Goal: Task Accomplishment & Management: Manage account settings

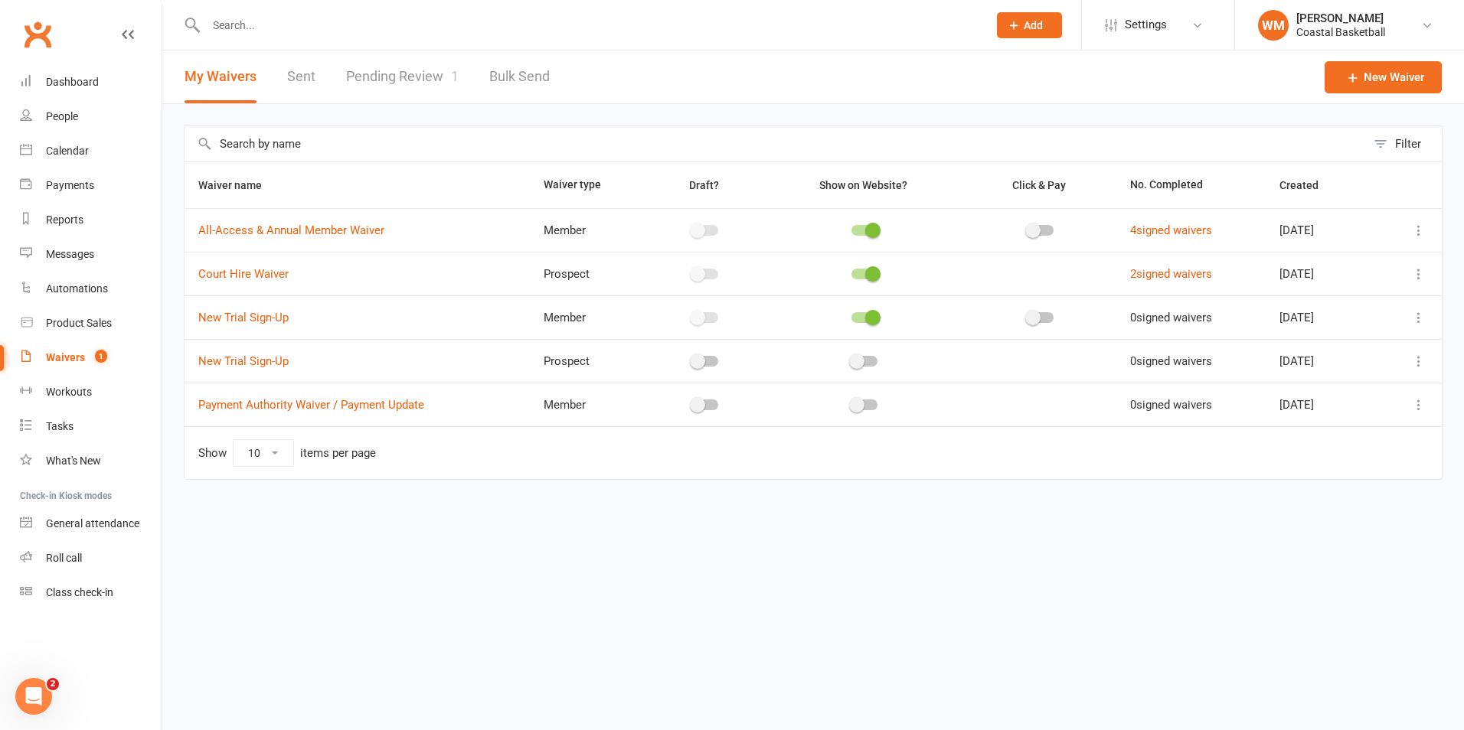
click at [91, 354] on count-badge "1" at bounding box center [97, 357] width 20 height 12
click at [406, 77] on link "Pending Review 1" at bounding box center [402, 77] width 113 height 53
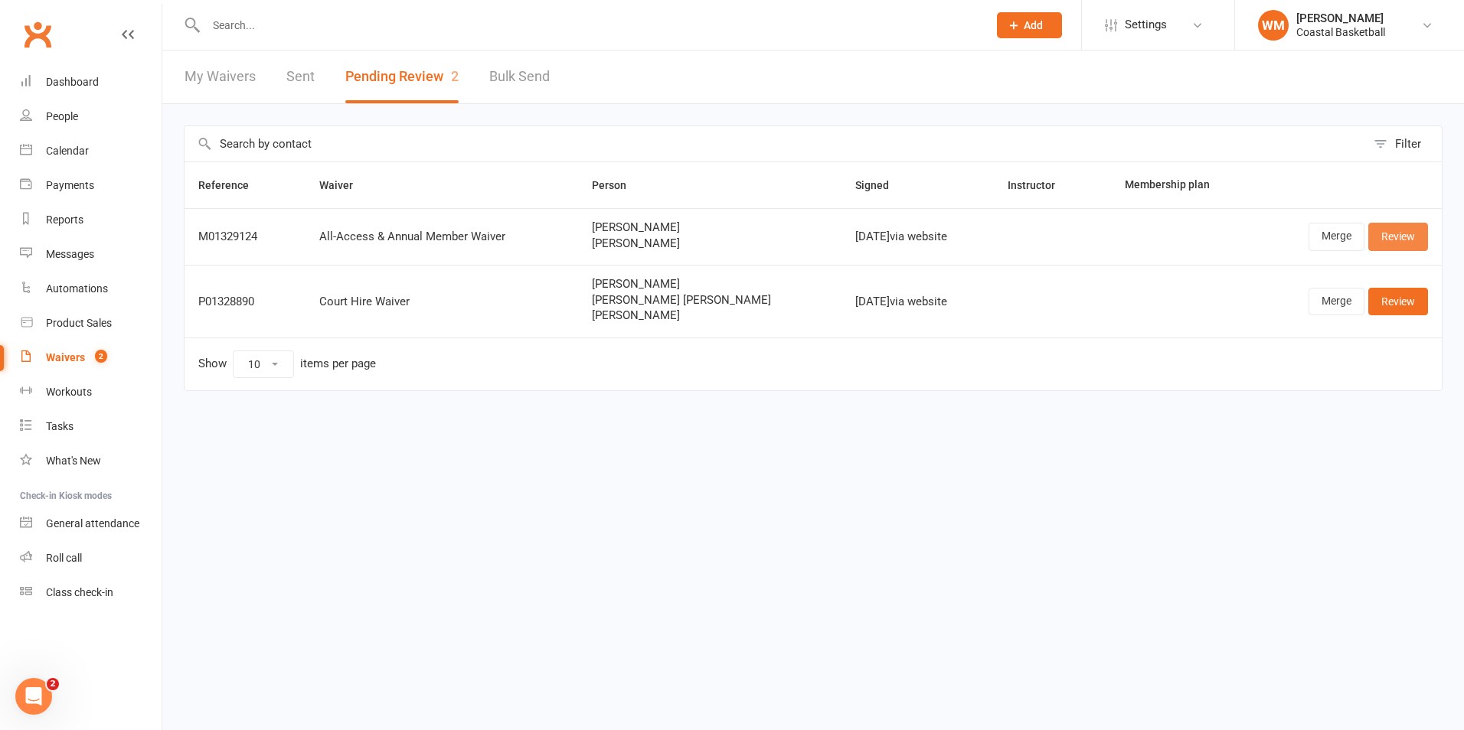
click at [1413, 237] on link "Review" at bounding box center [1398, 237] width 60 height 28
click at [1329, 243] on link "Merge" at bounding box center [1336, 237] width 56 height 28
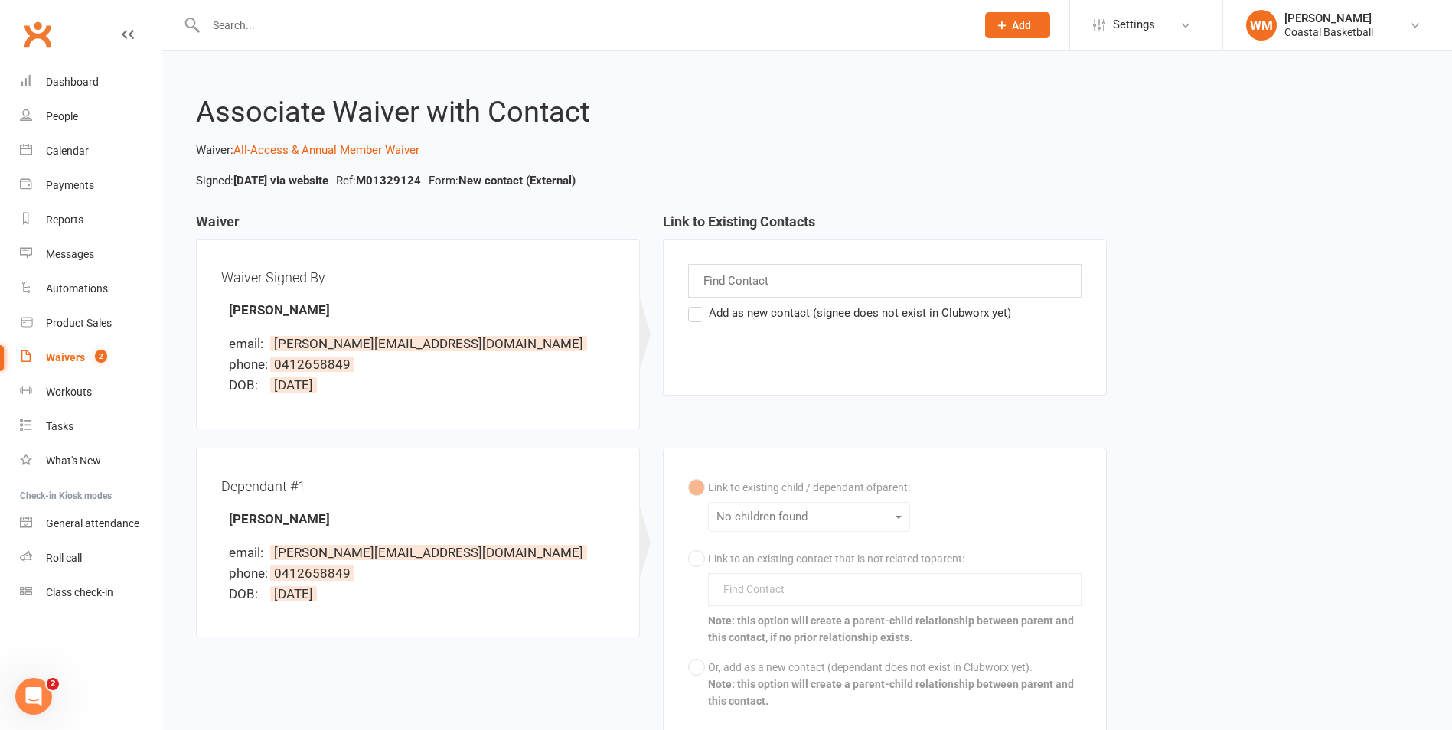
click at [818, 282] on div "Find Contact" at bounding box center [885, 281] width 394 height 34
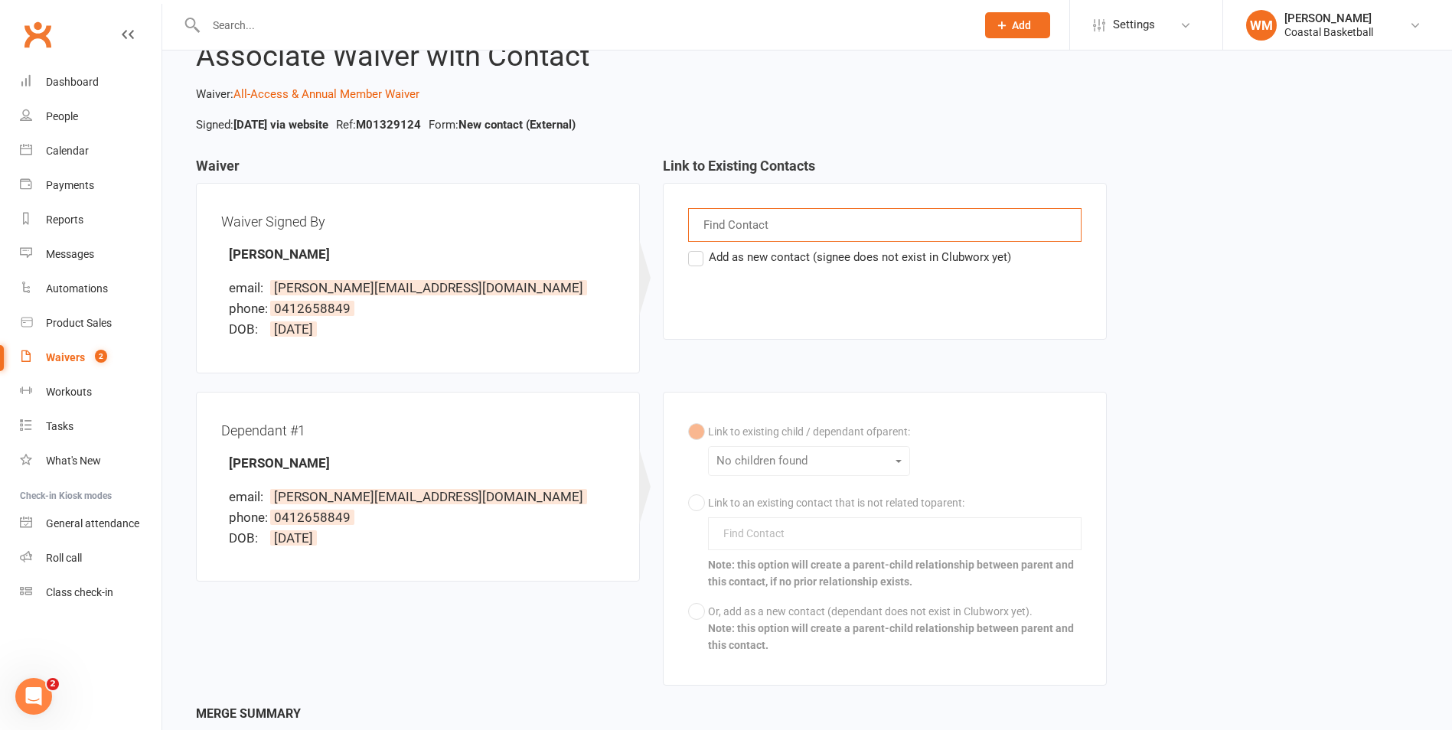
scroll to position [35, 0]
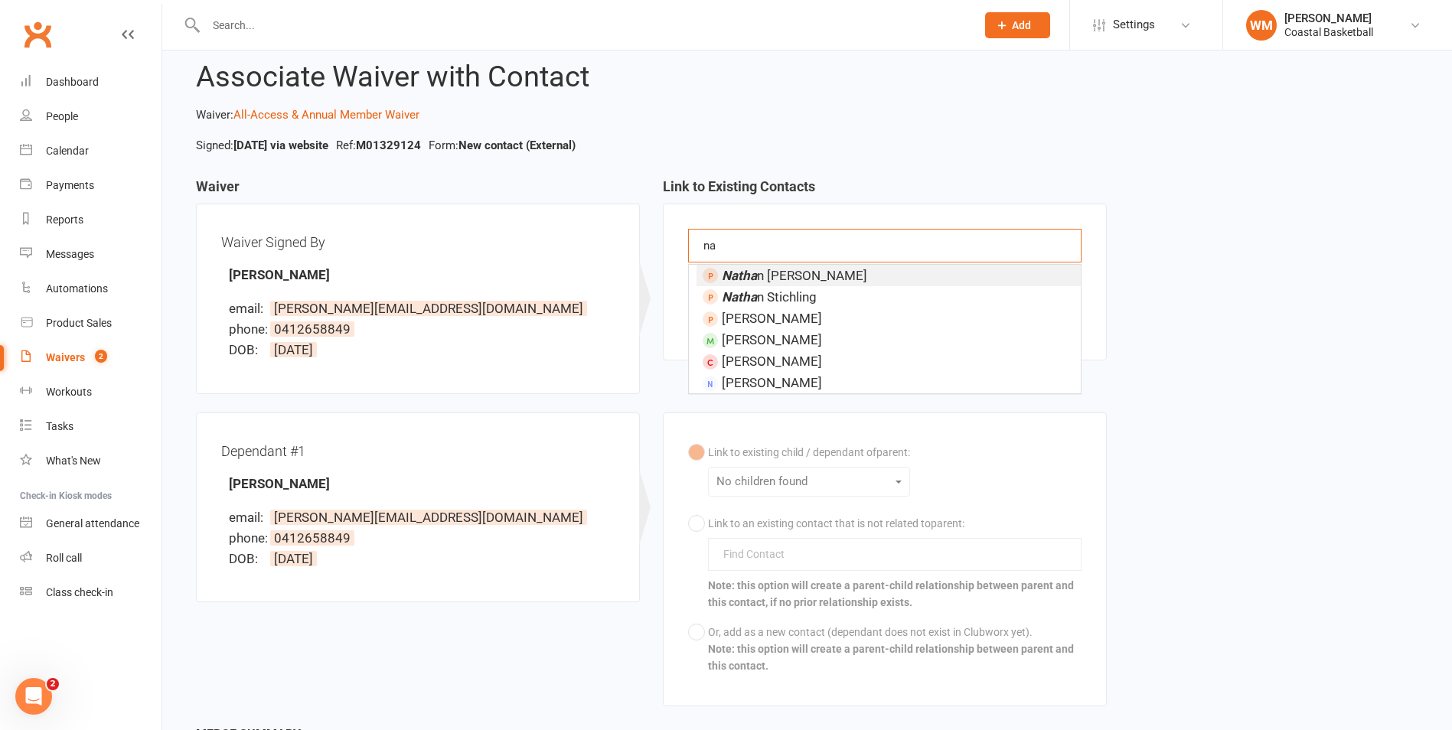
type input "n"
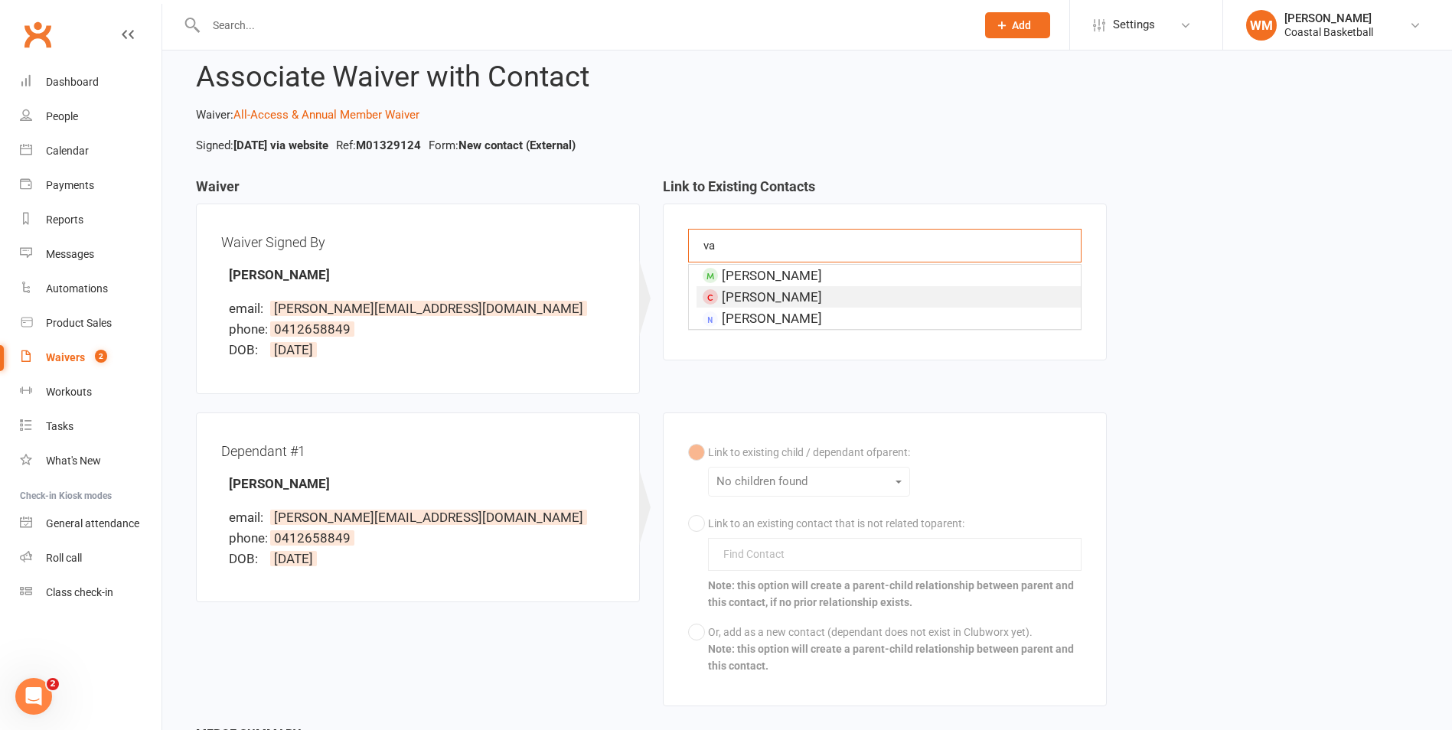
type input "v"
type input "n"
type input "e"
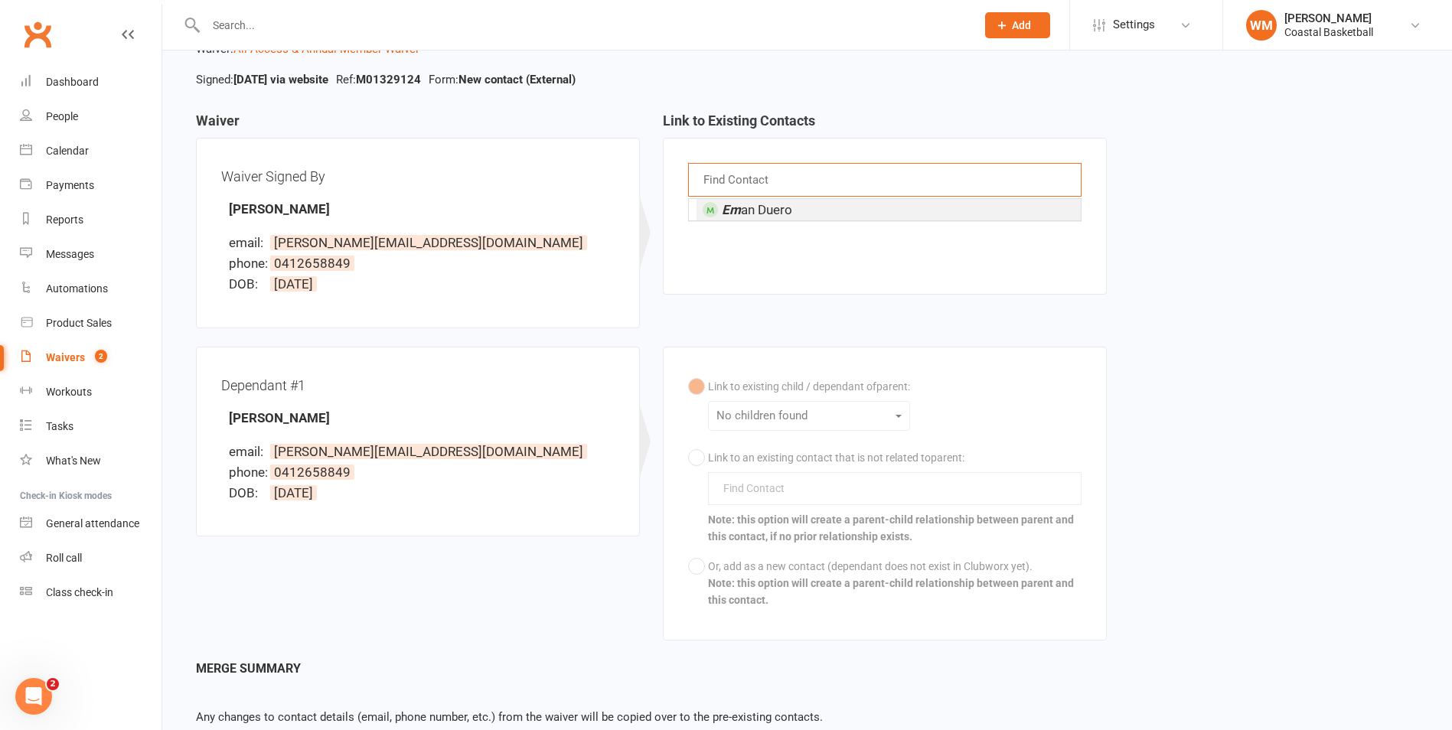
scroll to position [0, 0]
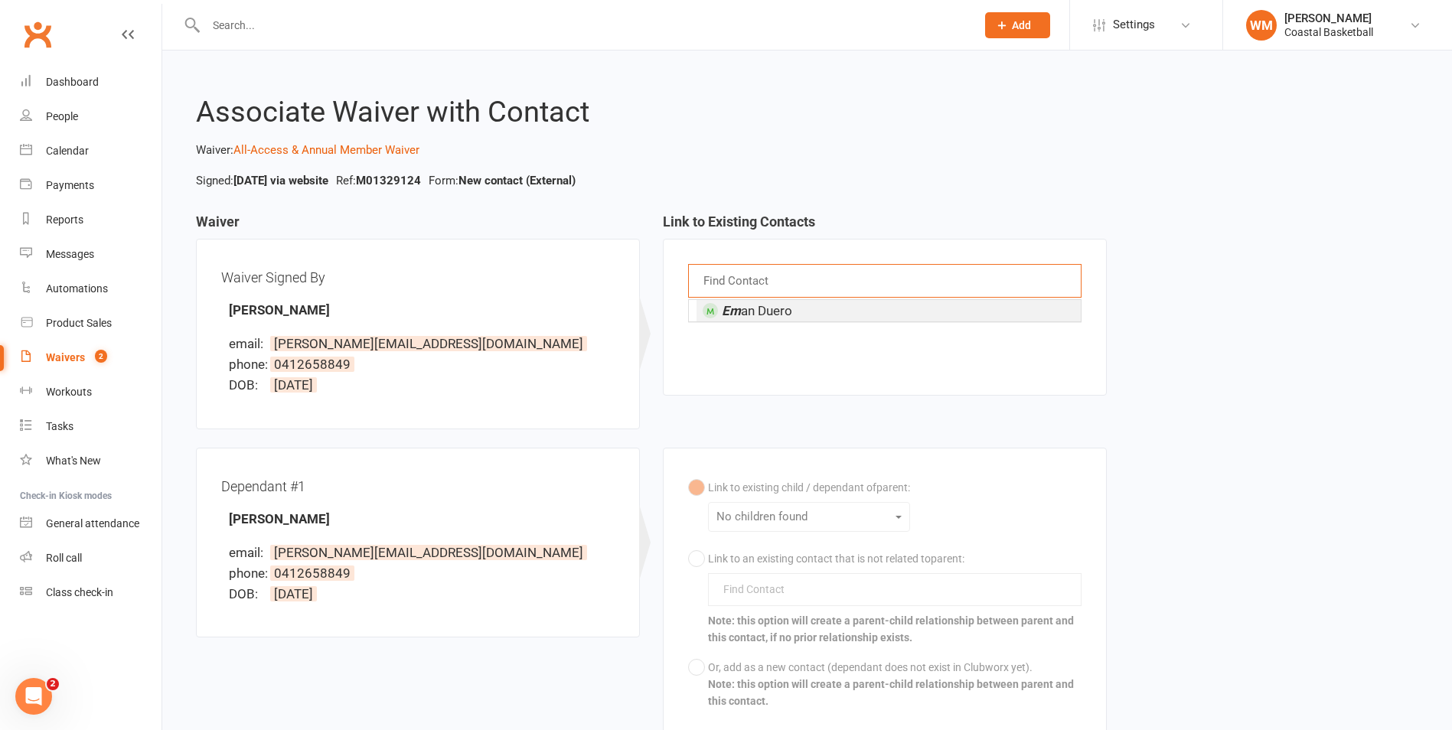
click at [1348, 409] on div "Waiver Waiver Signed By Nathan Vander Wielen email: nathan@novasbasketball.com.…" at bounding box center [808, 487] width 1246 height 546
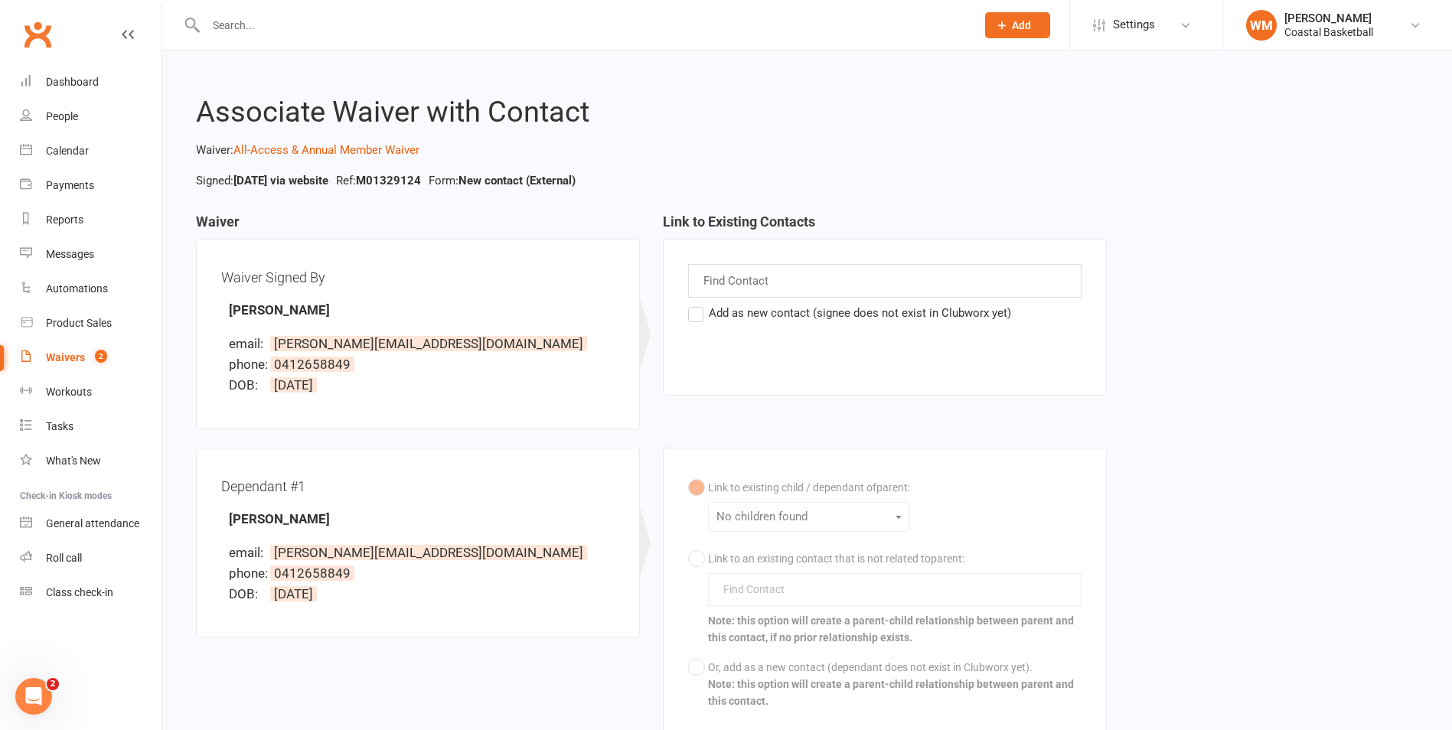
click at [711, 310] on label "Add as new contact (signee does not exist in Clubworx yet)" at bounding box center [849, 313] width 323 height 18
click at [698, 304] on input "Add as new contact (signee does not exist in Clubworx yet)" at bounding box center [693, 304] width 10 height 0
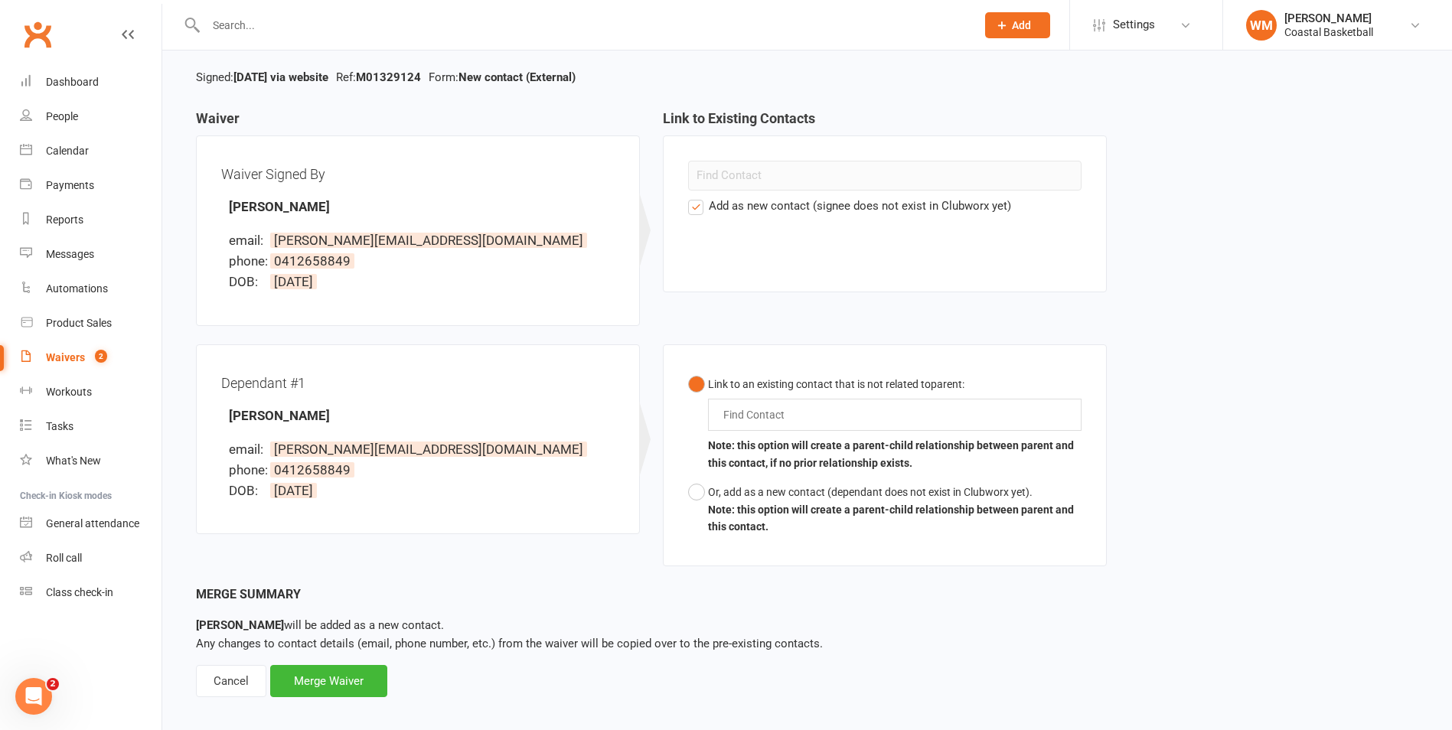
scroll to position [117, 0]
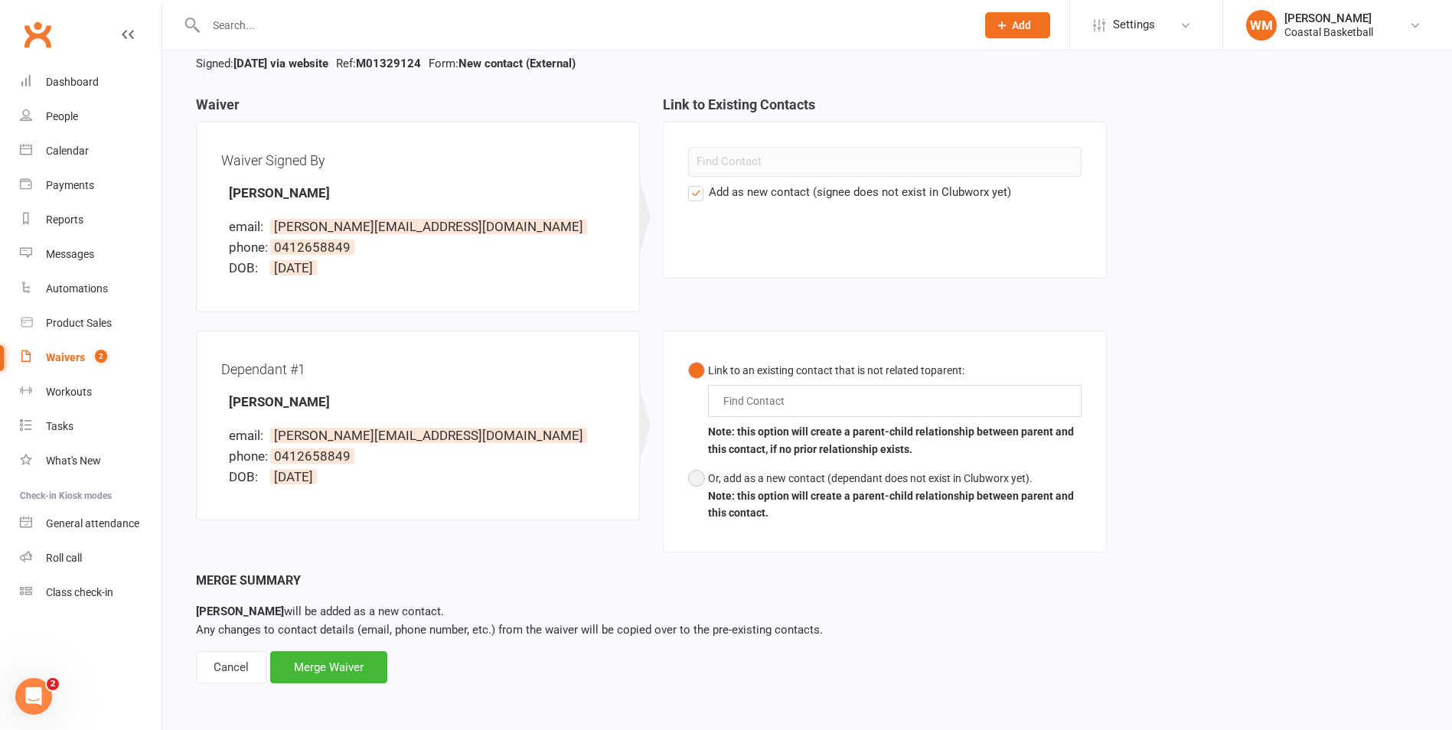
click at [704, 479] on button "Or, add as a new contact (dependant does not exist in Clubworx yet). Note: this…" at bounding box center [885, 496] width 394 height 64
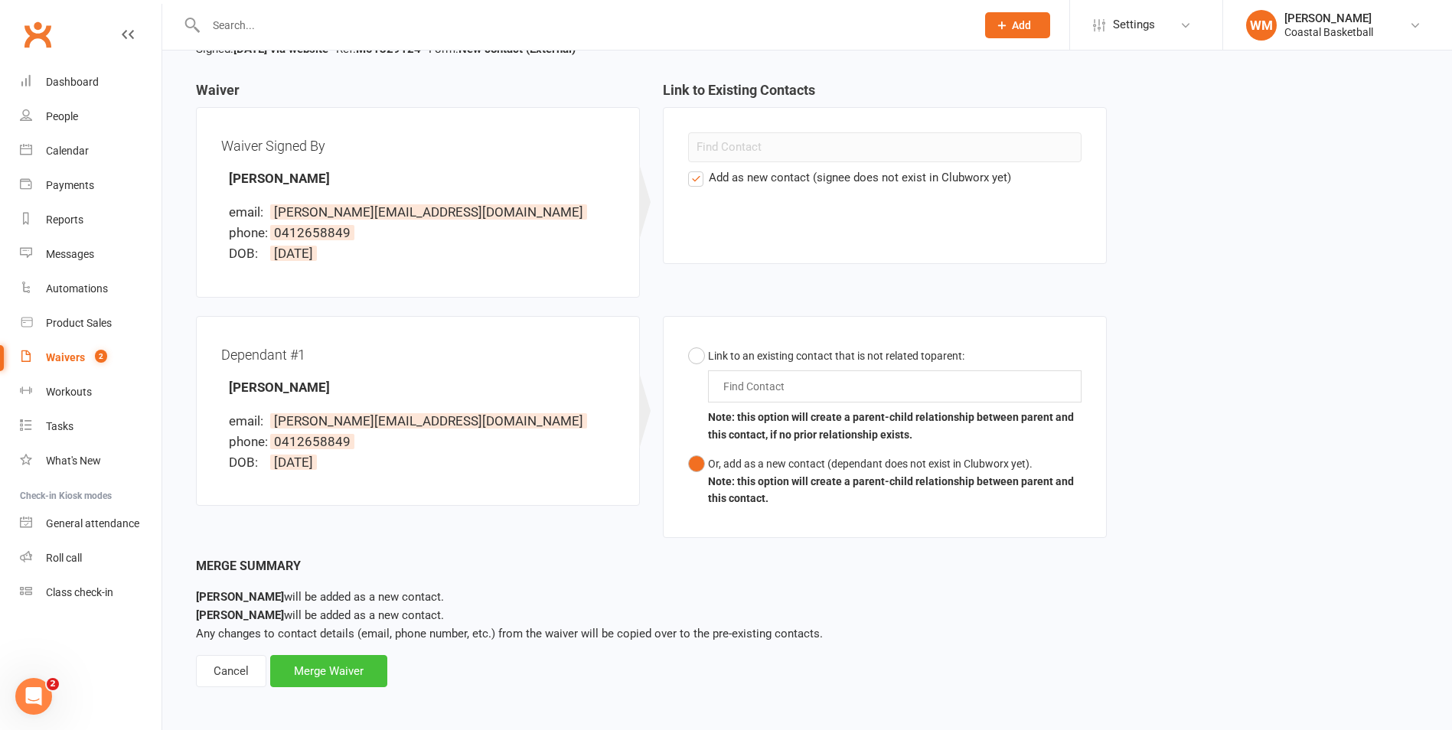
scroll to position [136, 0]
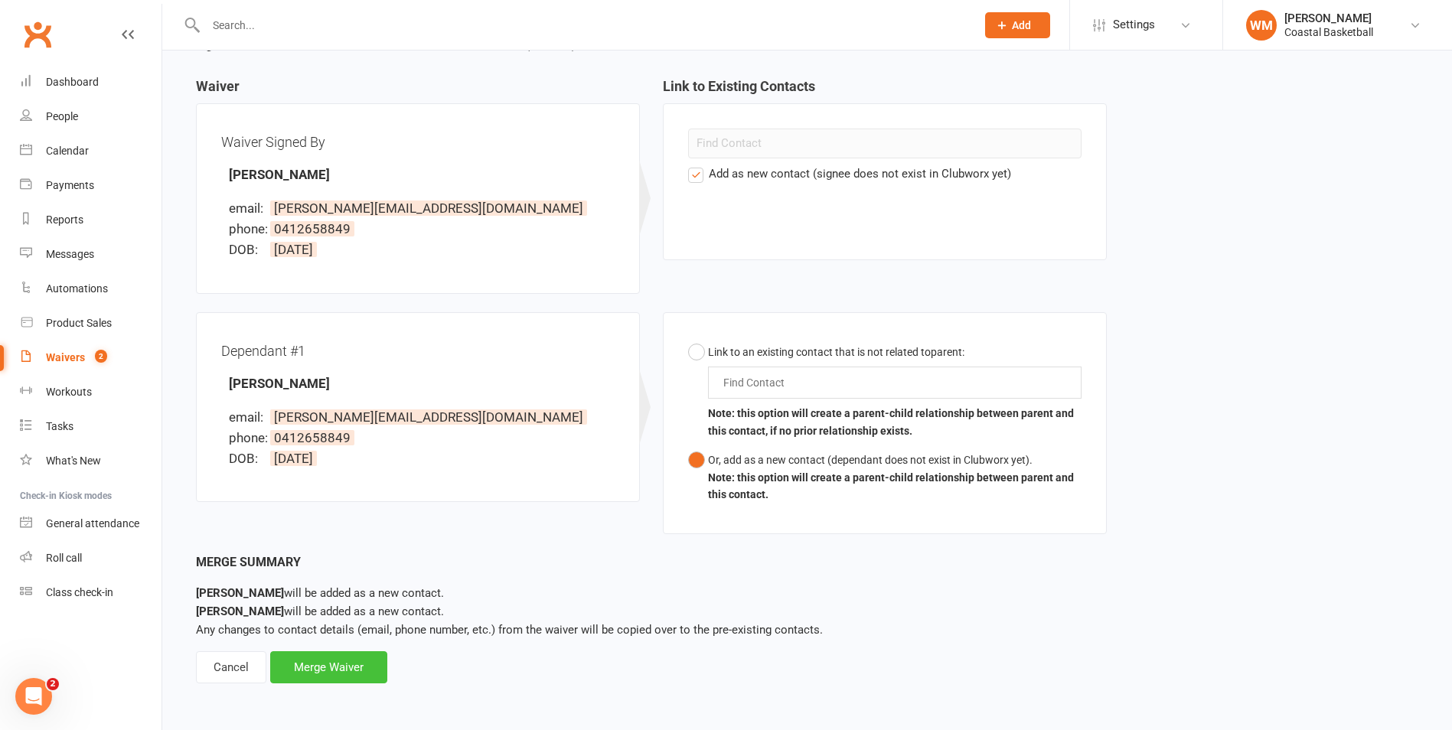
click at [329, 668] on div "Merge Waiver" at bounding box center [328, 668] width 117 height 32
click at [369, 650] on div "Merge Summary Nathan Vander Wielen will be added as a new contact. Ella Vander …" at bounding box center [807, 618] width 1223 height 131
click at [356, 665] on div "Merge Waiver" at bounding box center [328, 668] width 117 height 32
click at [211, 669] on div "Cancel" at bounding box center [231, 668] width 70 height 32
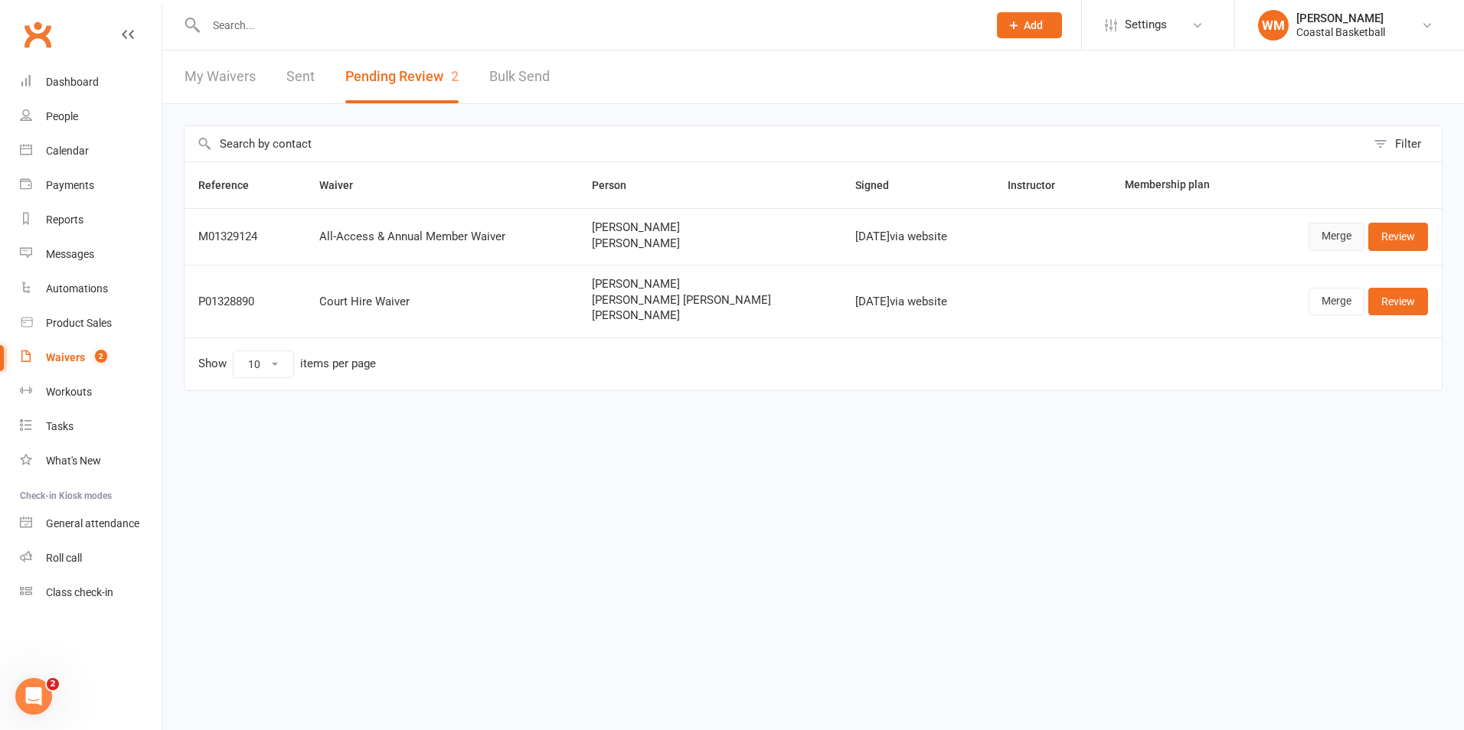
click at [1331, 243] on link "Merge" at bounding box center [1336, 237] width 56 height 28
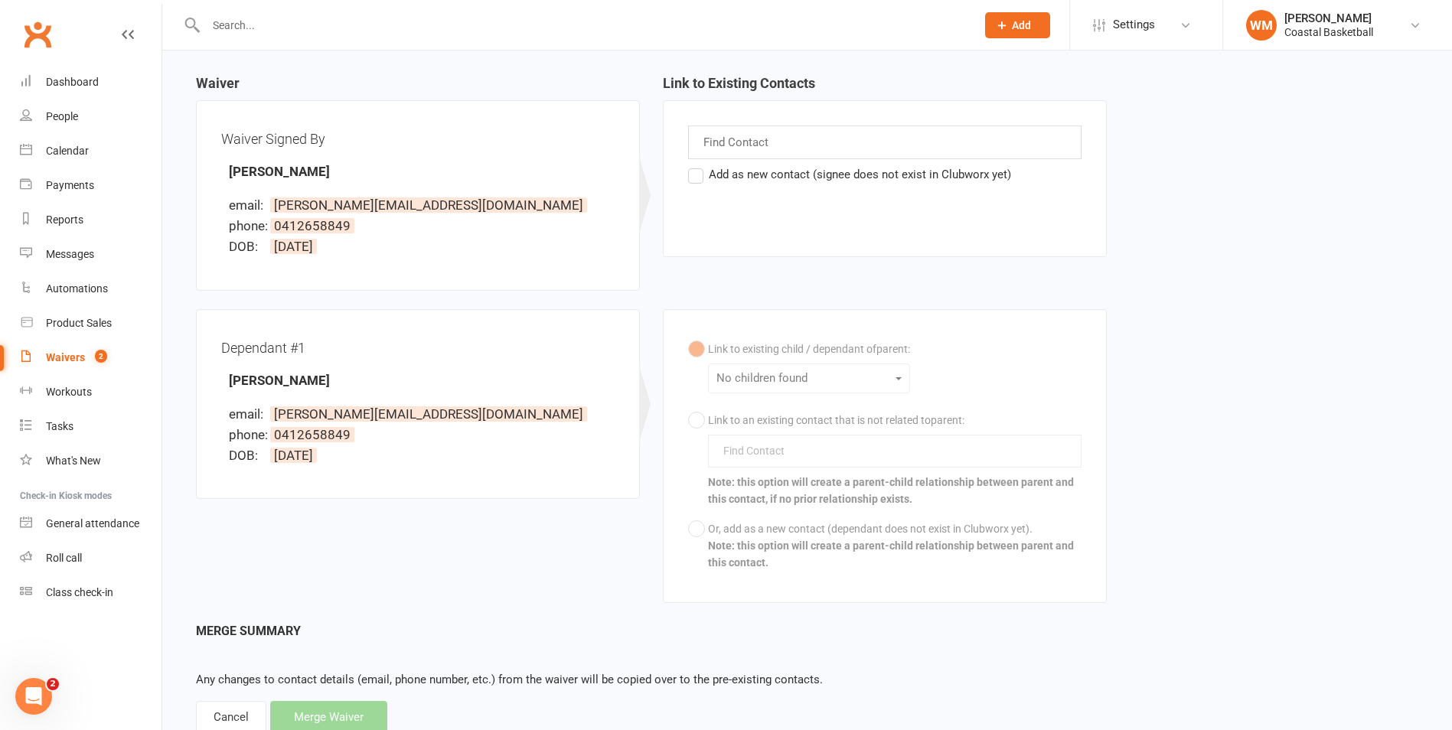
scroll to position [112, 0]
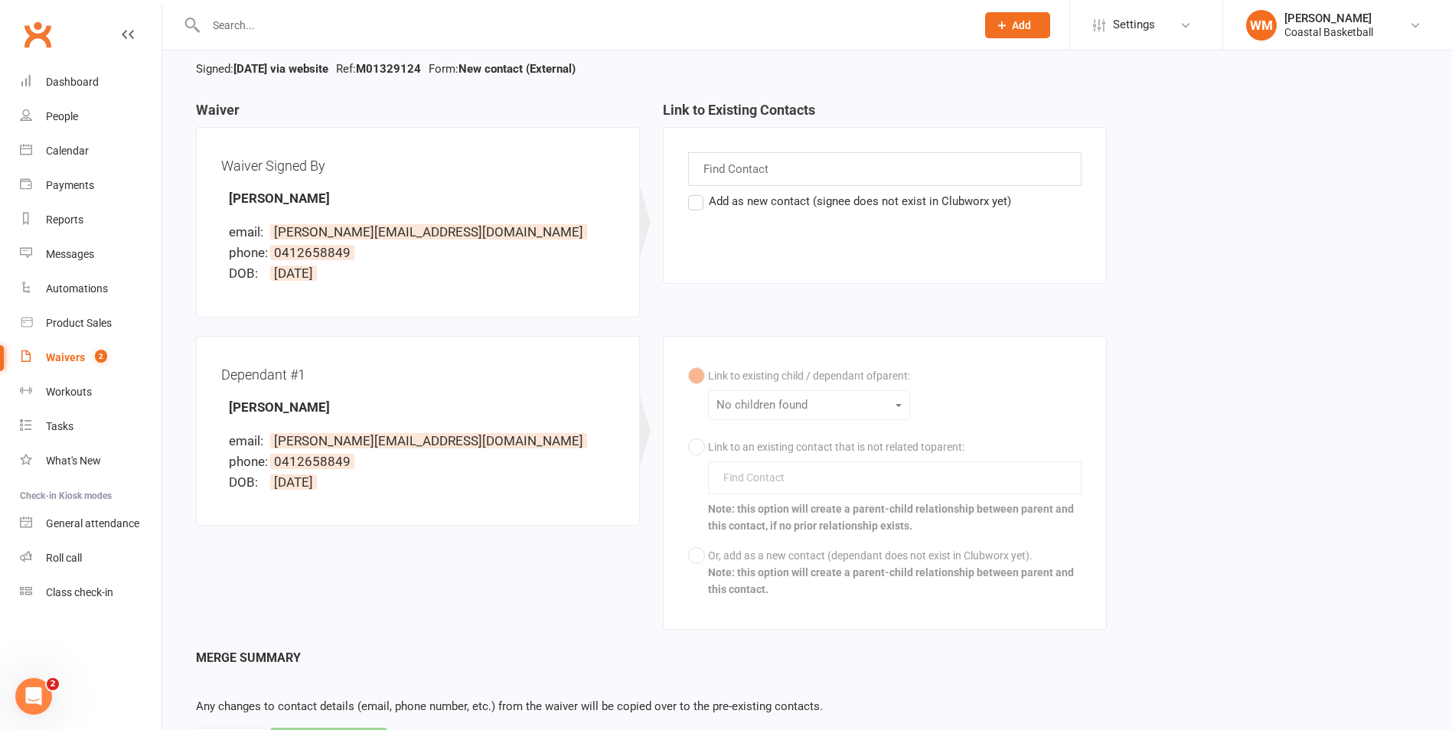
click at [956, 206] on label "Add as new contact (signee does not exist in Clubworx yet)" at bounding box center [849, 201] width 323 height 18
click at [698, 192] on input "Add as new contact (signee does not exist in Clubworx yet)" at bounding box center [693, 192] width 10 height 0
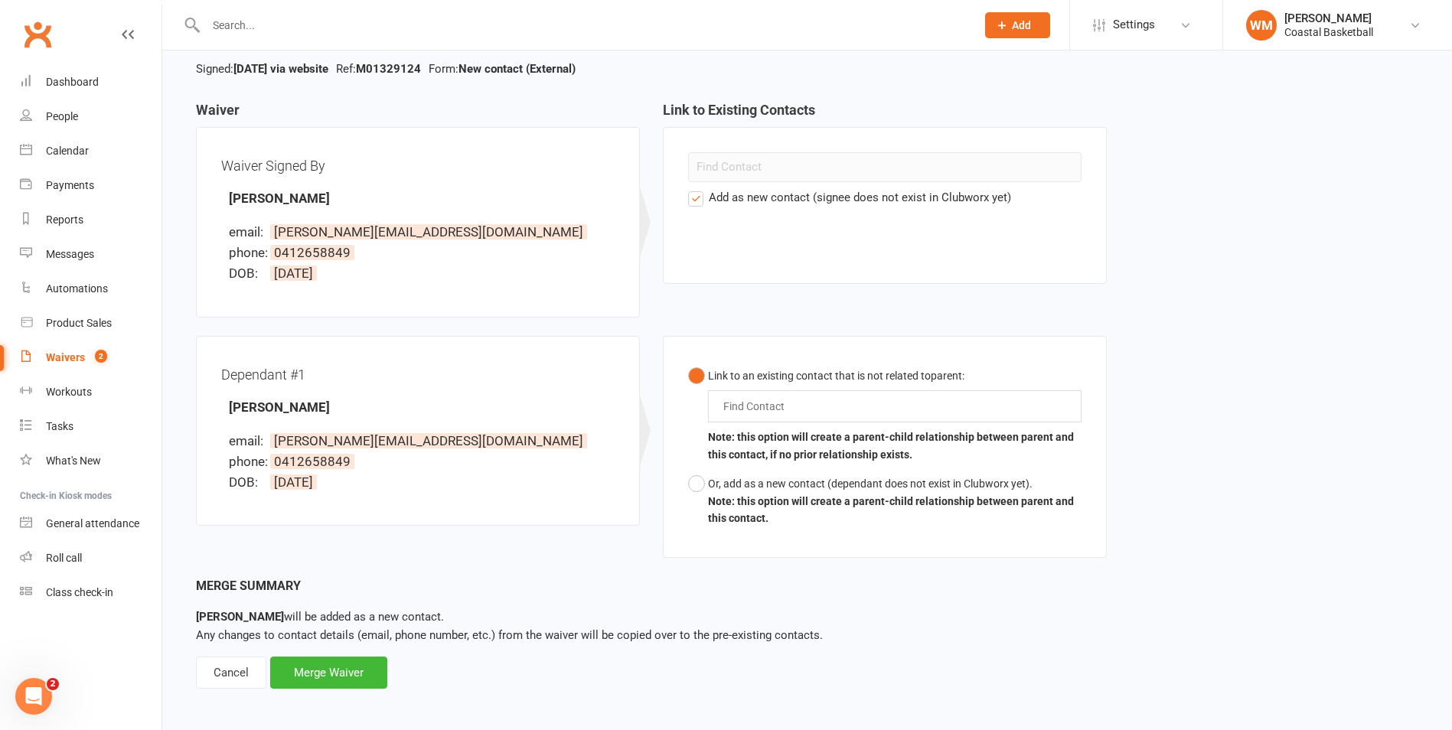
drag, startPoint x: 891, startPoint y: 397, endPoint x: 882, endPoint y: 400, distance: 9.5
click at [889, 400] on div "Find Contact" at bounding box center [895, 406] width 374 height 32
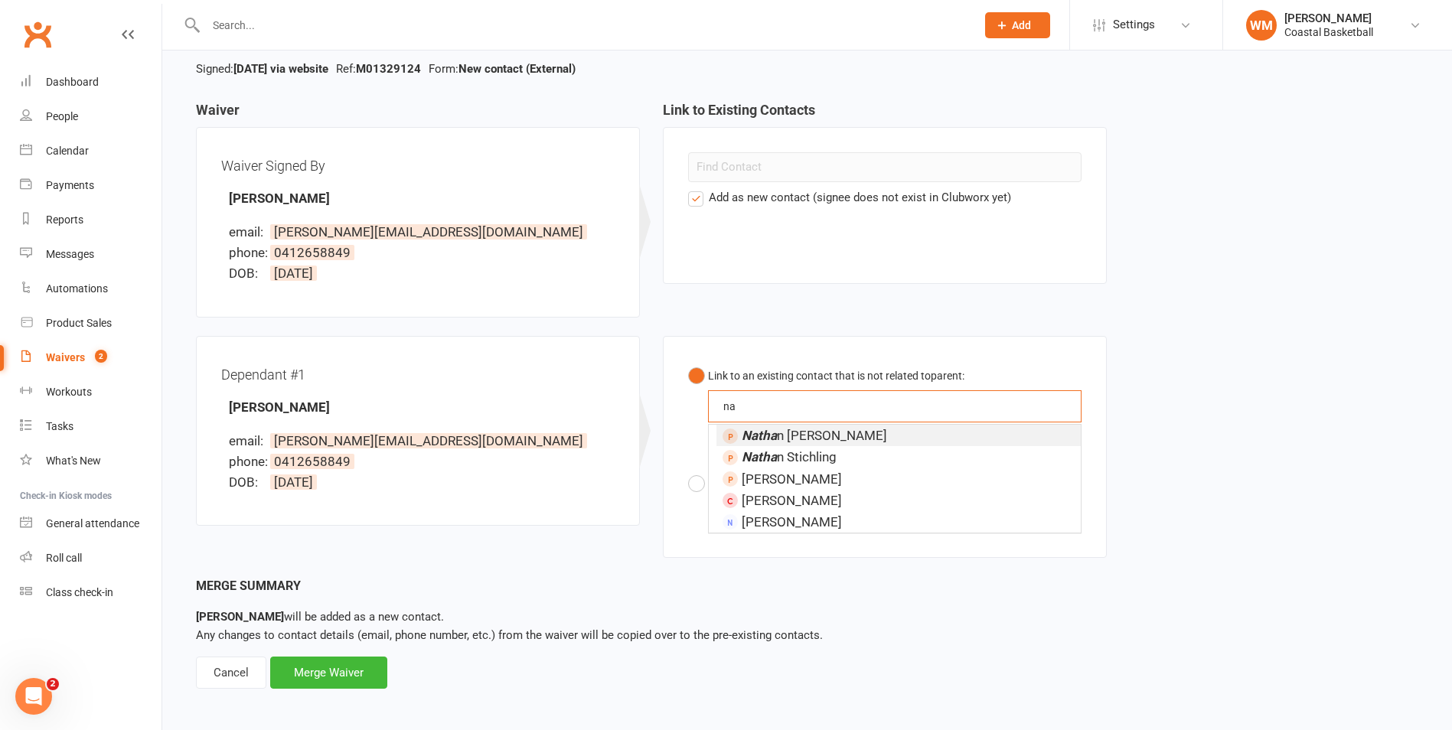
type input "n"
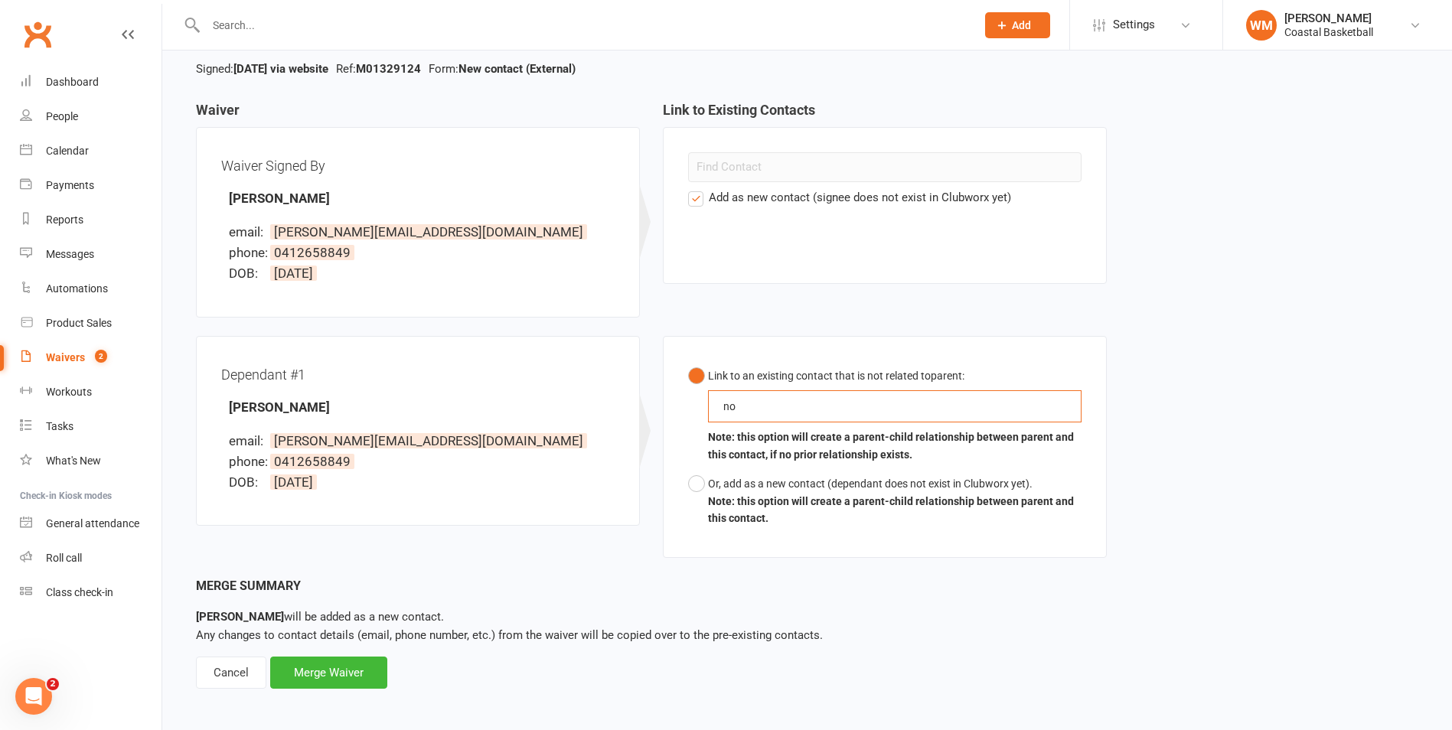
type input "n"
click at [779, 491] on div "Or, add as a new contact (dependant does not exist in Clubworx yet)." at bounding box center [895, 483] width 374 height 17
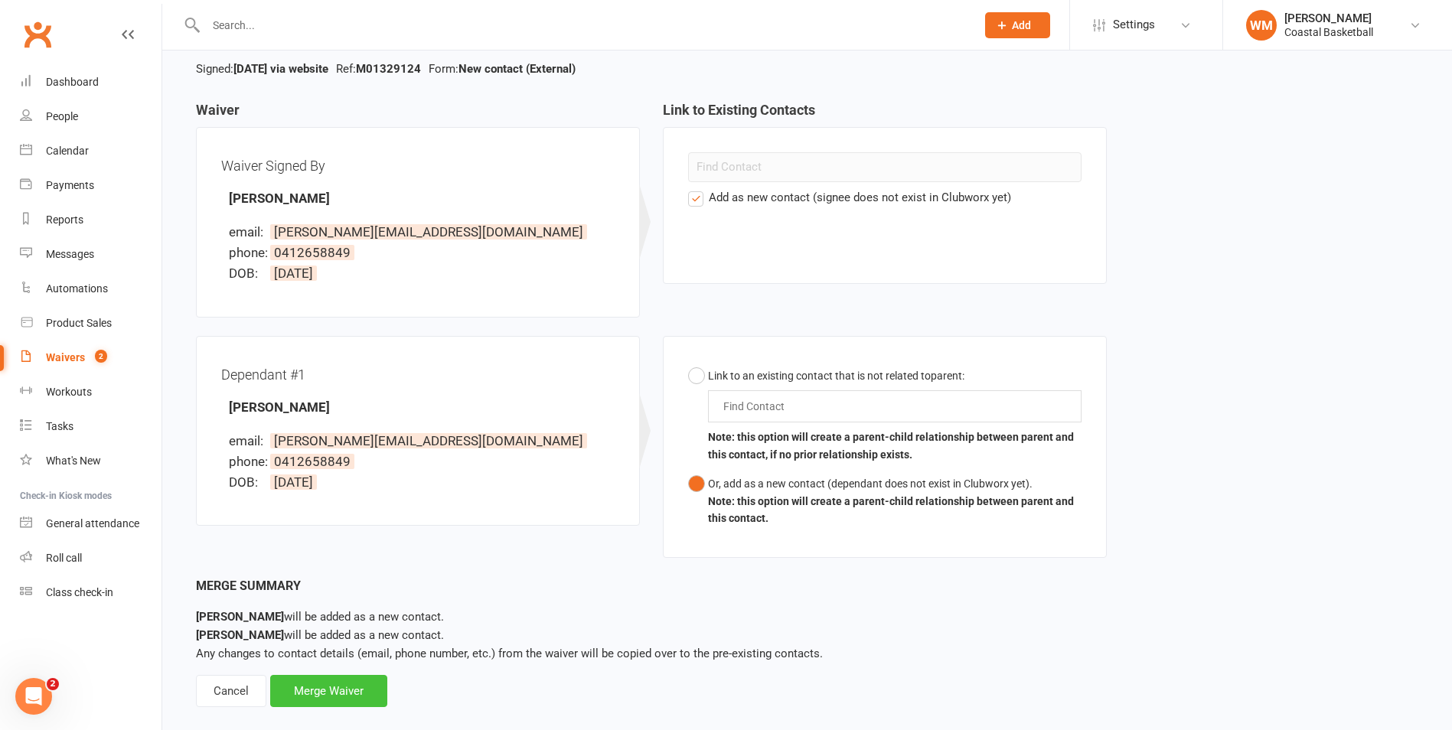
click at [294, 685] on div "Merge Waiver" at bounding box center [328, 691] width 117 height 32
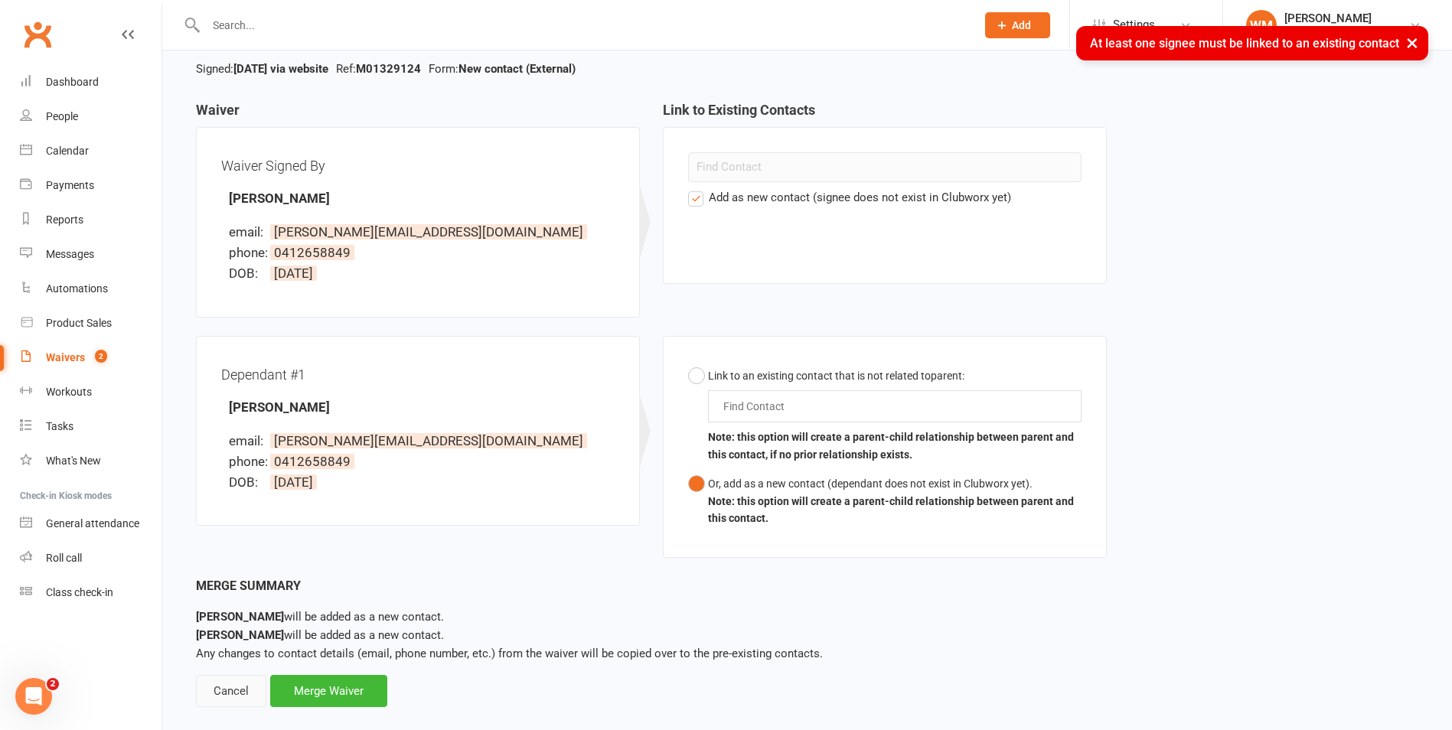
click at [230, 694] on div "Cancel" at bounding box center [231, 691] width 70 height 32
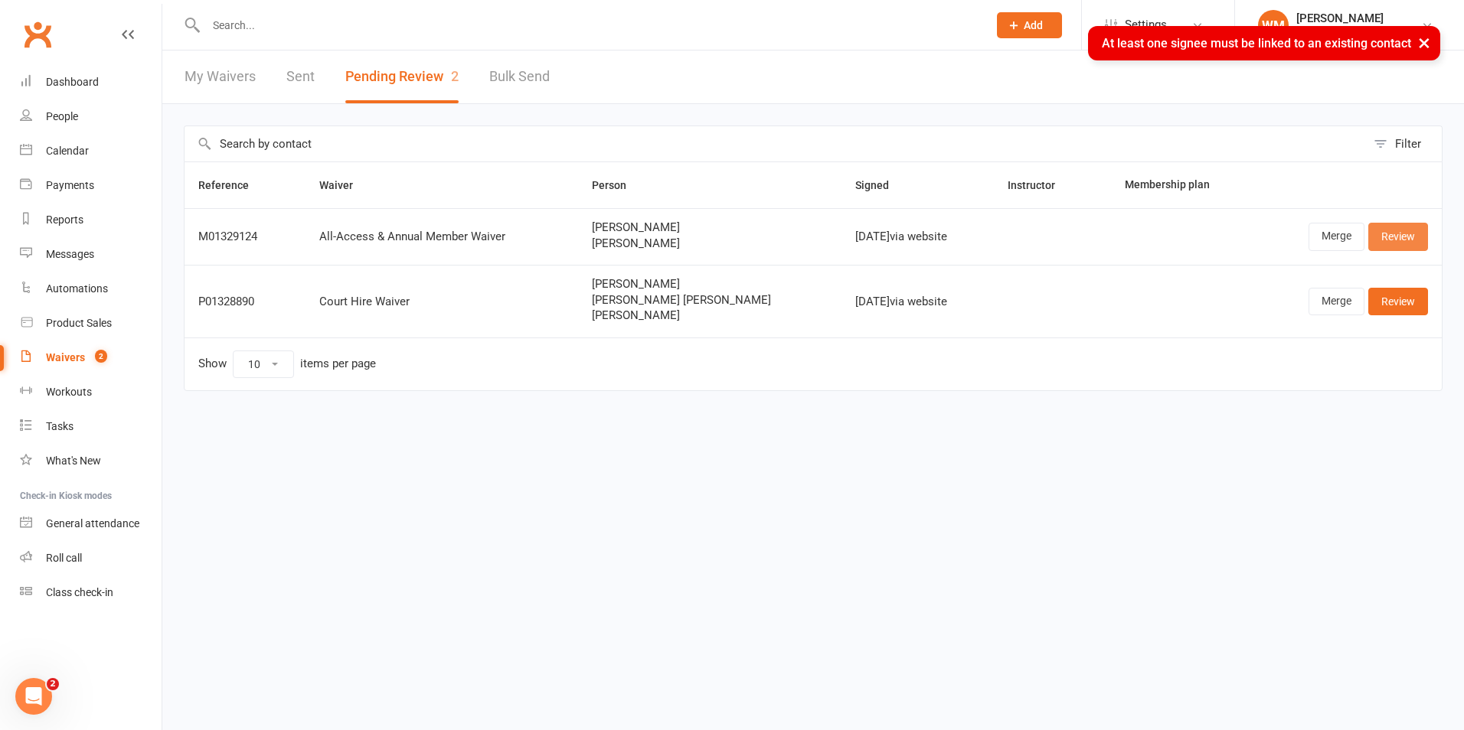
click at [1394, 240] on link "Review" at bounding box center [1398, 237] width 60 height 28
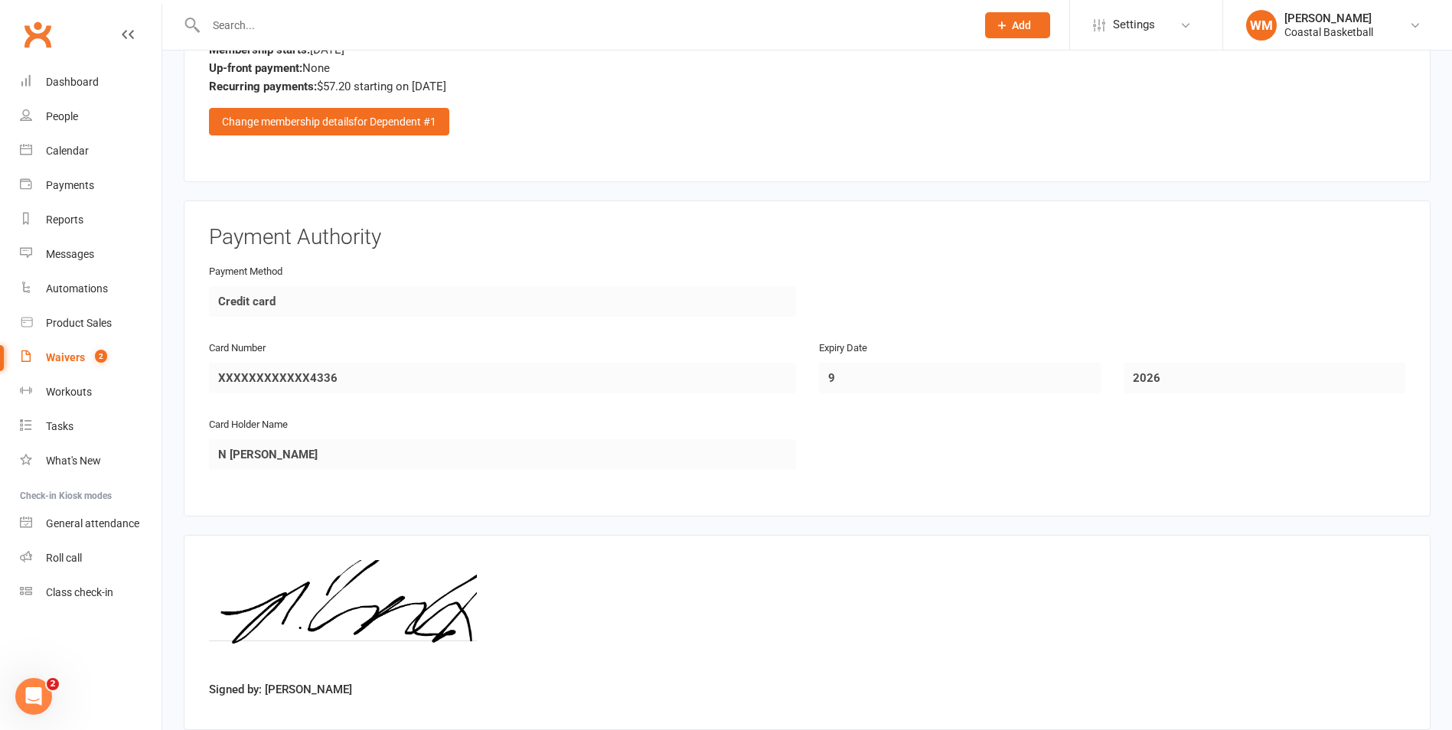
scroll to position [1650, 0]
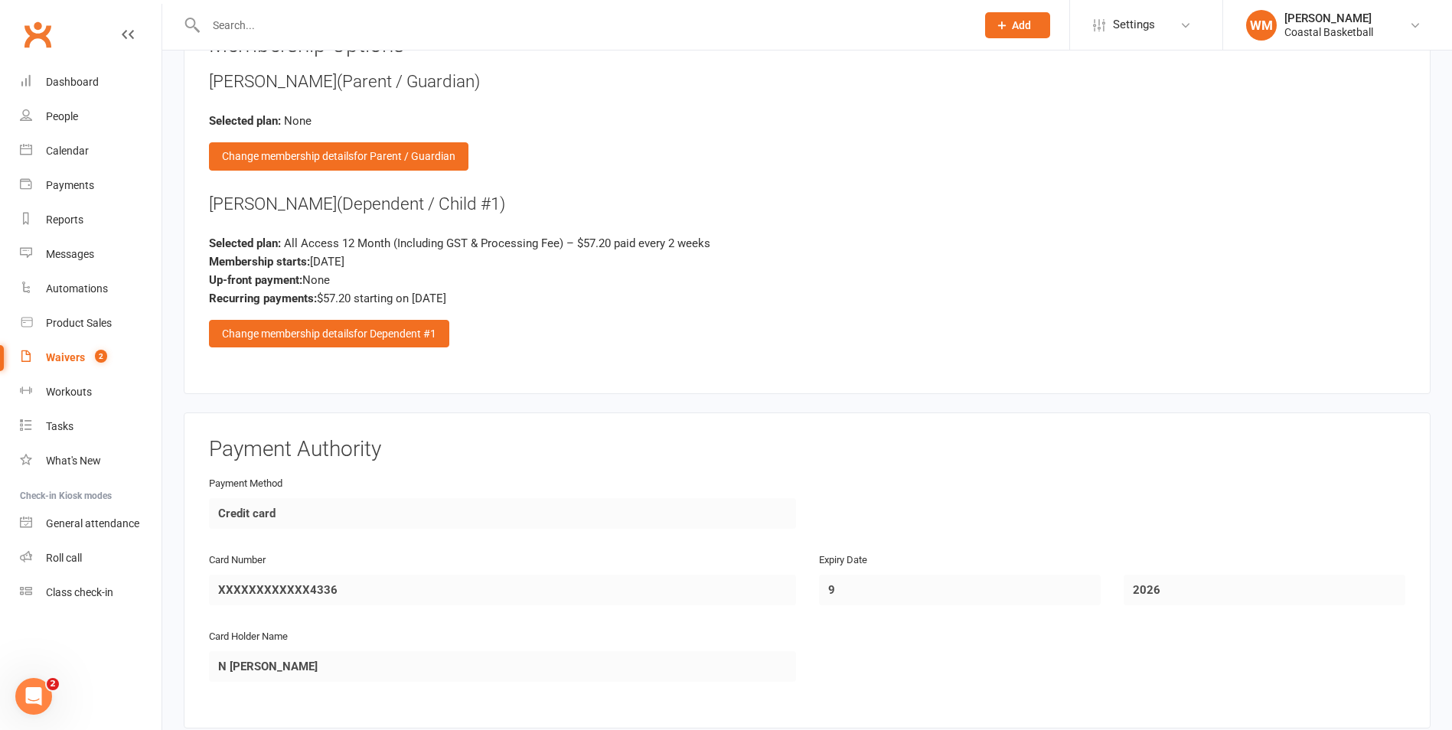
click at [1012, 28] on span "Add" at bounding box center [1021, 25] width 19 height 12
click at [1047, 108] on link "Member" at bounding box center [1001, 104] width 136 height 35
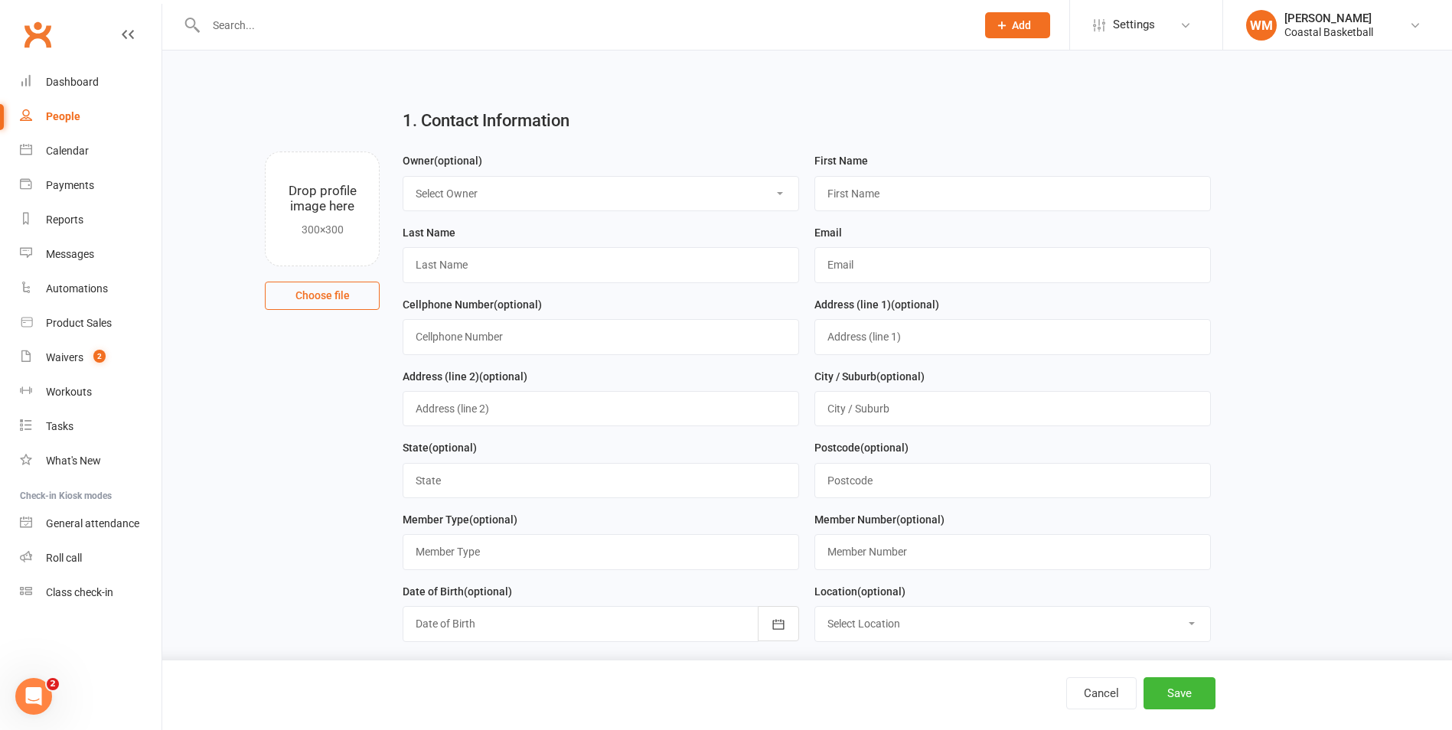
click at [682, 172] on div "Owner (optional) Select Owner Fhury Nepe Manyiel Wugol Carl Catalano Wes Morgan…" at bounding box center [601, 182] width 397 height 60
click at [686, 190] on select "Select Owner Fhury Nepe Manyiel Wugol Carl Catalano Wes Morgan Kelly Catalano E…" at bounding box center [600, 194] width 395 height 34
click at [712, 145] on div "1. Contact Information" at bounding box center [806, 123] width 831 height 55
click at [853, 198] on input "text" at bounding box center [1013, 193] width 397 height 35
type input "[PERSON_NAME]"
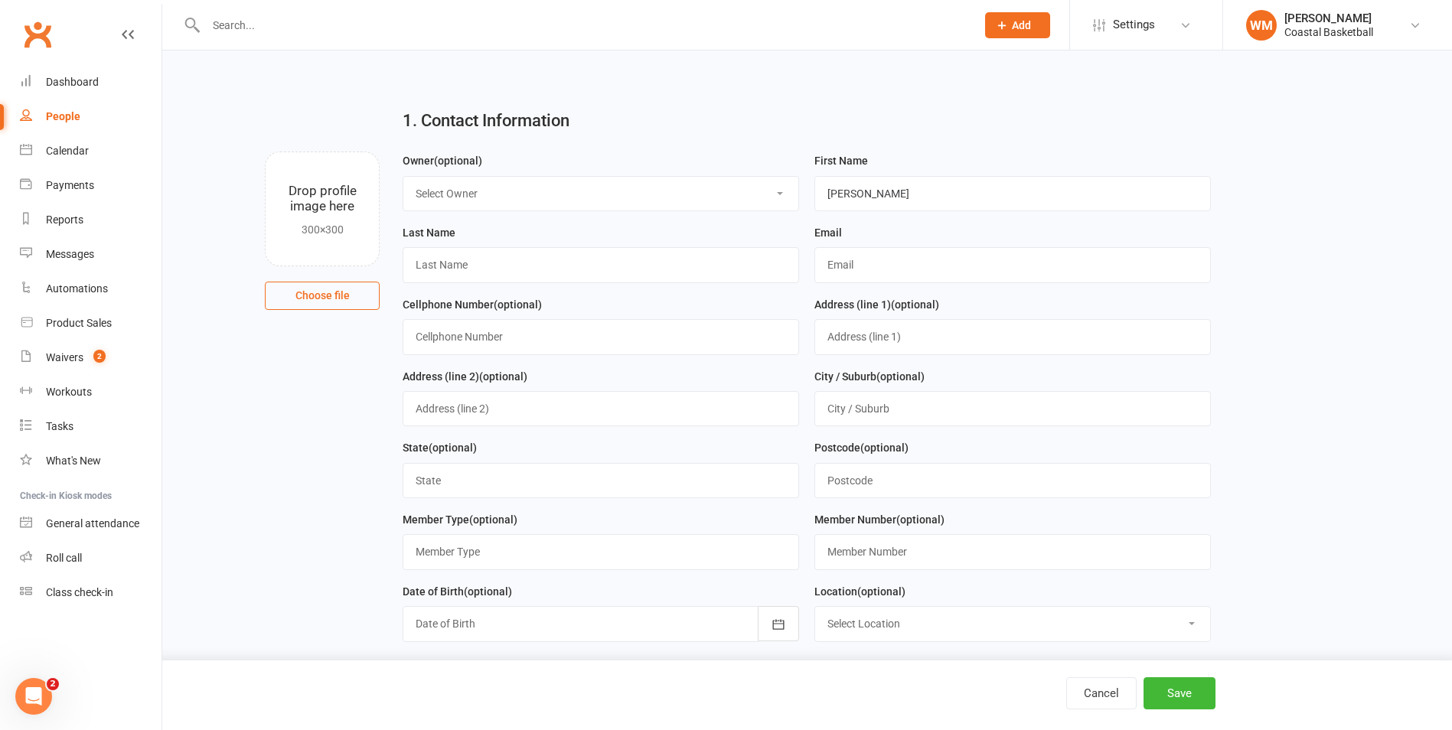
click at [711, 207] on select "Select Owner Fhury Nepe Manyiel Wugol Carl Catalano Wes Morgan Kelly Catalano E…" at bounding box center [600, 194] width 395 height 34
select select "6"
click at [403, 177] on select "Select Owner Fhury Nepe Manyiel Wugol Carl Catalano Wes Morgan Kelly Catalano E…" at bounding box center [600, 194] width 395 height 34
click at [621, 194] on select "Select Owner Fhury Nepe Manyiel Wugol Carl Catalano Wes Morgan Kelly Catalano E…" at bounding box center [600, 194] width 395 height 34
select select
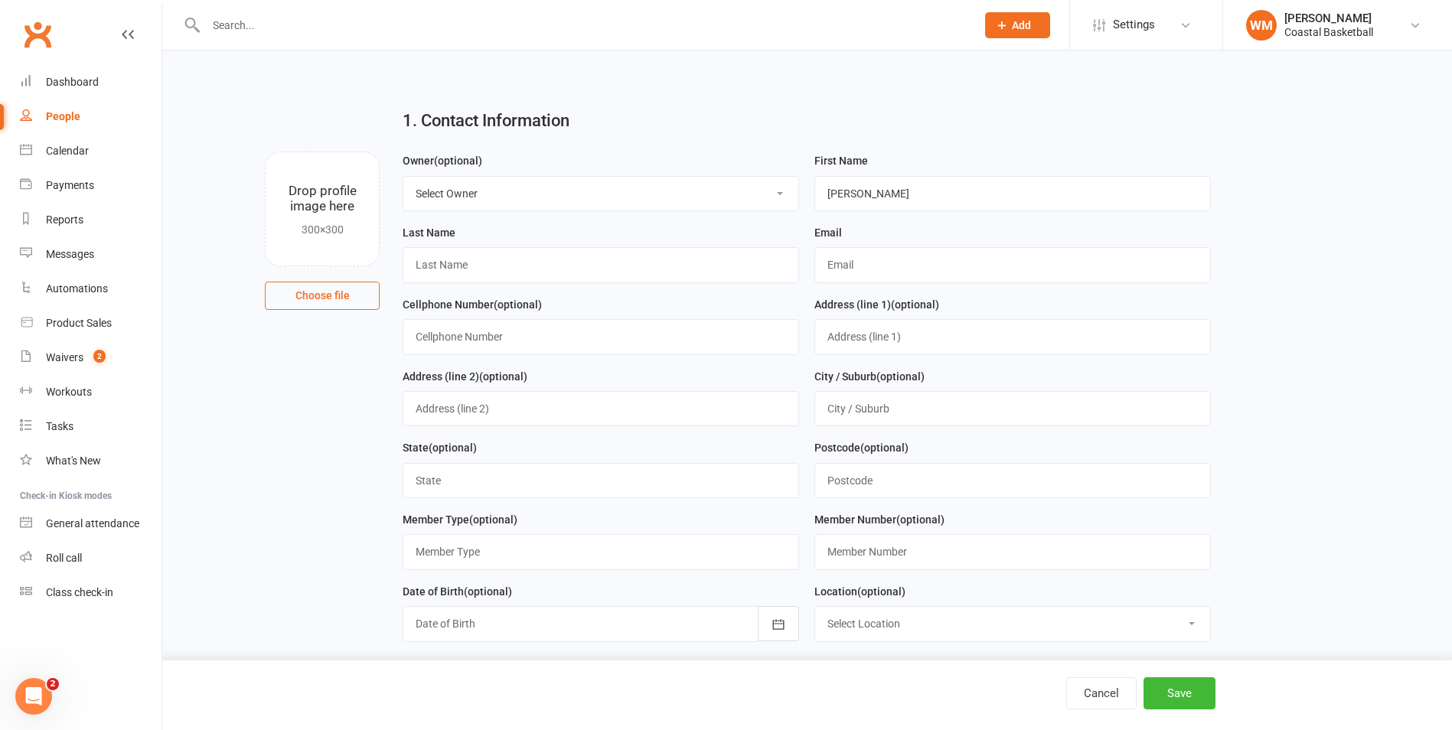
click at [403, 177] on select "Select Owner Fhury Nepe Manyiel Wugol Carl Catalano Wes Morgan Kelly Catalano E…" at bounding box center [600, 194] width 395 height 34
click at [904, 198] on input "[PERSON_NAME]" at bounding box center [1013, 193] width 397 height 35
click at [1109, 694] on button "Cancel" at bounding box center [1102, 694] width 70 height 32
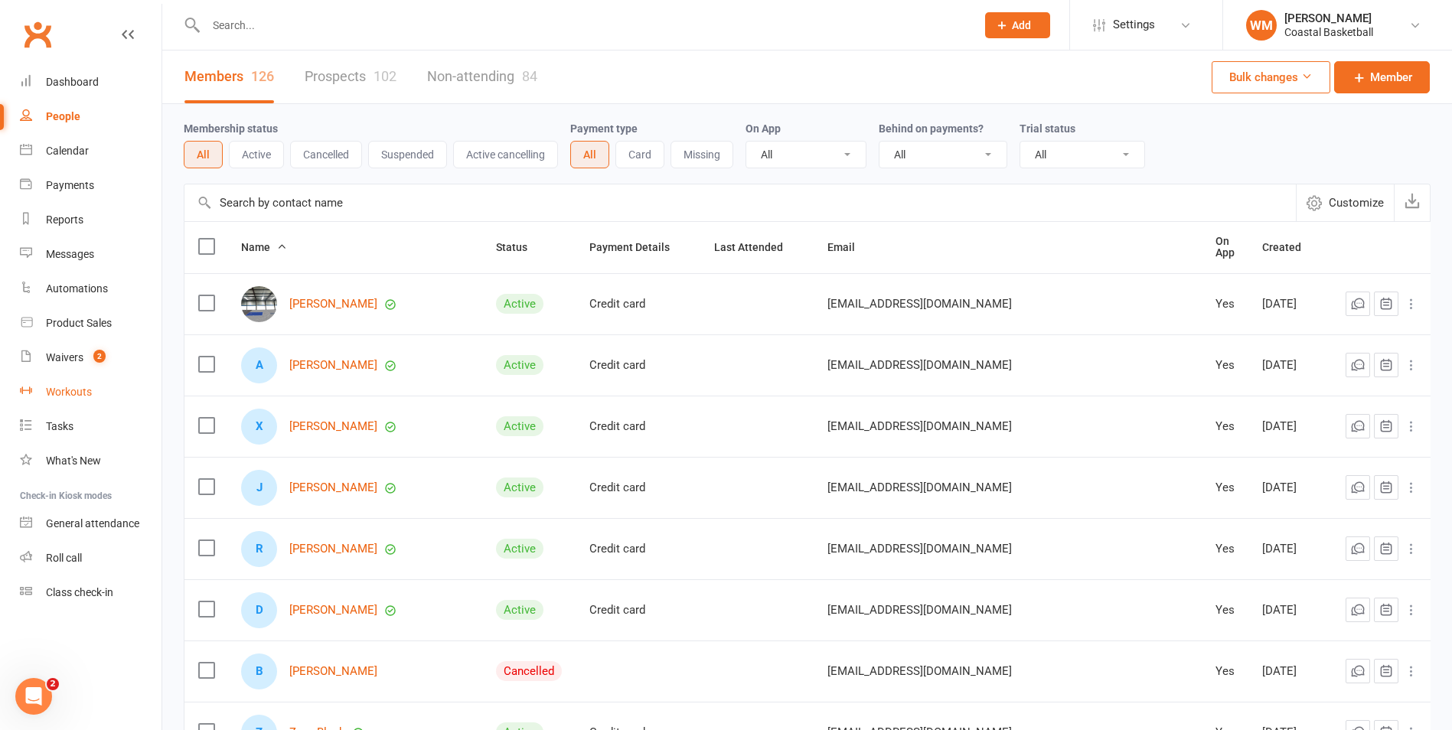
click at [100, 390] on link "Workouts" at bounding box center [91, 392] width 142 height 34
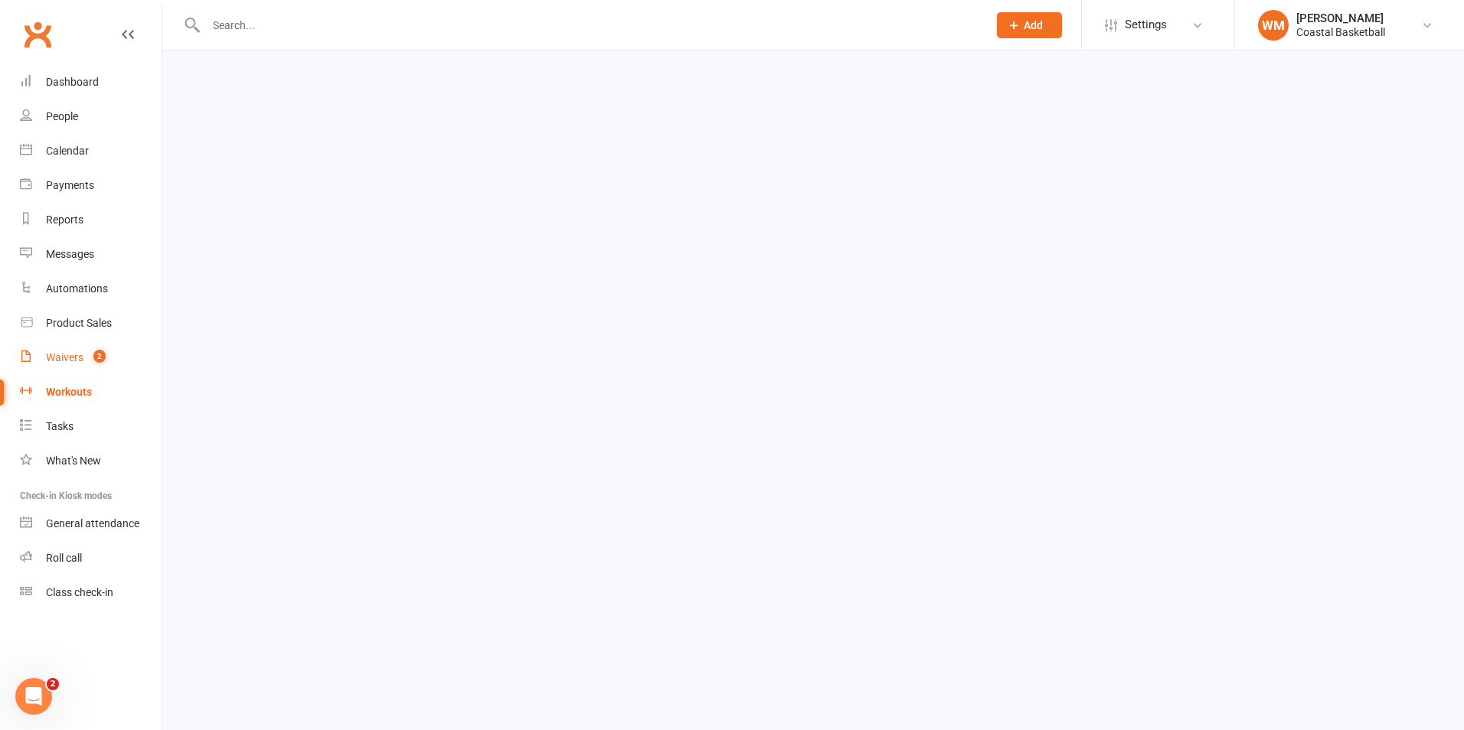
click at [95, 351] on span "2" at bounding box center [99, 356] width 12 height 13
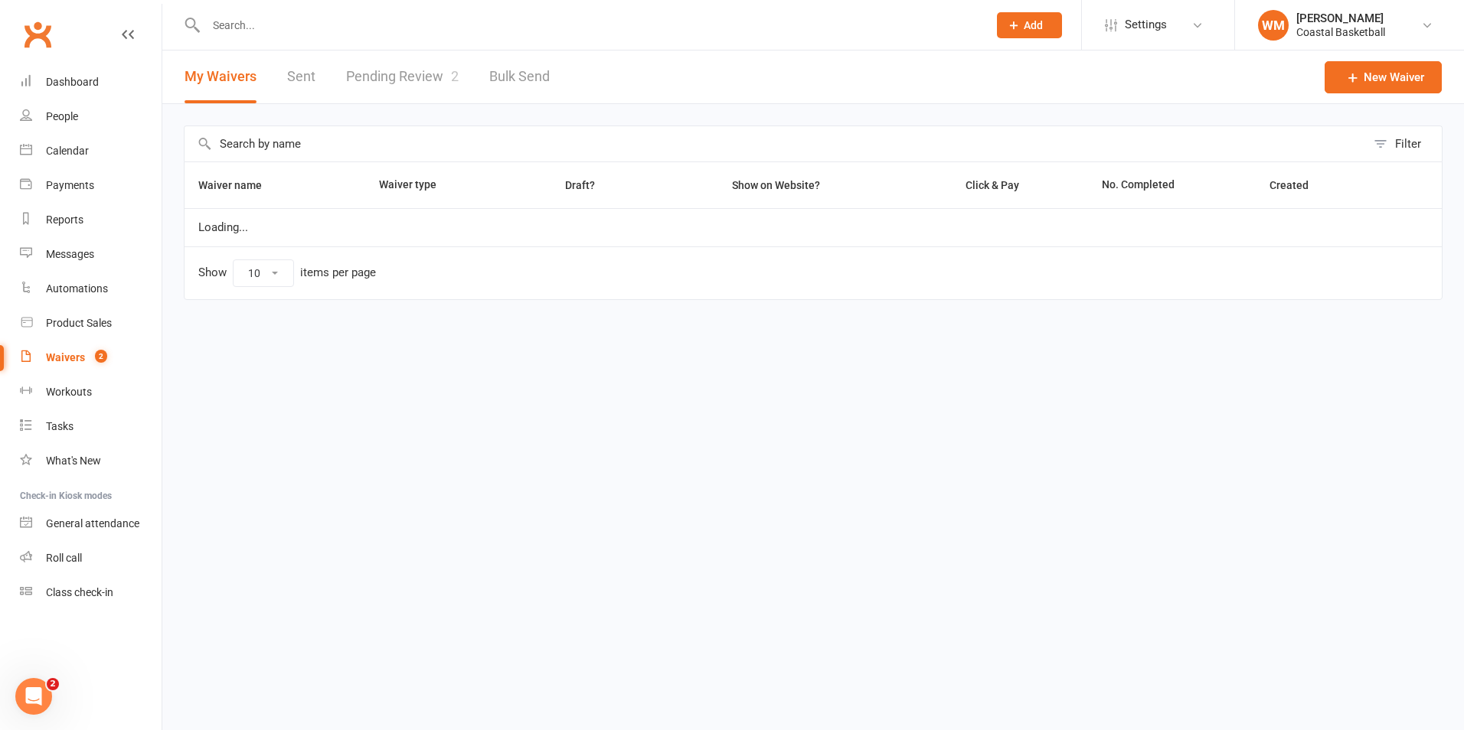
click at [70, 367] on link "Waivers 2" at bounding box center [91, 358] width 142 height 34
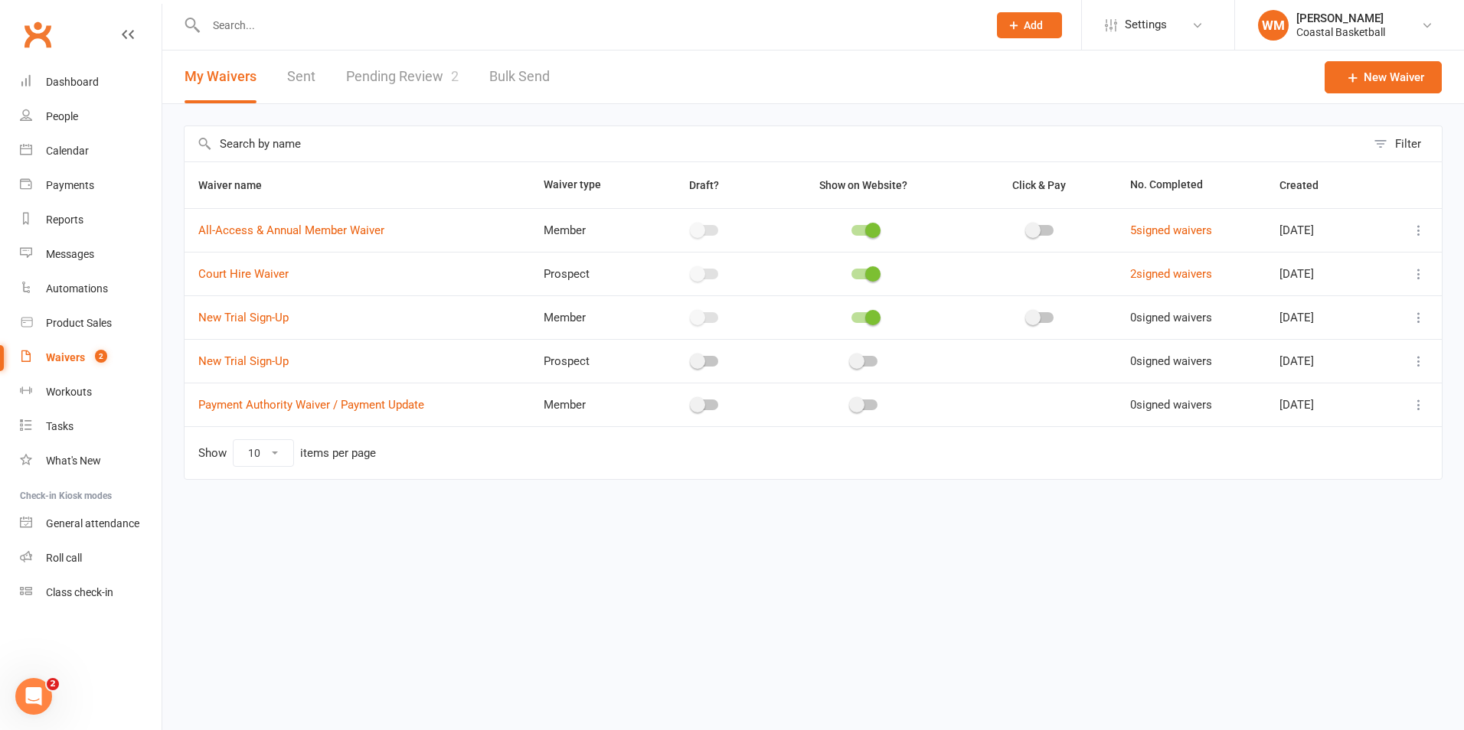
click at [400, 68] on link "Pending Review 2" at bounding box center [402, 77] width 113 height 53
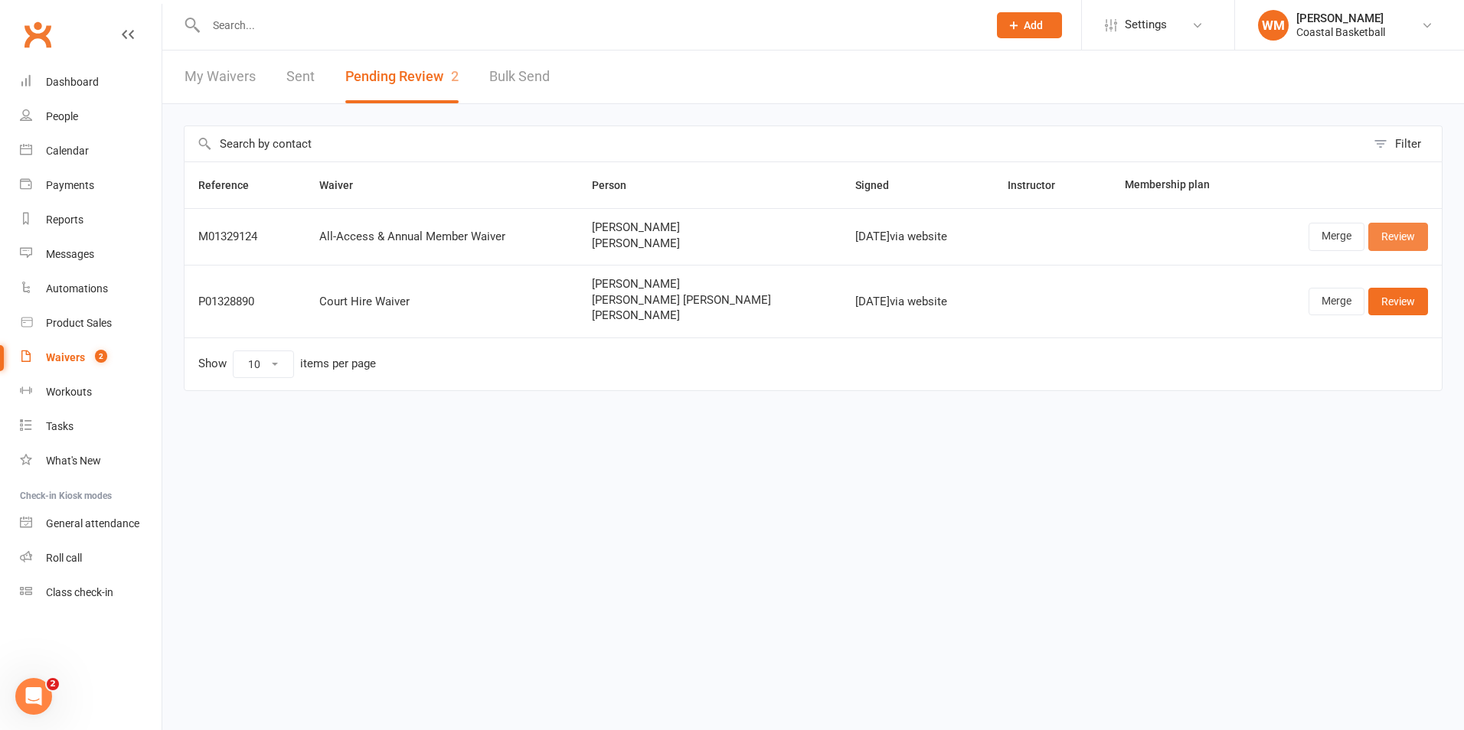
click at [1380, 238] on link "Review" at bounding box center [1398, 237] width 60 height 28
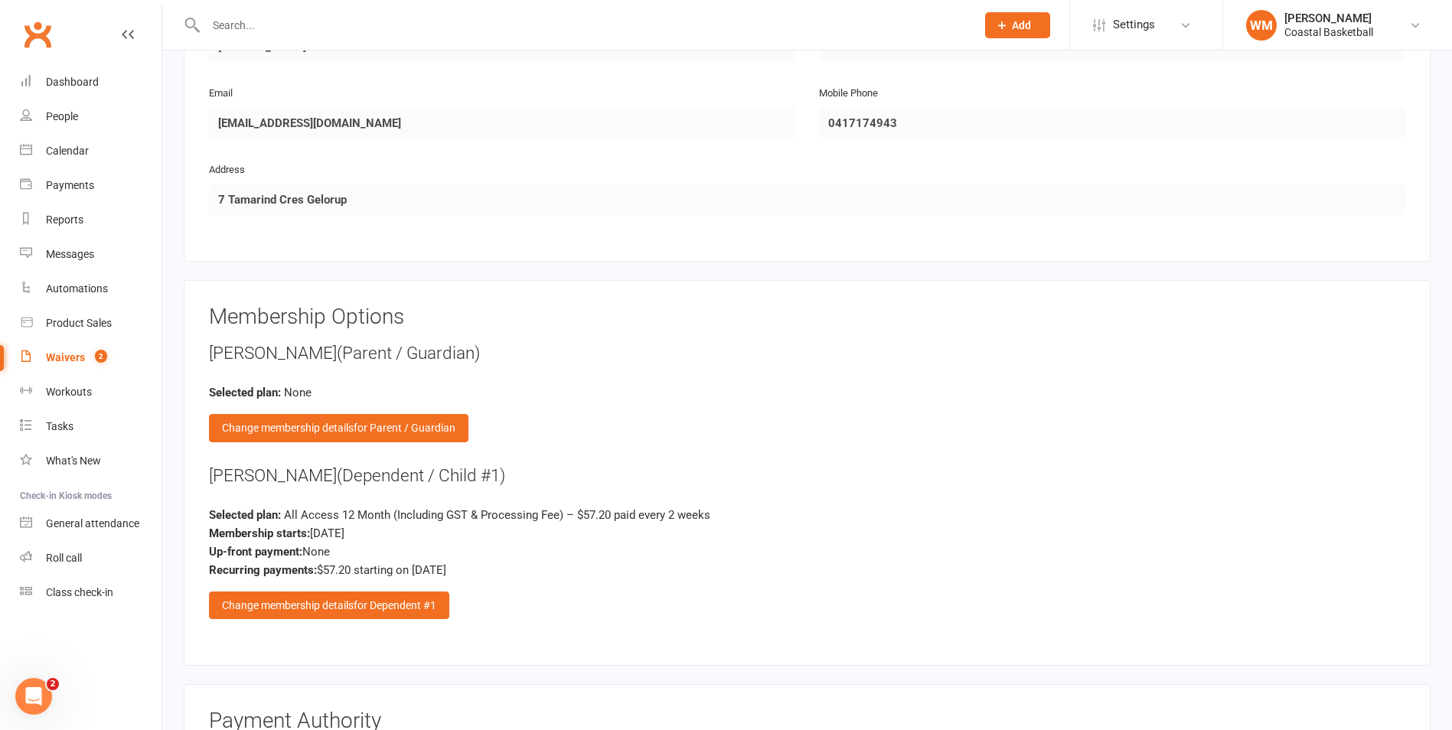
scroll to position [1956, 0]
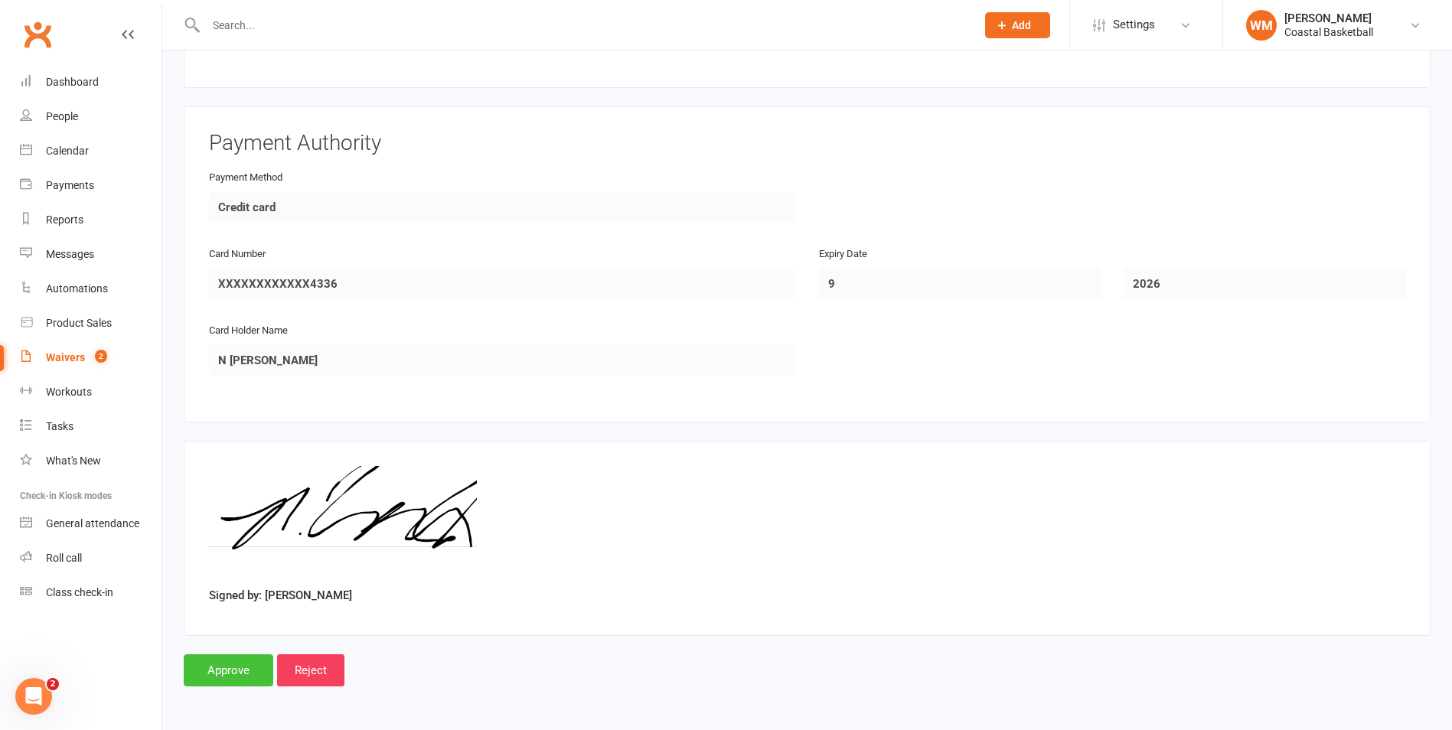
click at [219, 675] on input "Approve" at bounding box center [229, 671] width 90 height 32
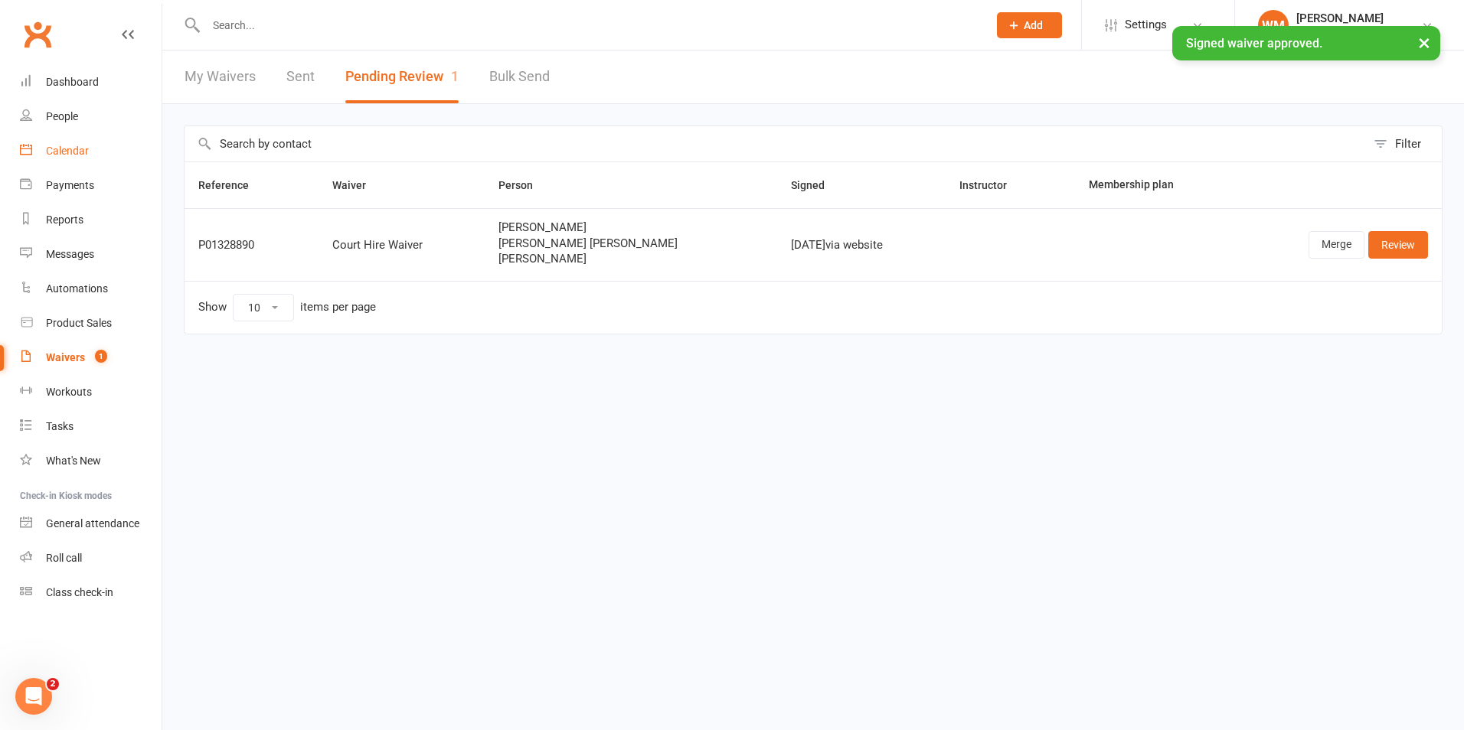
click at [74, 135] on link "Calendar" at bounding box center [91, 151] width 142 height 34
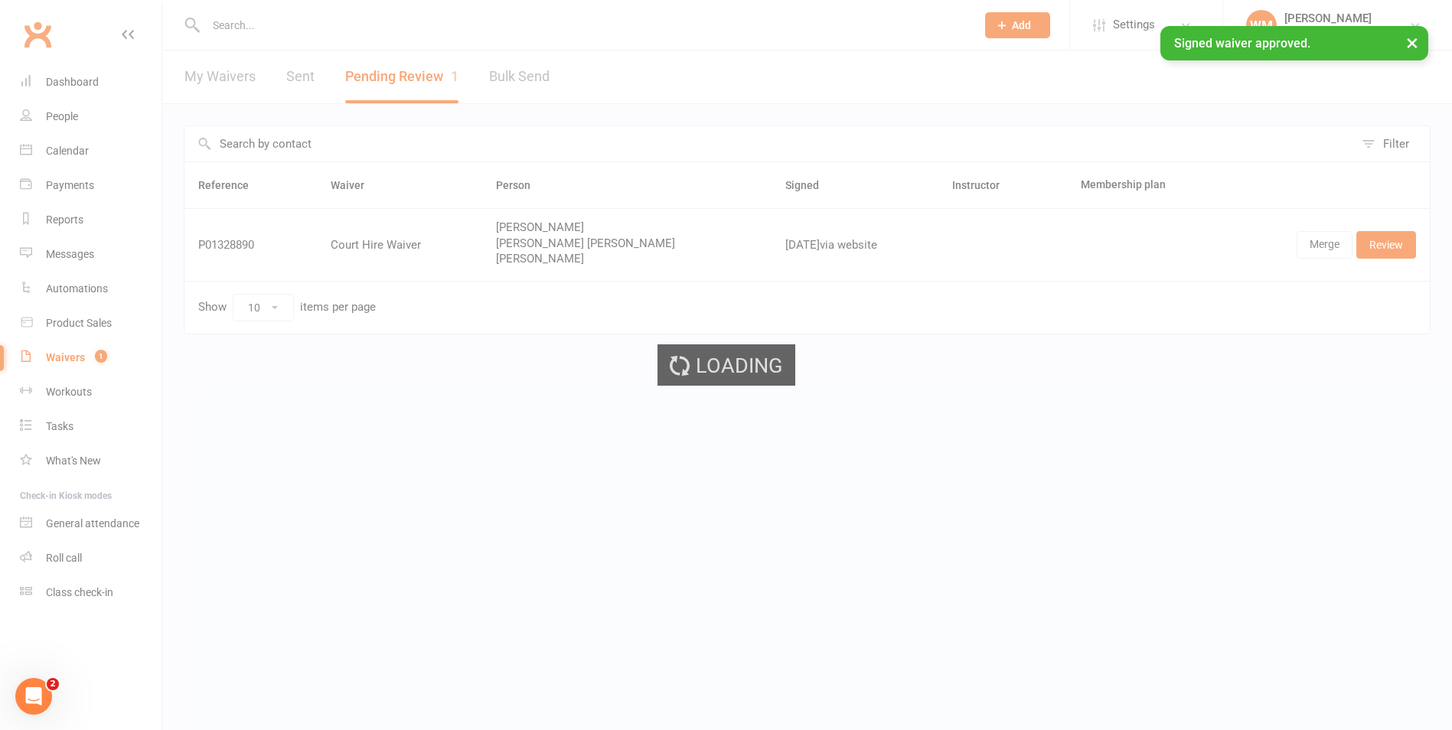
click at [79, 120] on div "Loading" at bounding box center [726, 365] width 1452 height 730
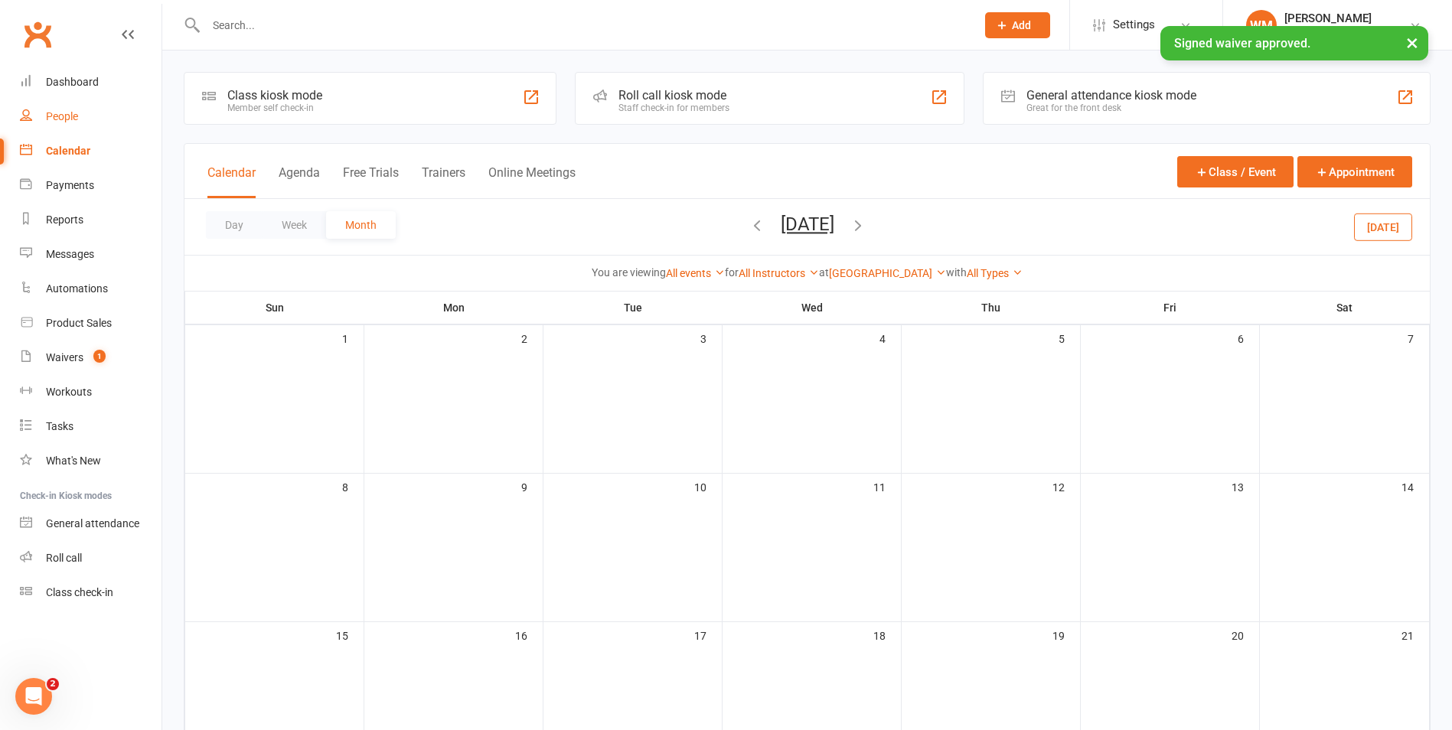
click at [74, 121] on div "People" at bounding box center [62, 116] width 32 height 12
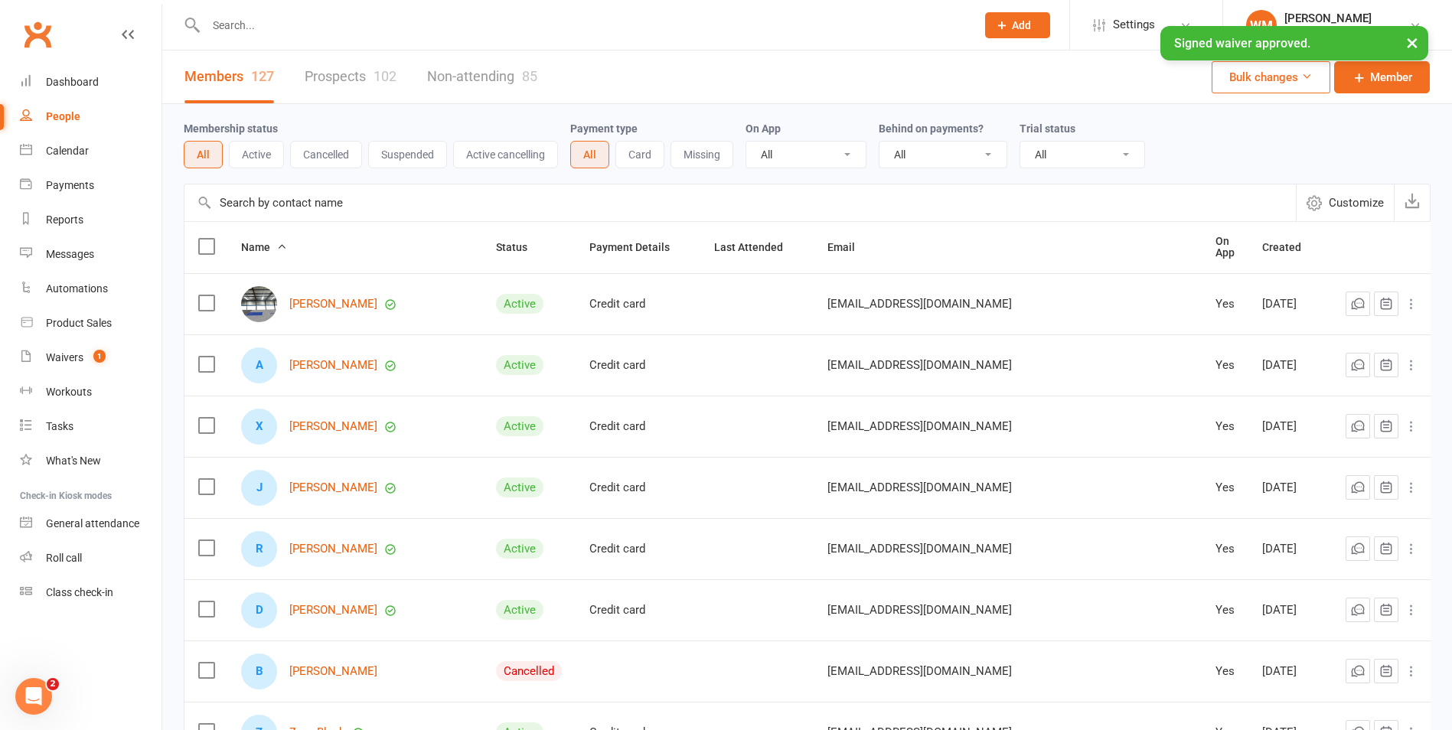
click at [296, 22] on input "text" at bounding box center [583, 25] width 764 height 21
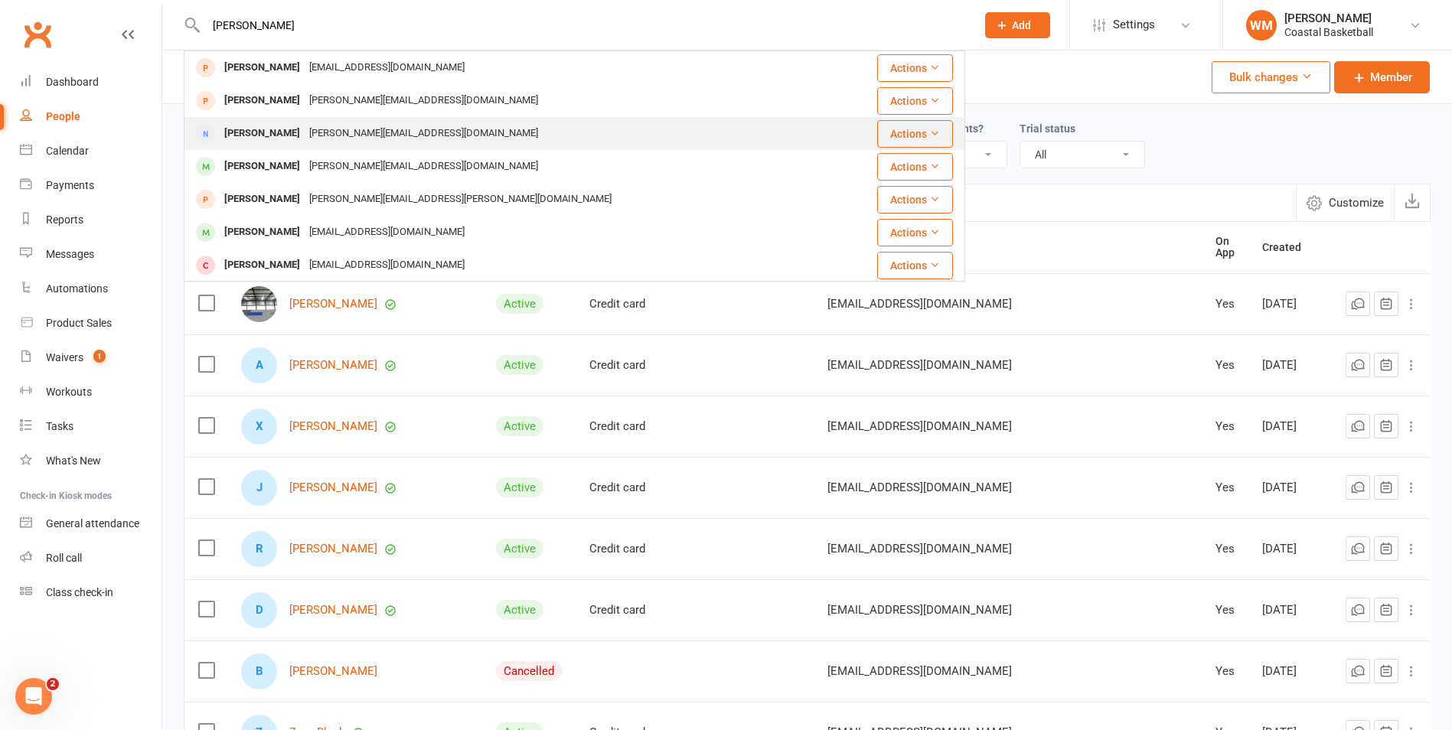
type input "nathan"
click at [387, 120] on div "Nathan Vander Wielen nathan@novasbasketball.com.au" at bounding box center [509, 133] width 649 height 31
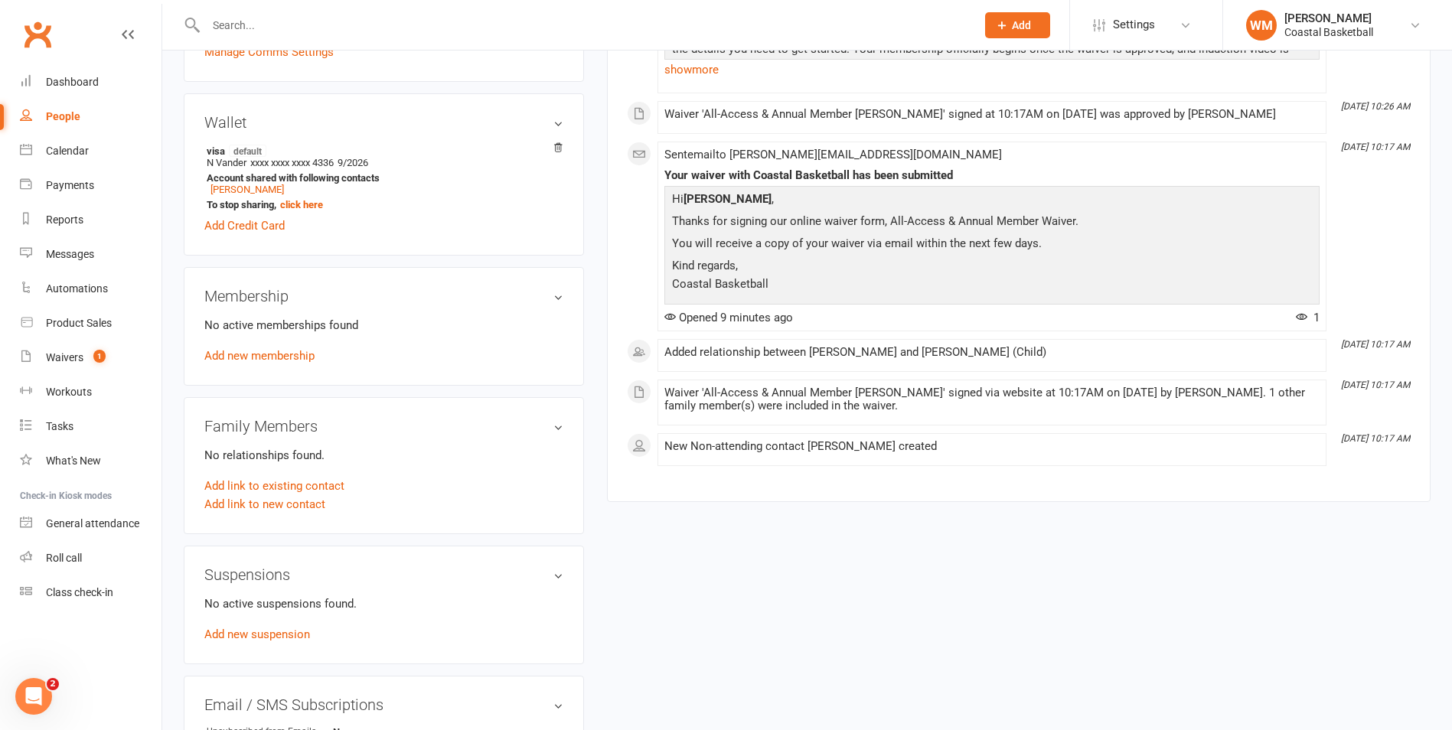
scroll to position [536, 0]
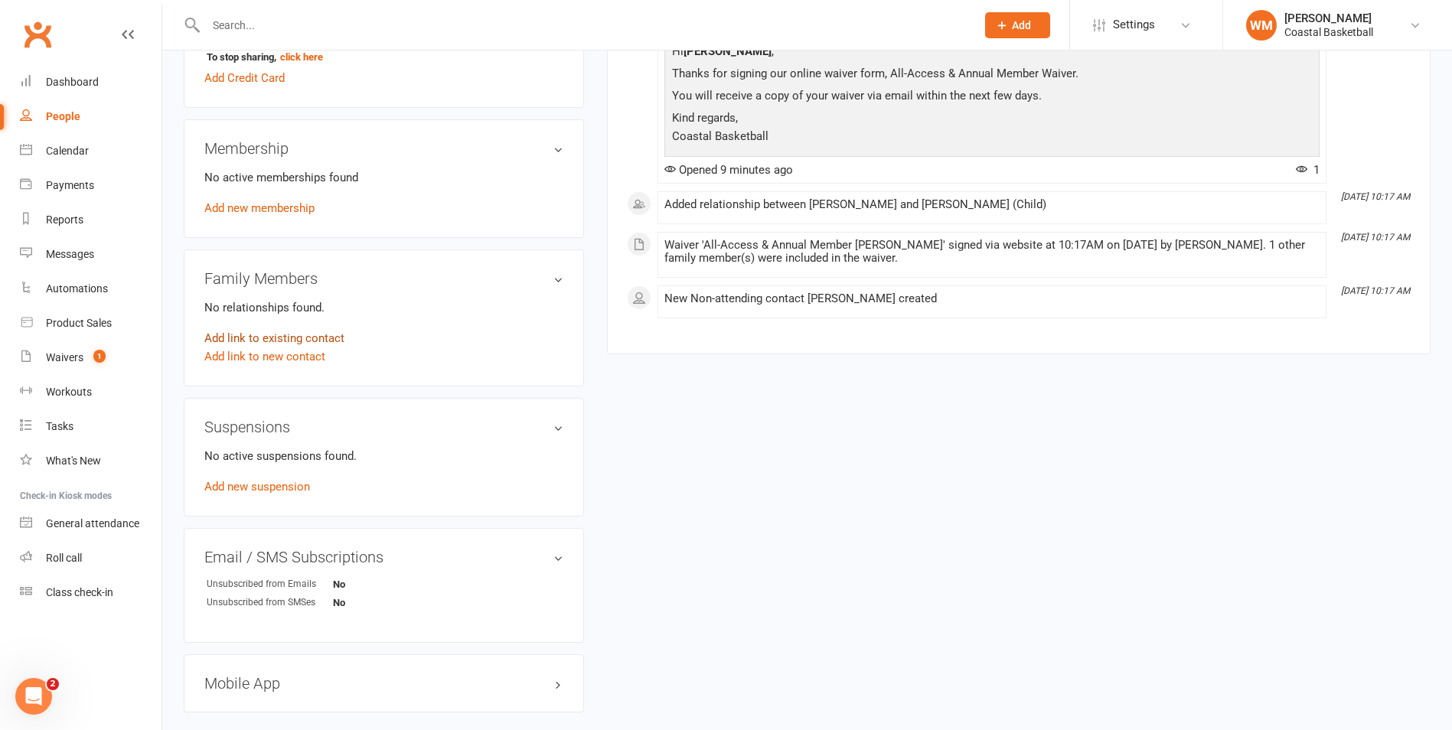
click at [337, 340] on link "Add link to existing contact" at bounding box center [274, 338] width 140 height 18
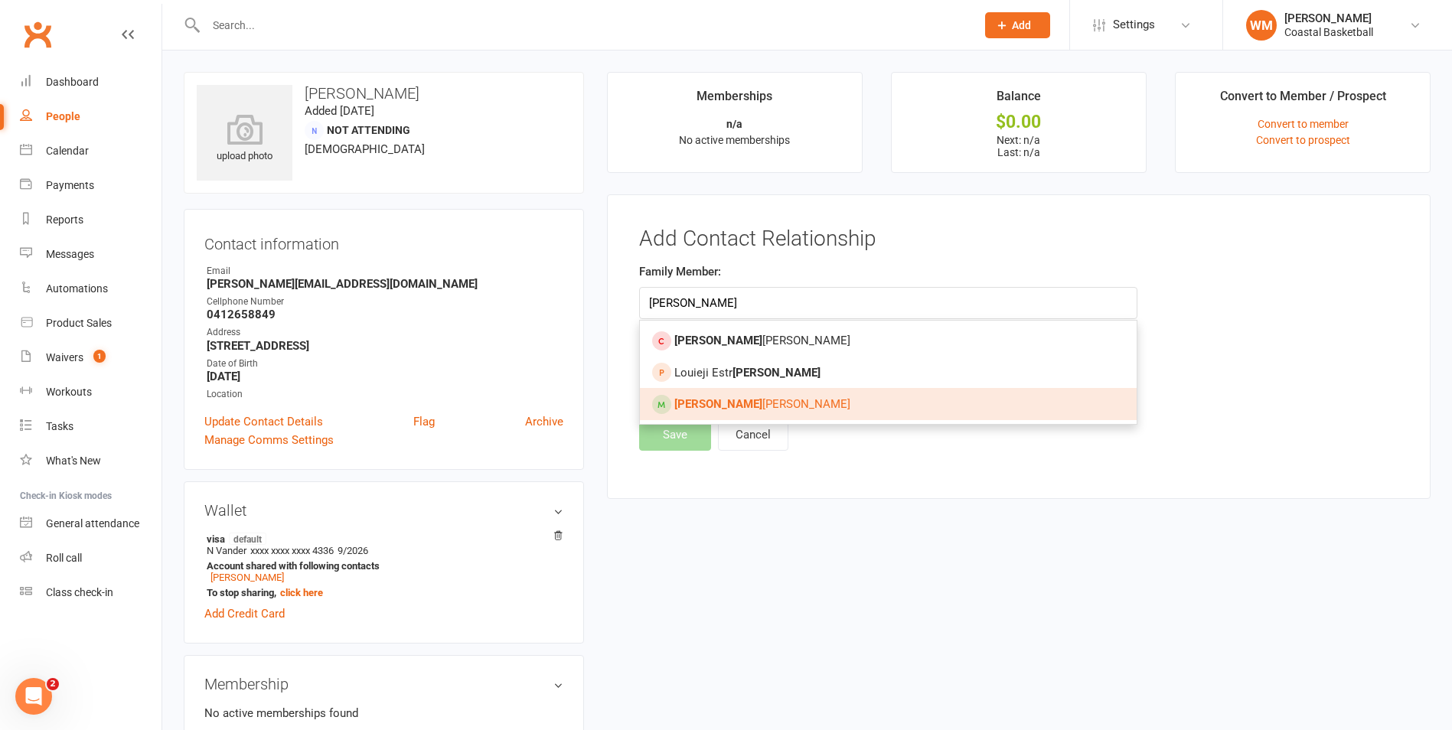
type input "Ella"
click at [815, 414] on link "Ella Vander Wielen" at bounding box center [888, 404] width 497 height 32
type input "[PERSON_NAME]"
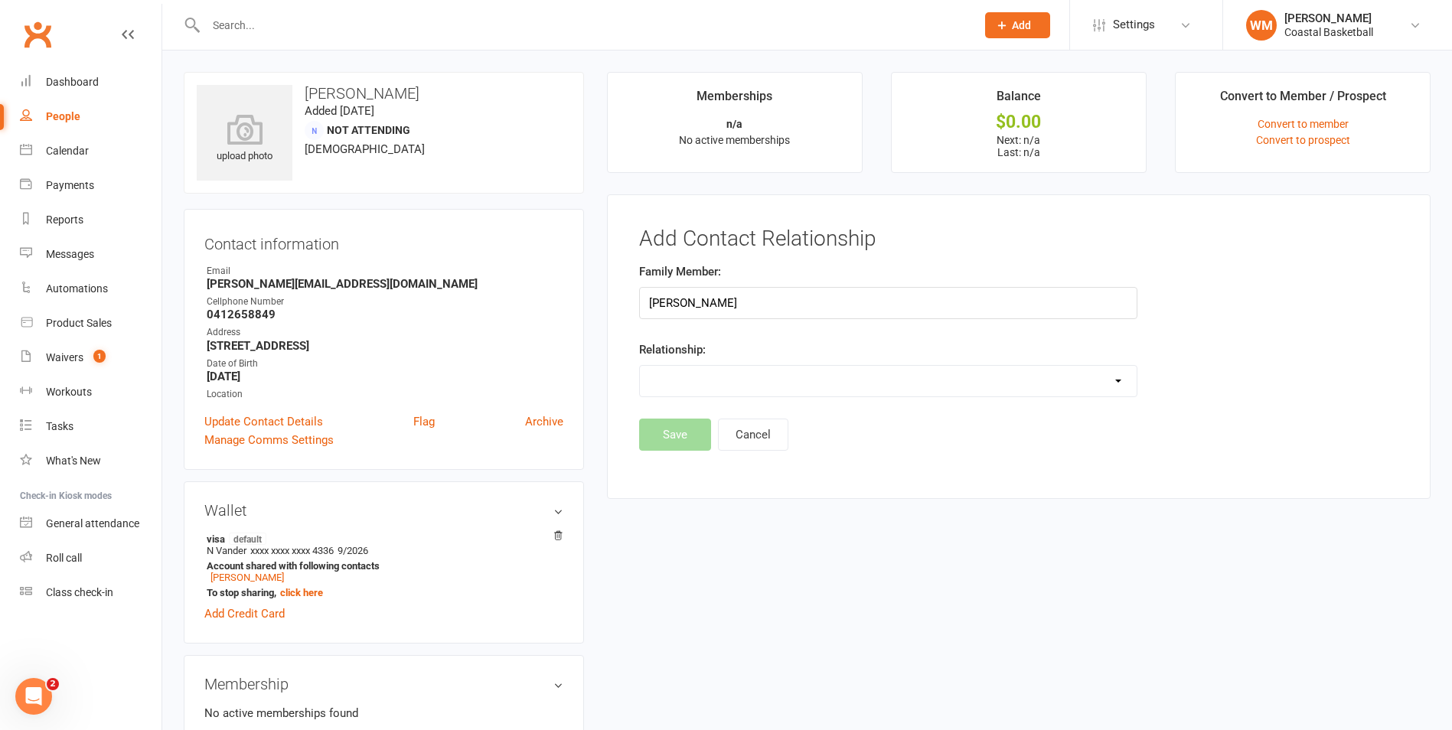
click at [776, 381] on select "Parent / Guardian Child Sibling (parent not in system) Spouse / Partner Cousin …" at bounding box center [888, 381] width 497 height 31
select select "1"
click at [640, 366] on select "Parent / Guardian Child Sibling (parent not in system) Spouse / Partner Cousin …" at bounding box center [888, 381] width 497 height 31
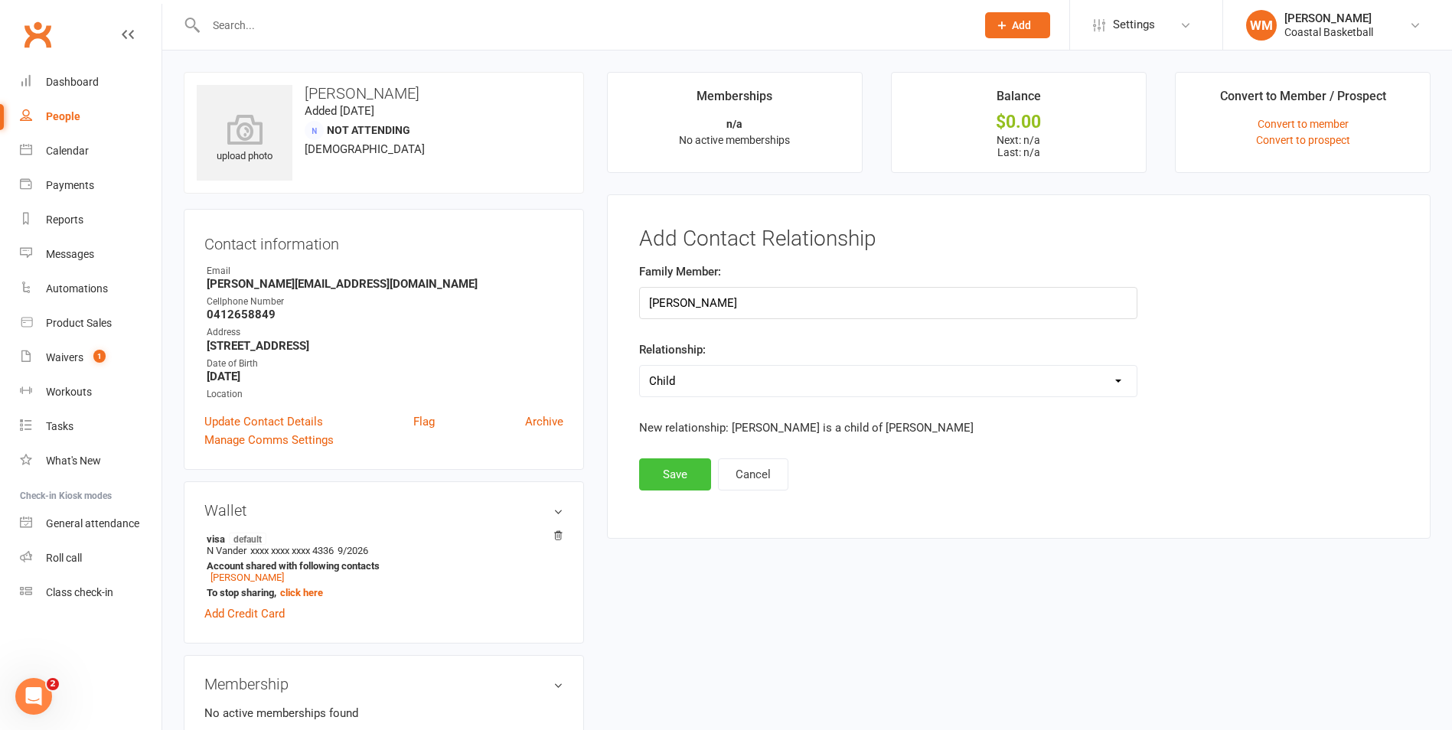
click at [681, 475] on button "Save" at bounding box center [675, 475] width 72 height 32
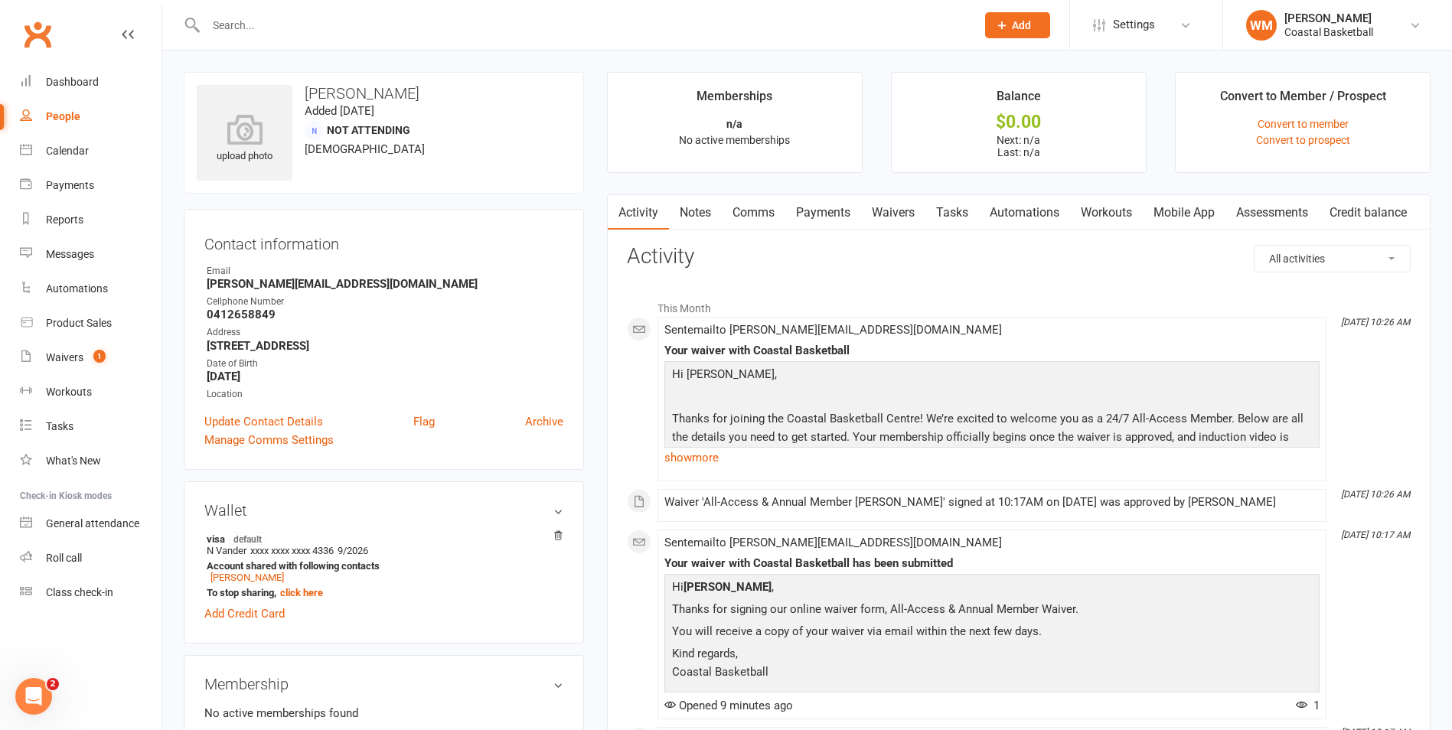
click at [1188, 212] on link "Mobile App" at bounding box center [1184, 212] width 83 height 35
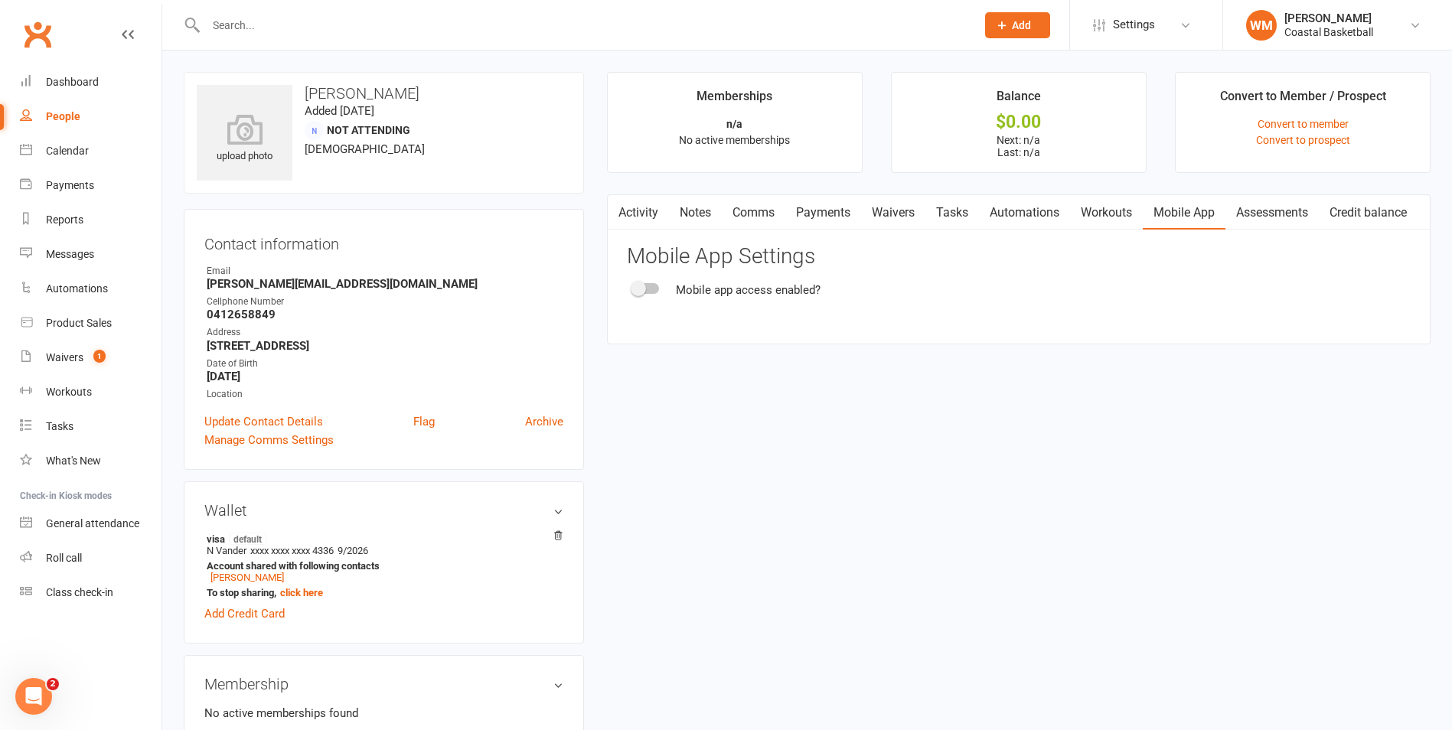
click at [657, 295] on div "Mobile app access enabled?" at bounding box center [1019, 290] width 784 height 18
click at [655, 295] on div "Mobile app access enabled?" at bounding box center [1019, 290] width 784 height 18
click at [649, 293] on div at bounding box center [646, 288] width 26 height 11
click at [633, 286] on input "checkbox" at bounding box center [633, 286] width 0 height 0
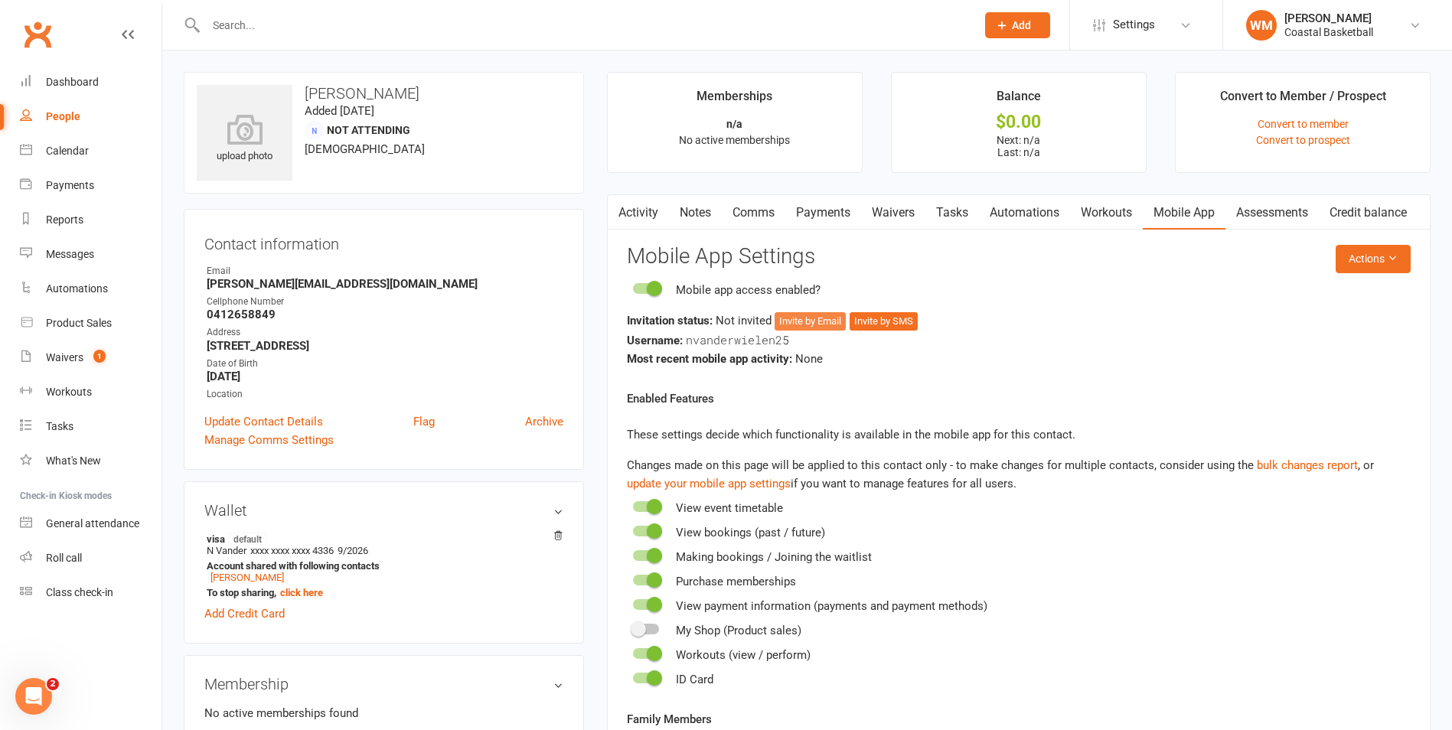
click at [818, 323] on button "Invite by Email" at bounding box center [810, 321] width 71 height 18
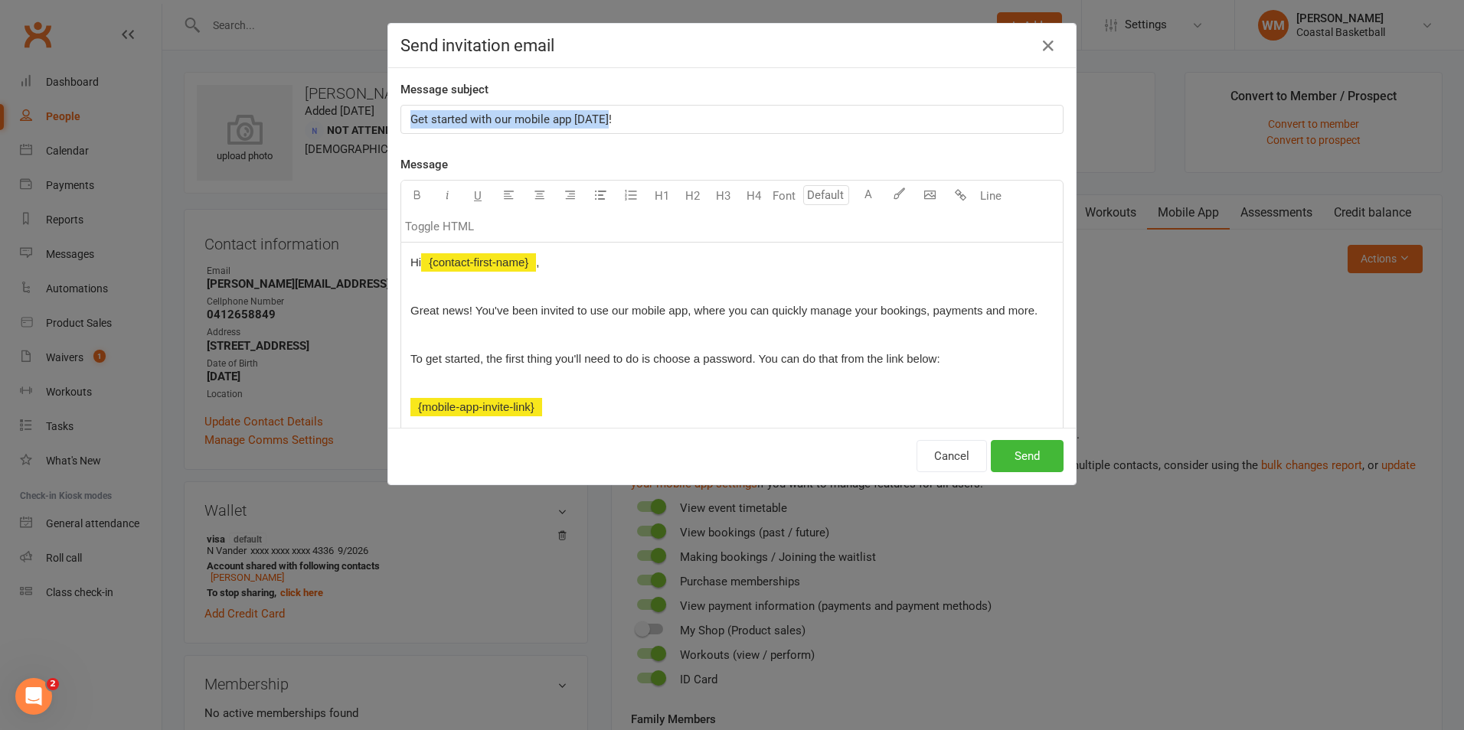
drag, startPoint x: 617, startPoint y: 123, endPoint x: 317, endPoint y: 140, distance: 300.6
click at [317, 140] on div "Send invitation email Message subject Get started with our mobile app [DATE]! M…" at bounding box center [732, 365] width 1464 height 730
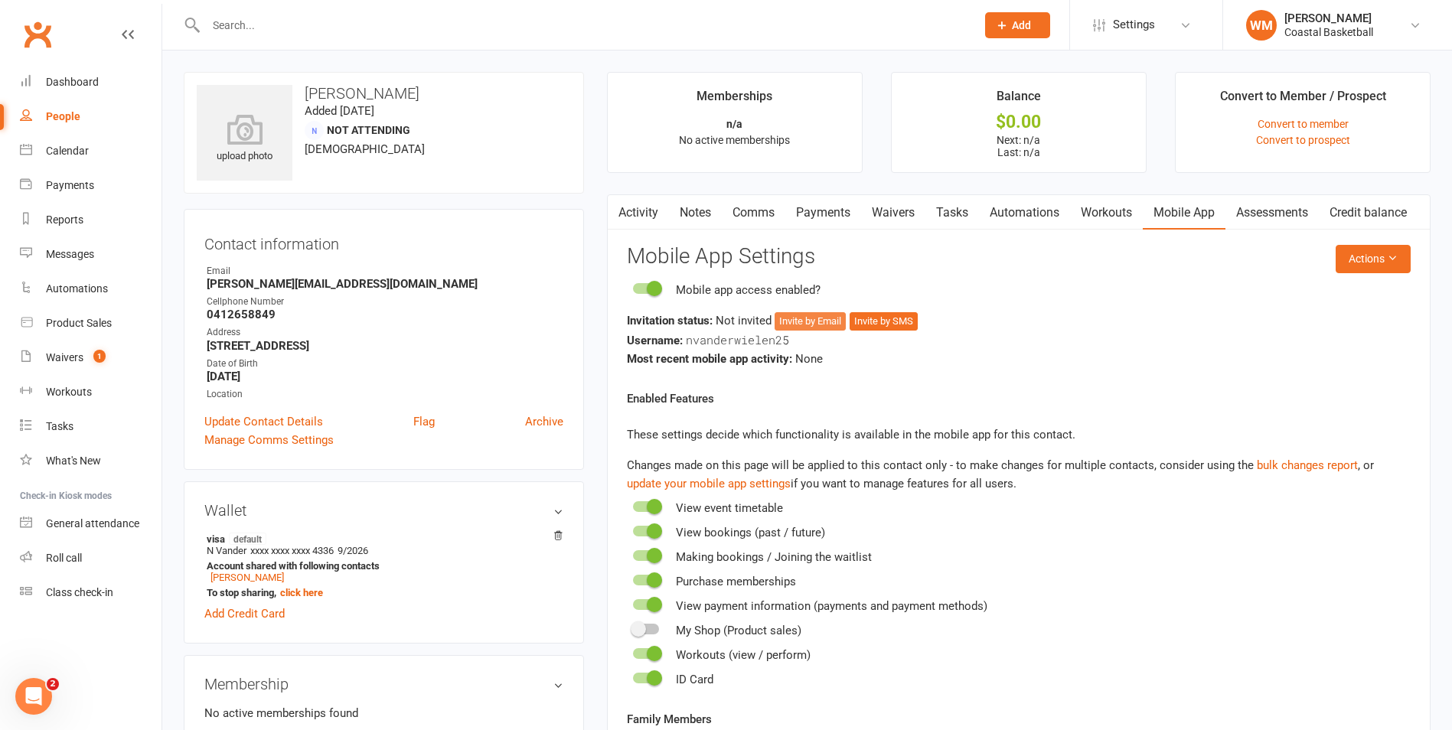
click at [818, 317] on button "Invite by Email" at bounding box center [810, 321] width 71 height 18
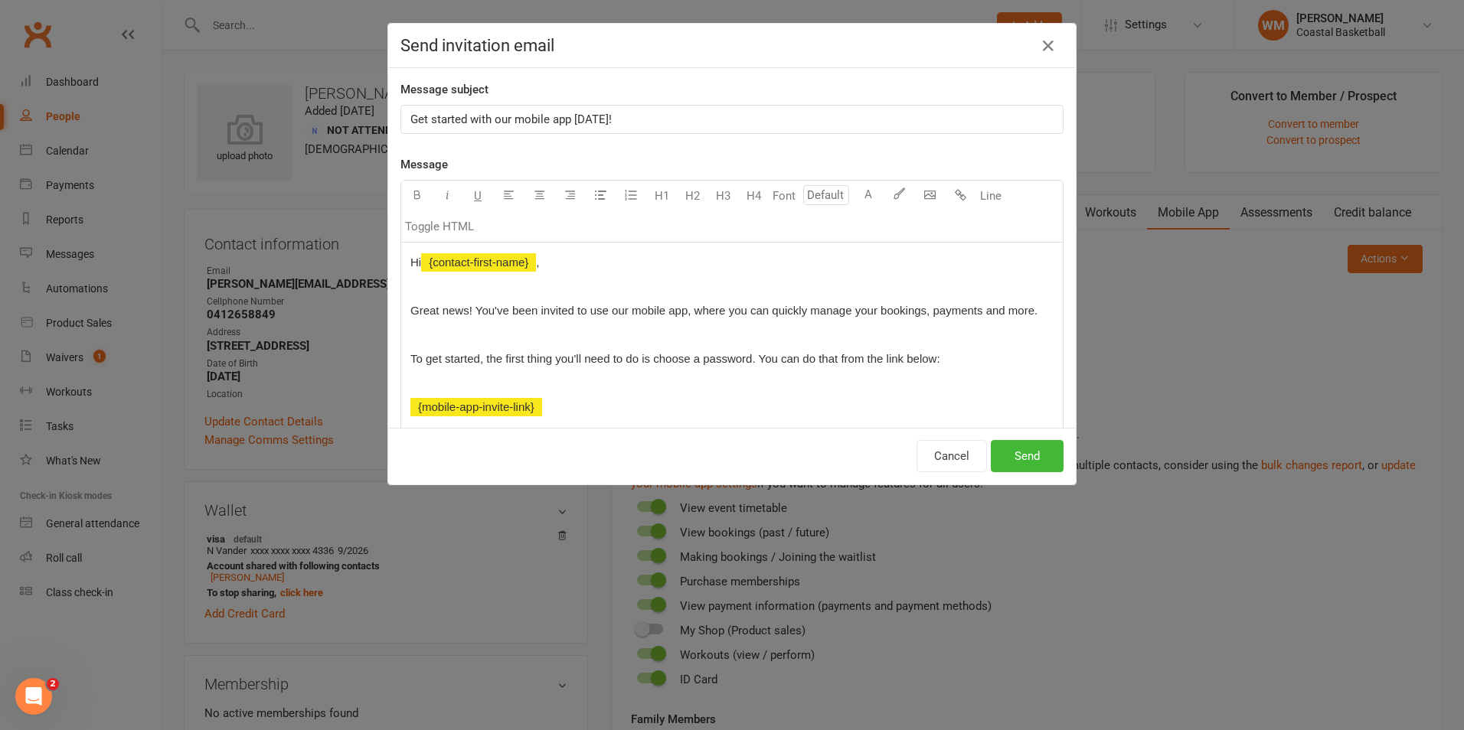
drag, startPoint x: 639, startPoint y: 119, endPoint x: 636, endPoint y: 127, distance: 8.2
click at [639, 124] on p "Get started with our mobile app [DATE]!" at bounding box center [731, 119] width 643 height 18
click at [1010, 453] on button "Send" at bounding box center [1027, 456] width 73 height 32
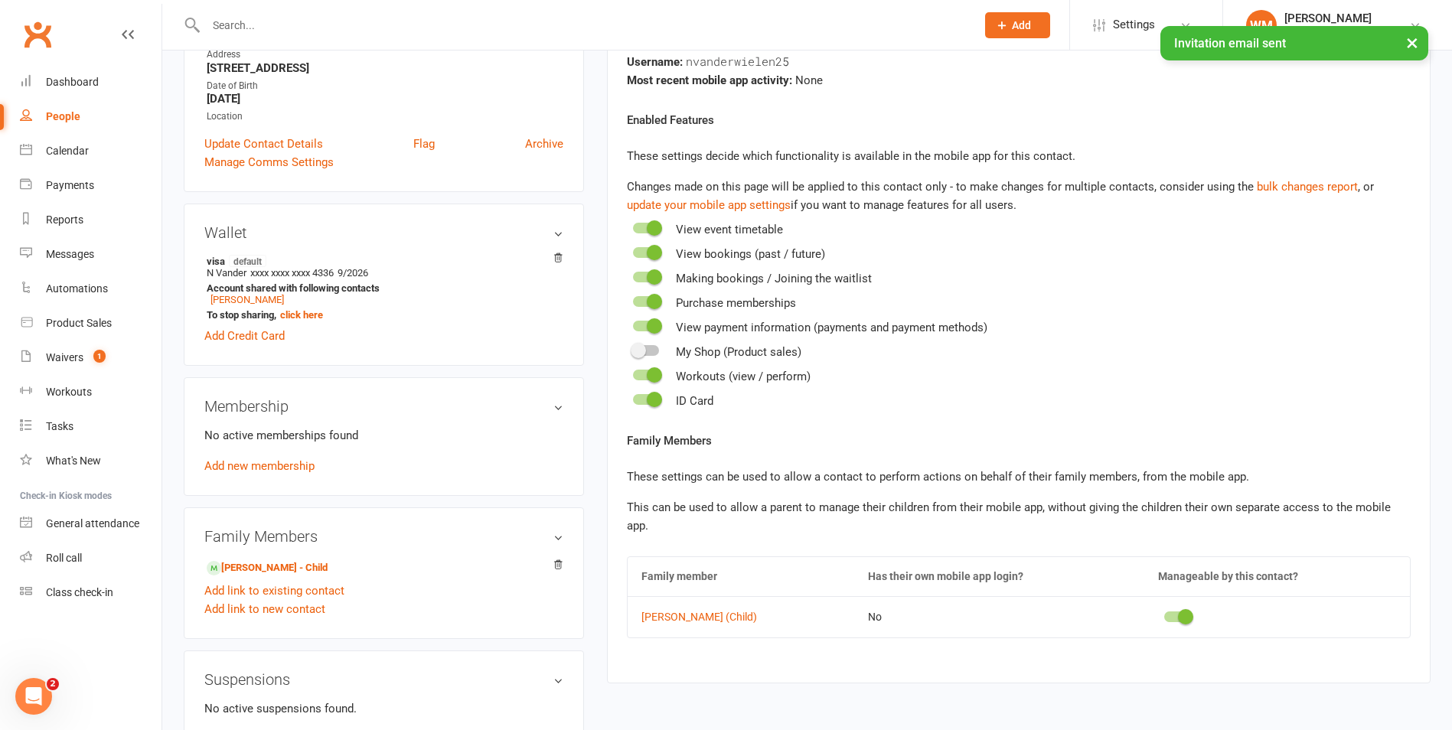
scroll to position [459, 0]
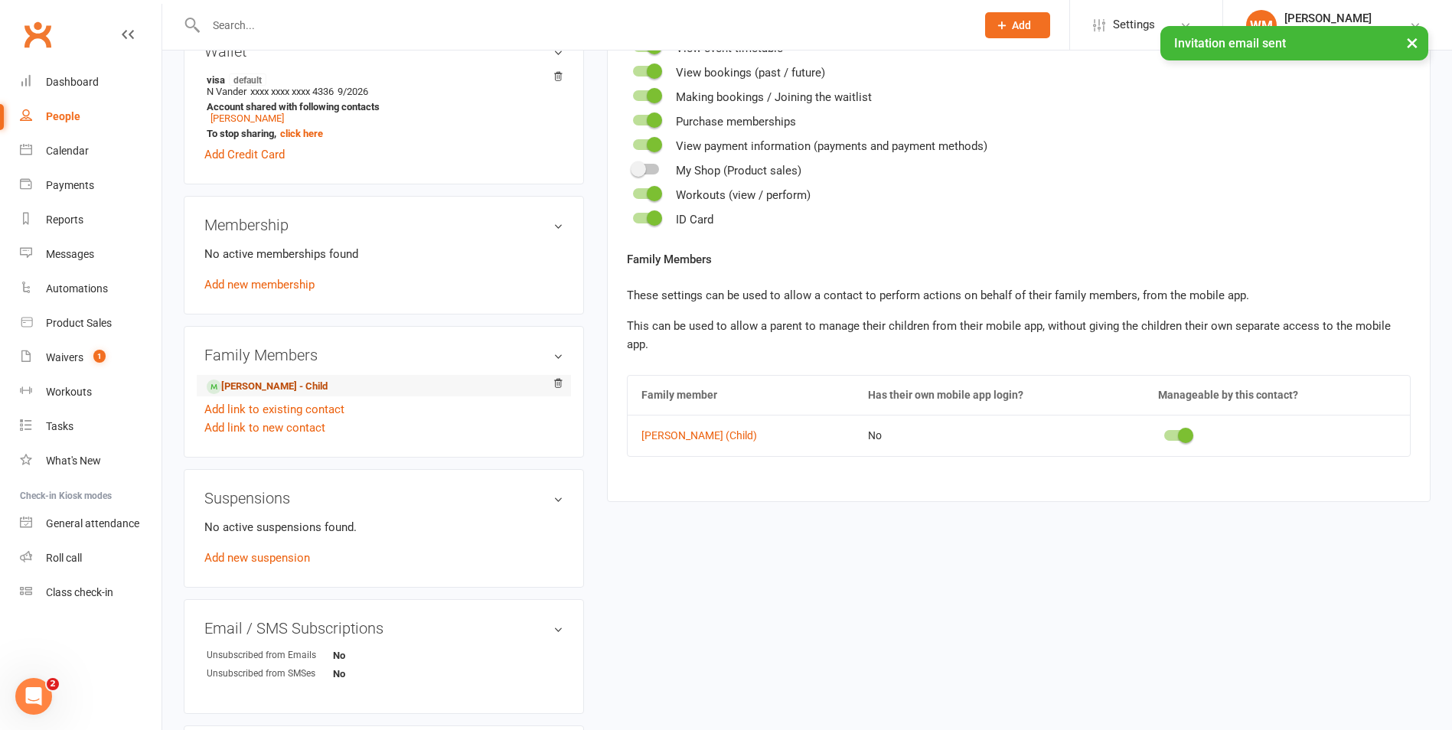
click at [295, 390] on link "[PERSON_NAME] - Child" at bounding box center [267, 387] width 121 height 16
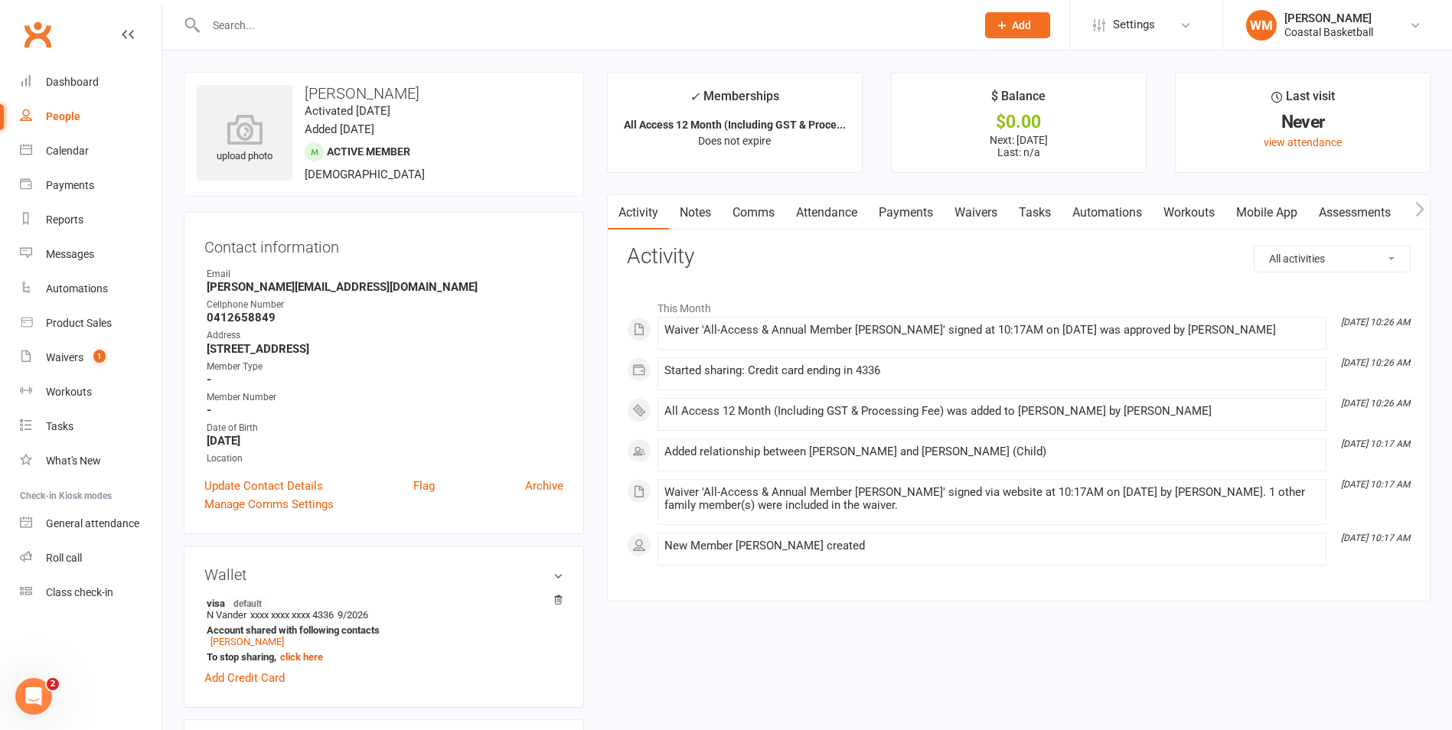
click at [1278, 207] on link "Mobile App" at bounding box center [1267, 212] width 83 height 35
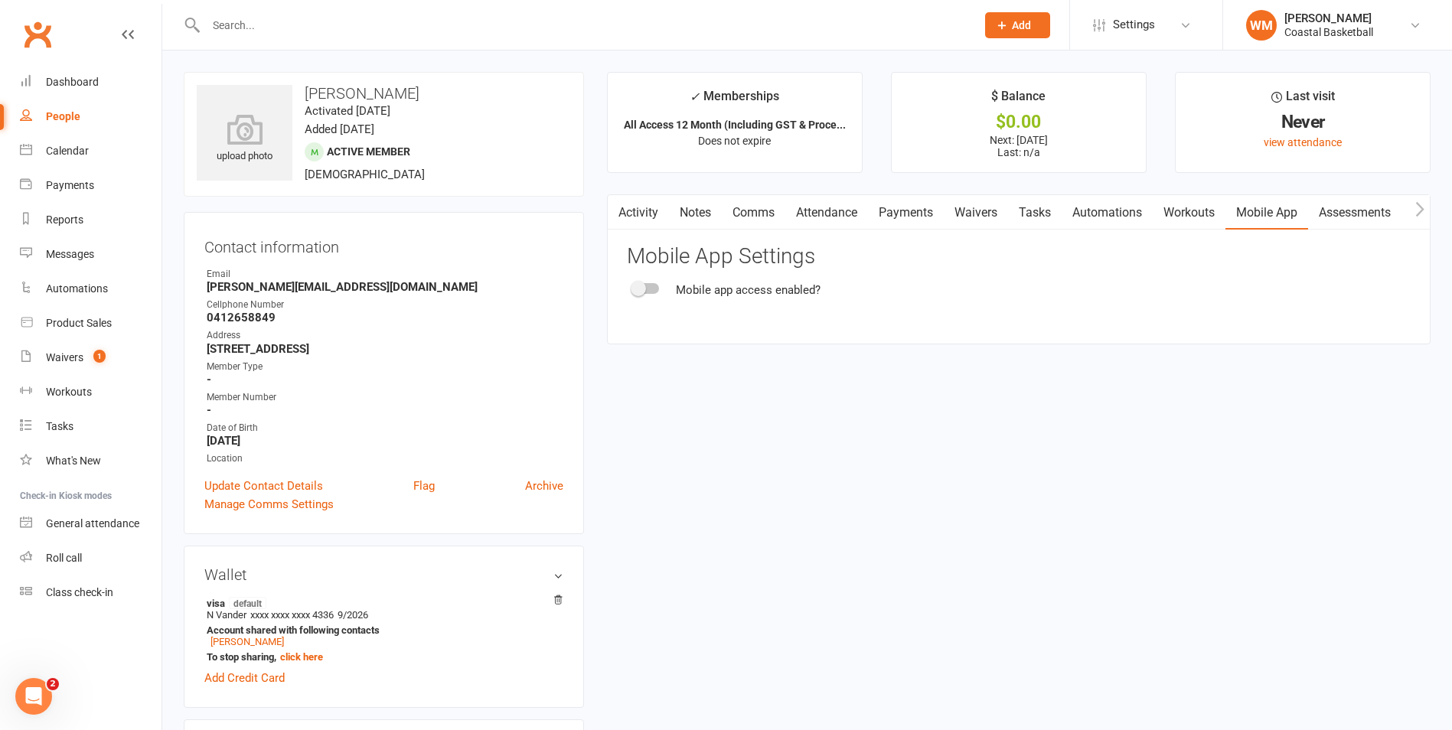
click at [638, 287] on span at bounding box center [638, 288] width 15 height 15
click at [633, 286] on input "checkbox" at bounding box center [633, 286] width 0 height 0
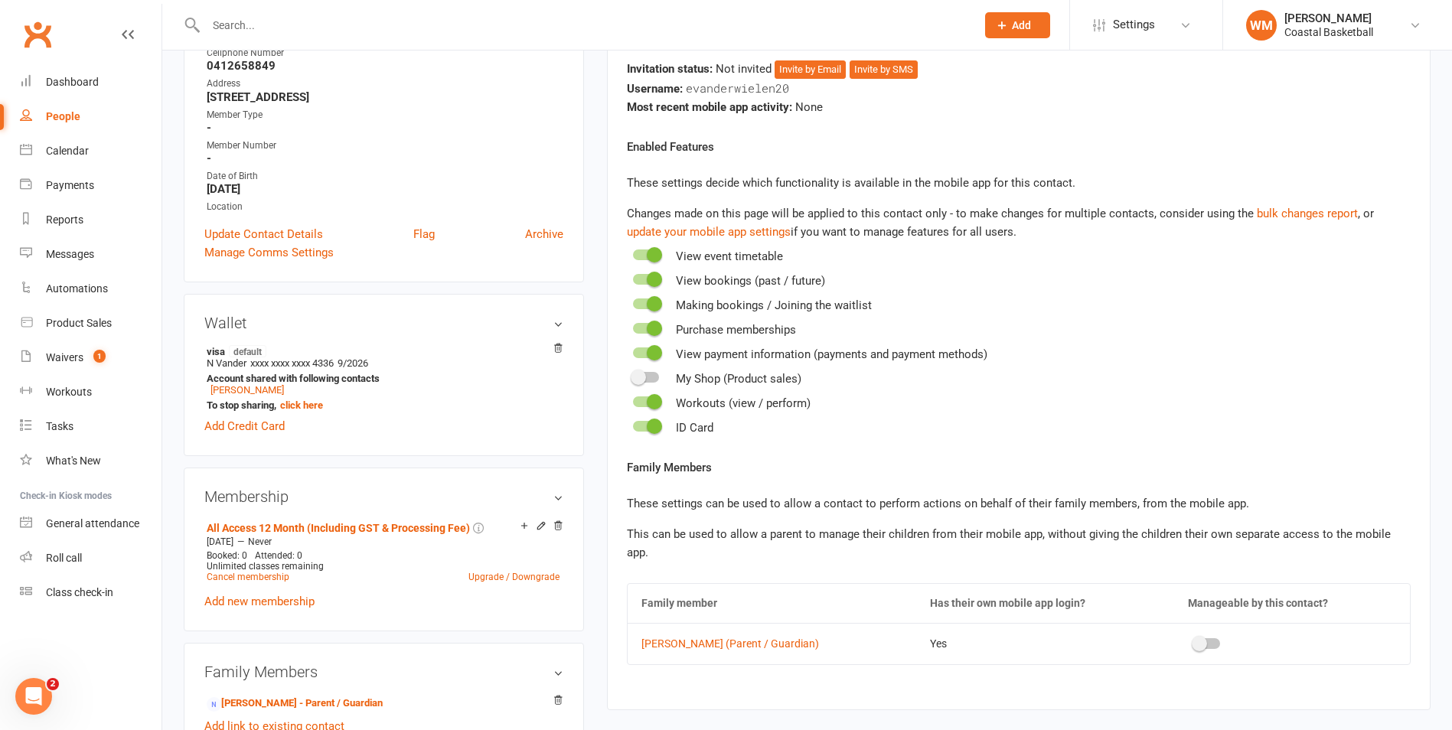
scroll to position [383, 0]
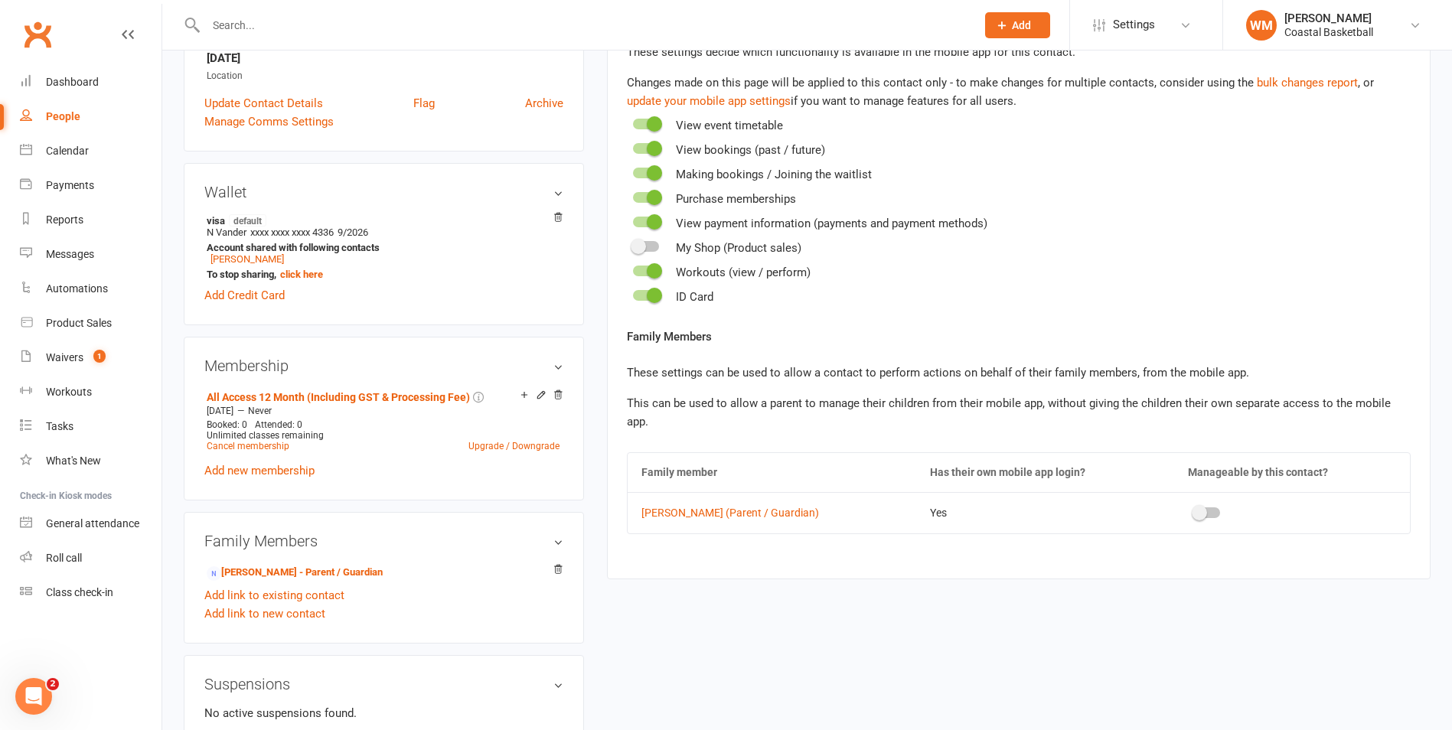
drag, startPoint x: 1220, startPoint y: 495, endPoint x: 1176, endPoint y: 501, distance: 44.1
click at [1220, 508] on div at bounding box center [1207, 513] width 26 height 11
click at [1194, 511] on input "checkbox" at bounding box center [1194, 511] width 0 height 0
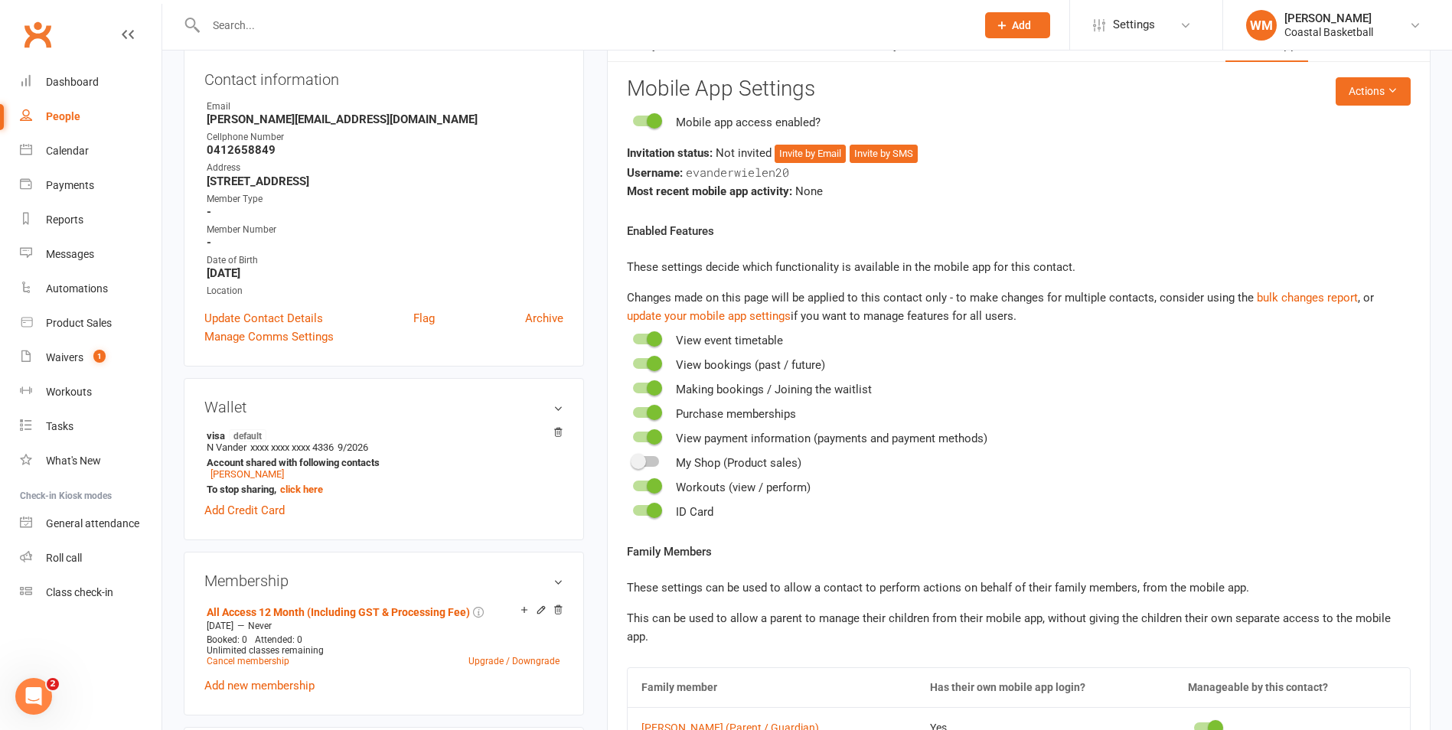
scroll to position [0, 0]
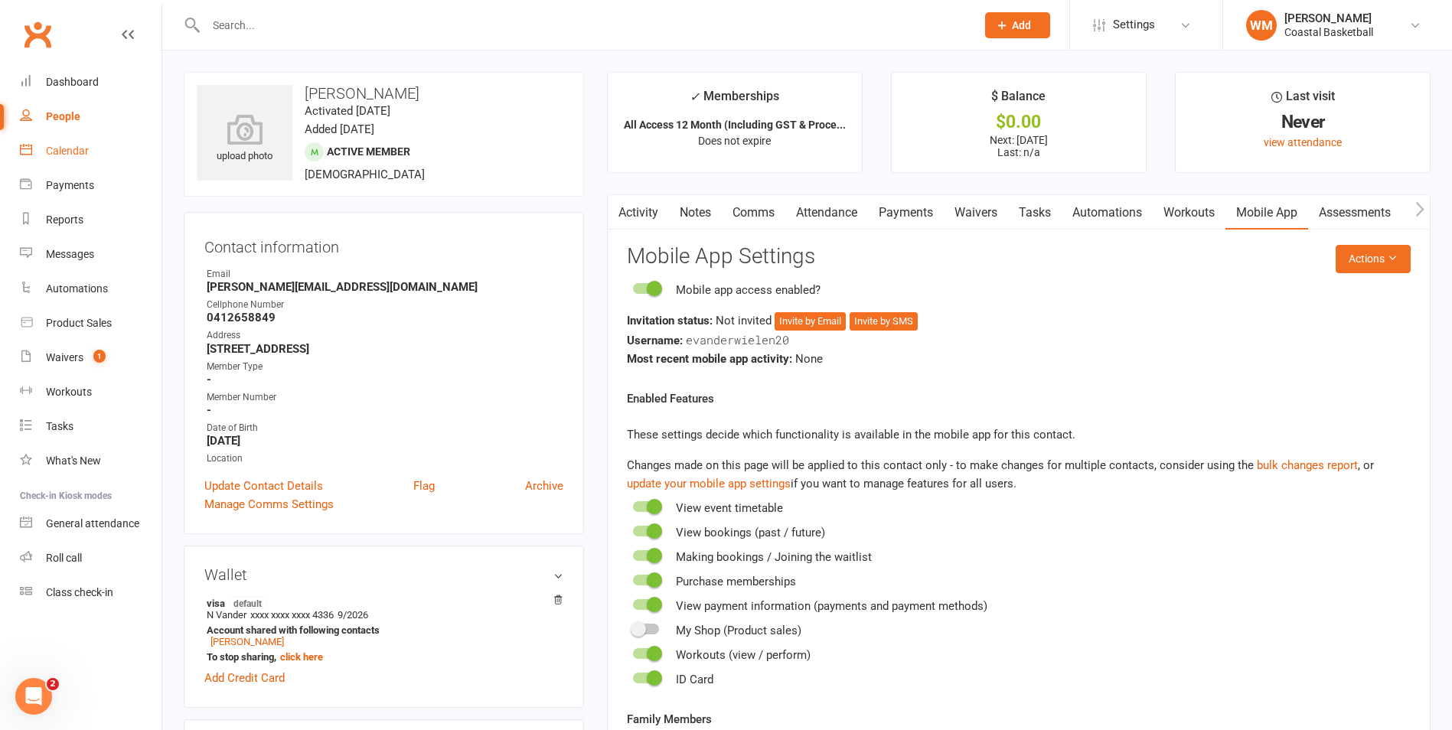
click at [80, 151] on div "Calendar" at bounding box center [67, 151] width 43 height 12
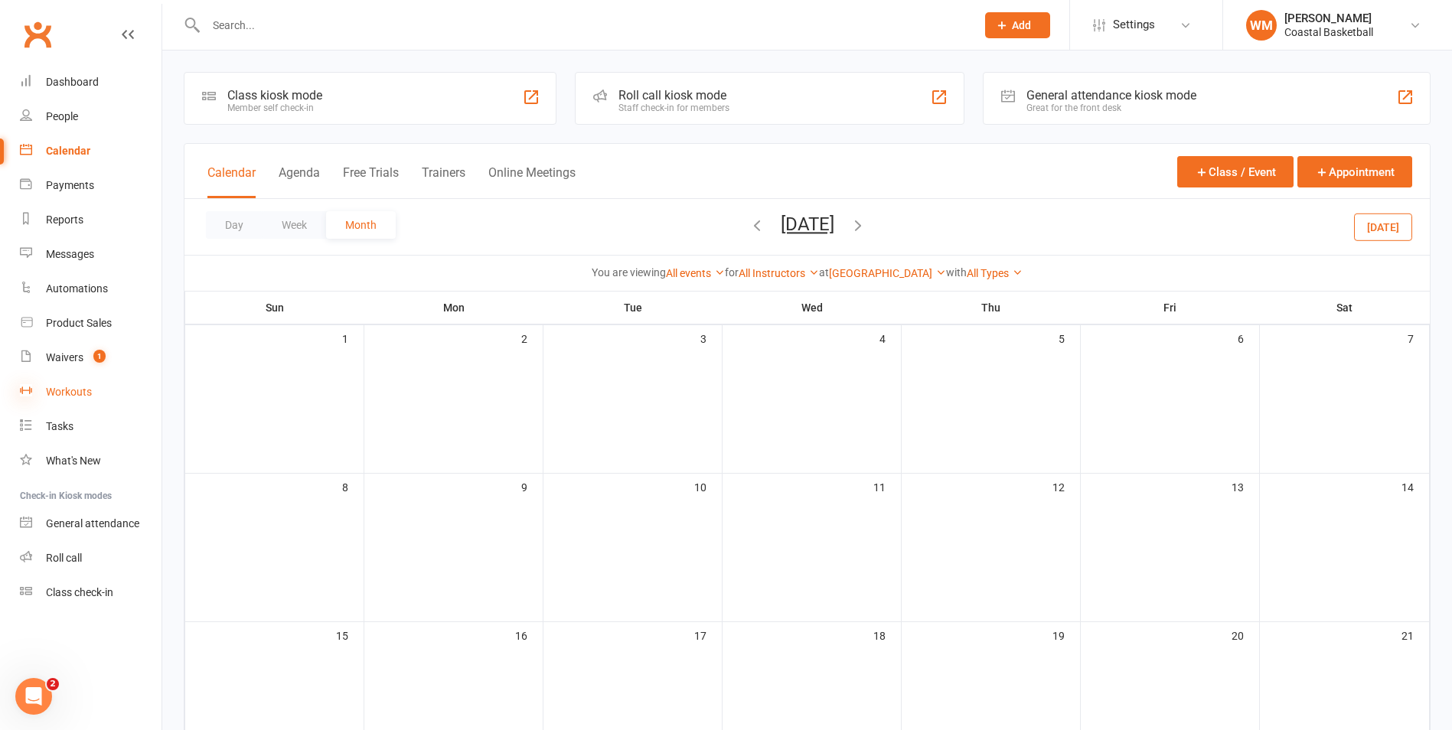
click at [22, 389] on icon at bounding box center [26, 390] width 12 height 12
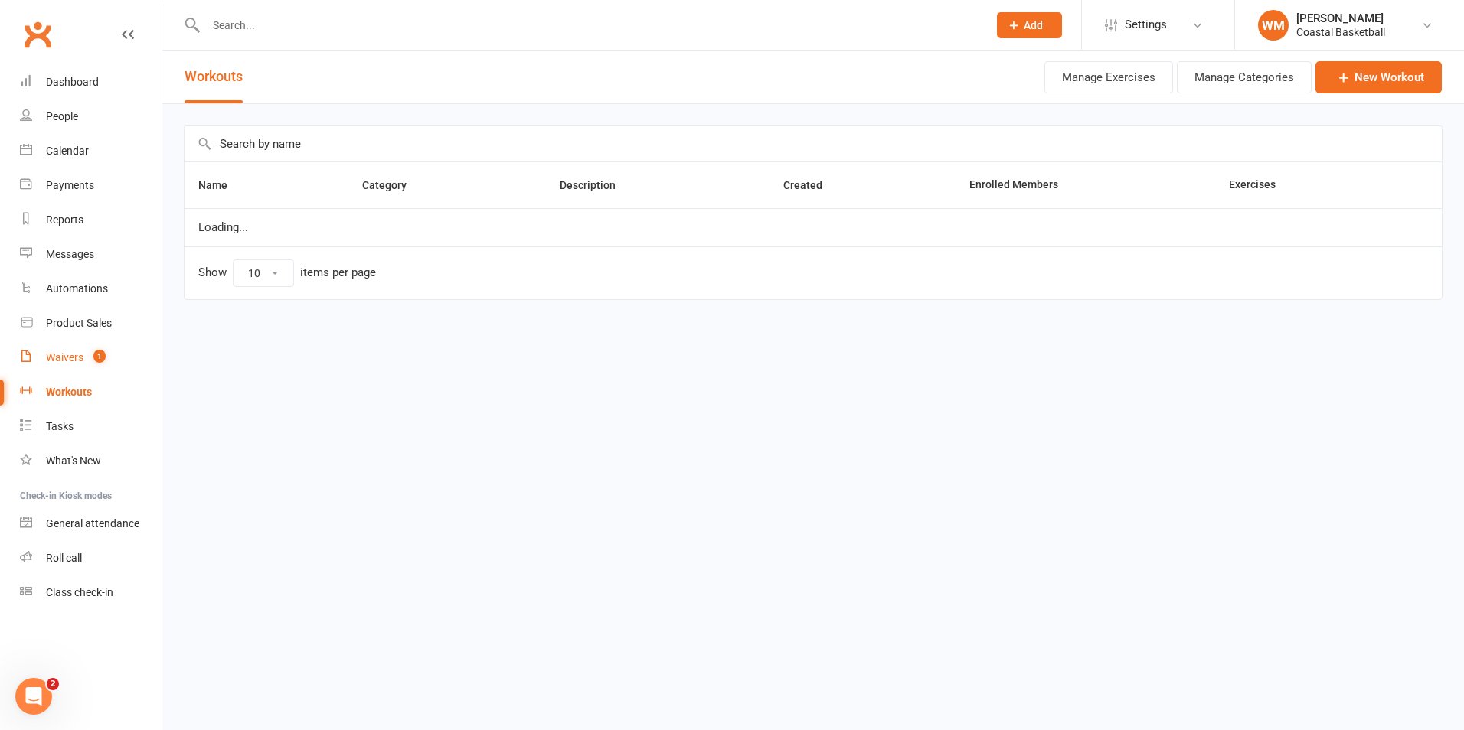
click at [70, 351] on link "Waivers 1" at bounding box center [91, 358] width 142 height 34
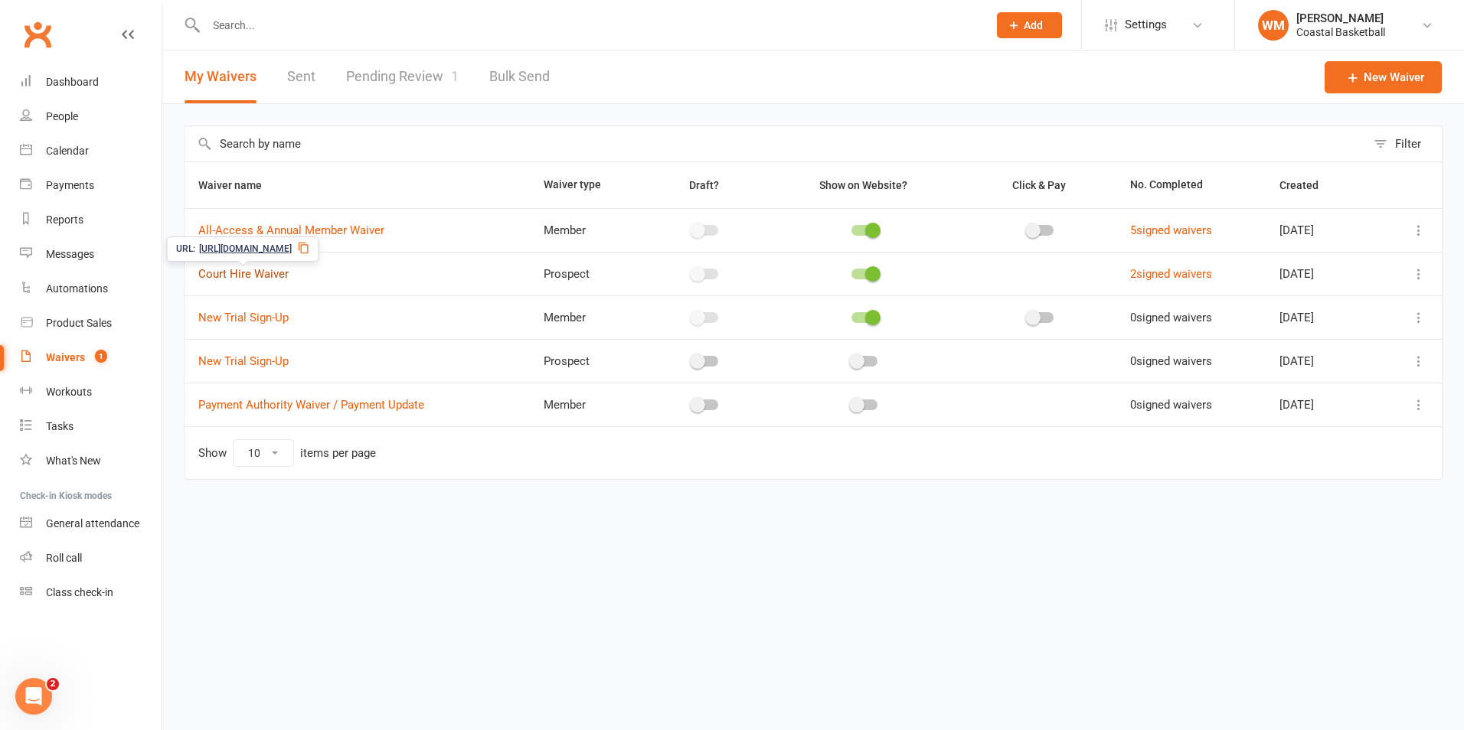
click at [240, 279] on link "Court Hire Waiver" at bounding box center [243, 274] width 90 height 14
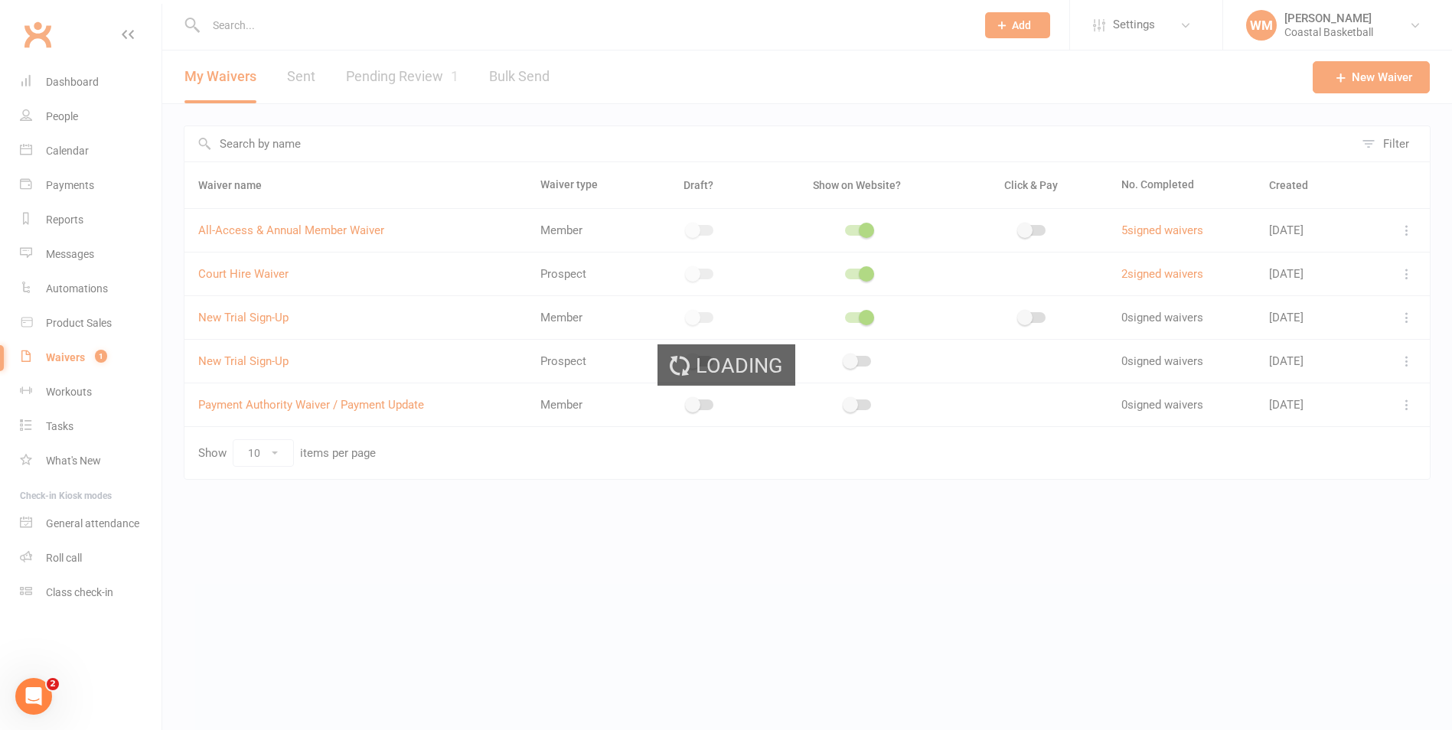
select select "applies_to_primary_signee"
select select "do_not_copy_answers"
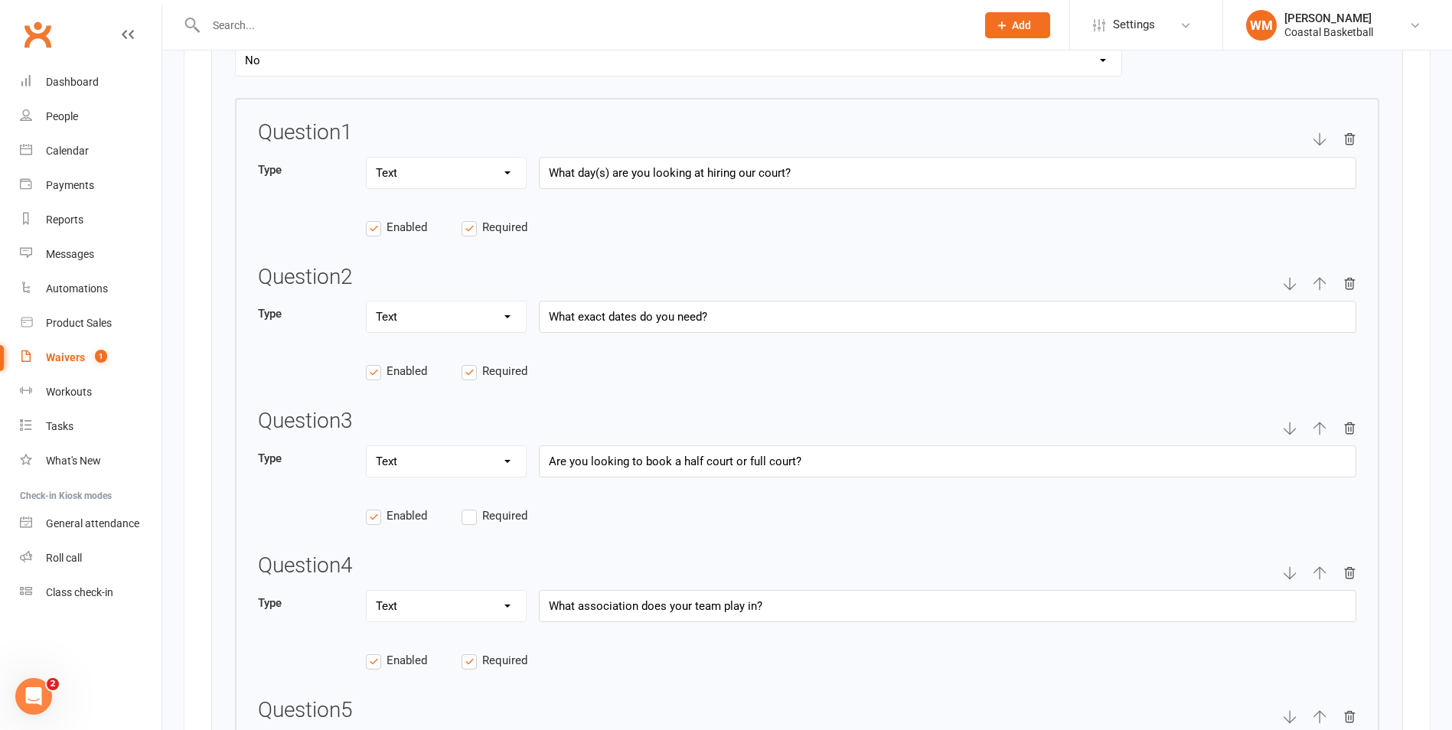
scroll to position [2833, 0]
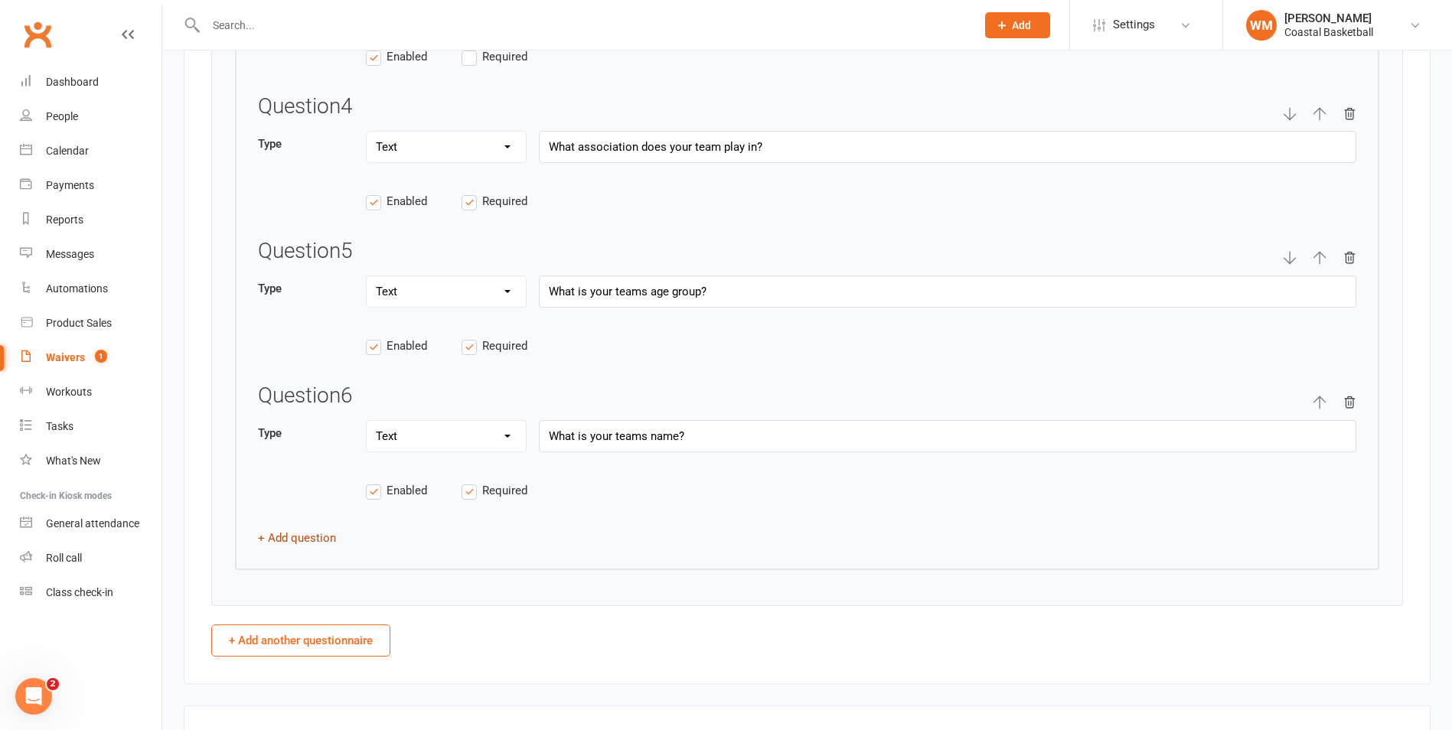
click at [301, 538] on button "+ Add question" at bounding box center [297, 538] width 78 height 18
click at [609, 567] on input "text" at bounding box center [948, 580] width 818 height 32
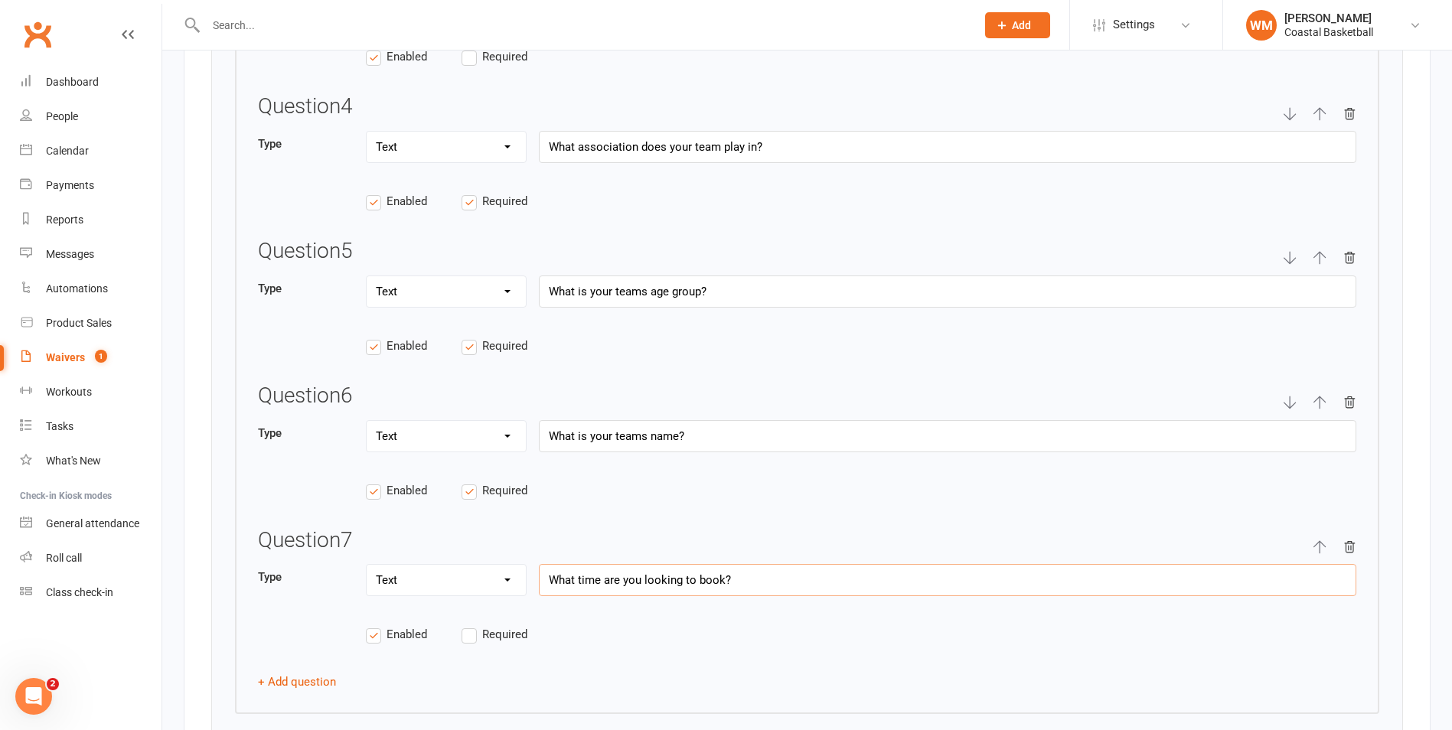
type input "What time are you looking to book?"
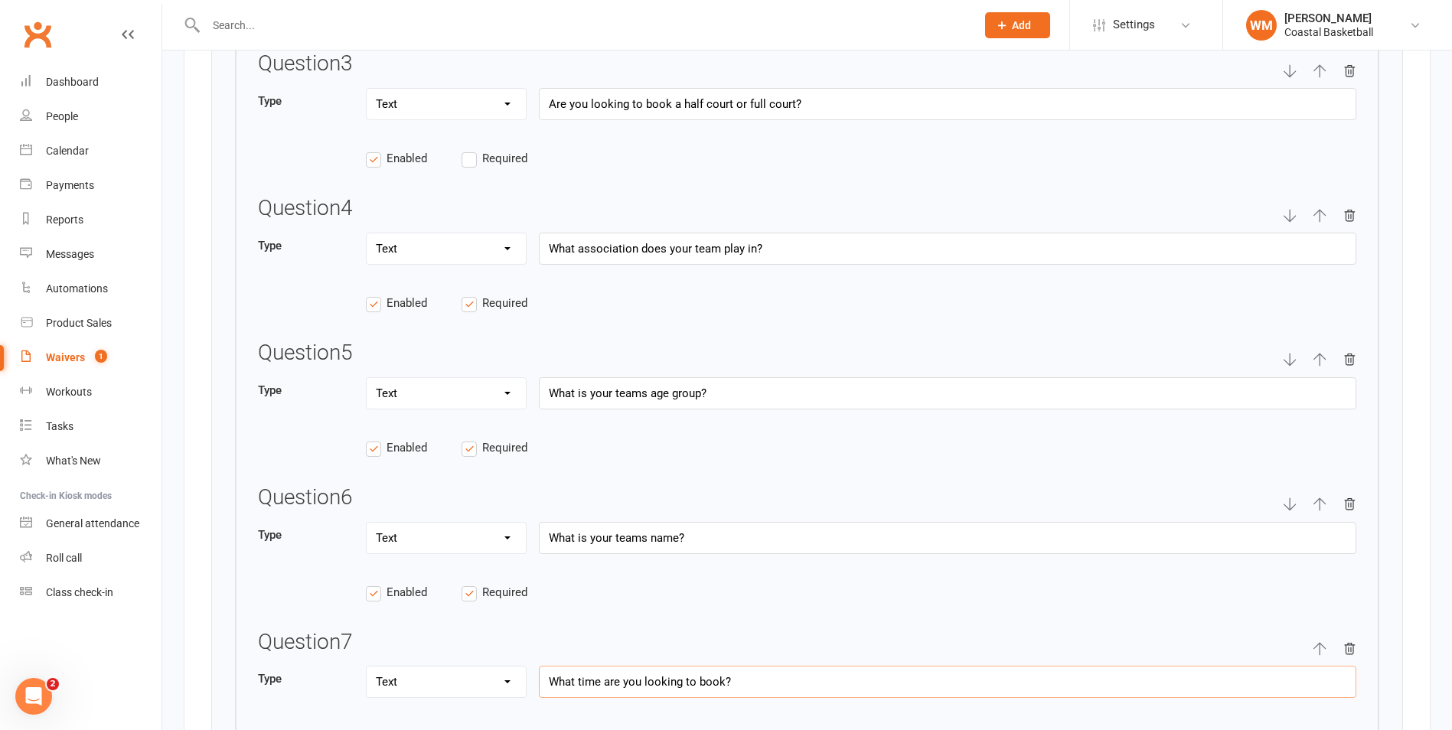
scroll to position [2909, 0]
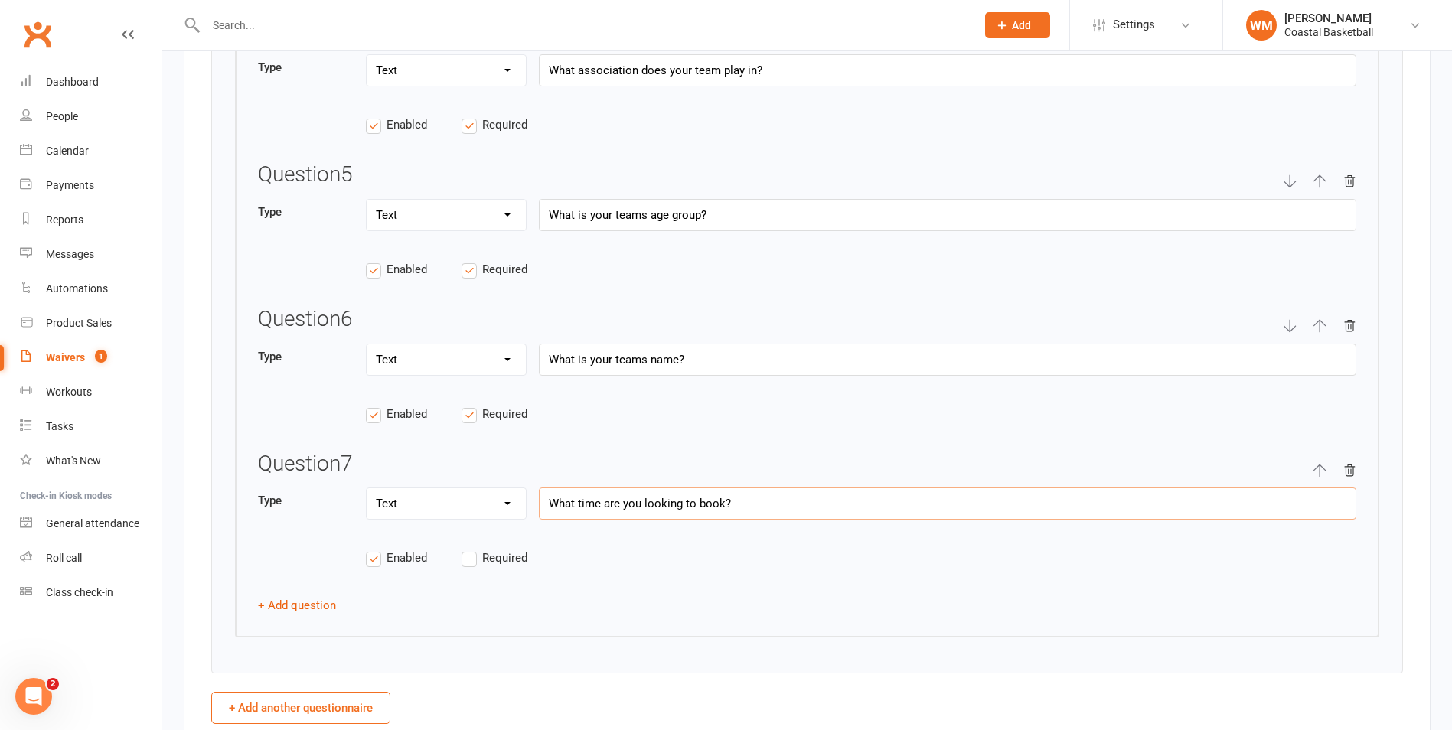
click at [712, 498] on input "What time are you looking to book?" at bounding box center [948, 504] width 818 height 32
click at [763, 511] on input "What time are you looking to book?" at bounding box center [948, 504] width 818 height 32
click at [1318, 472] on icon "button" at bounding box center [1320, 471] width 14 height 14
type input "What time are you looking to book?"
type input "What is your teams name?"
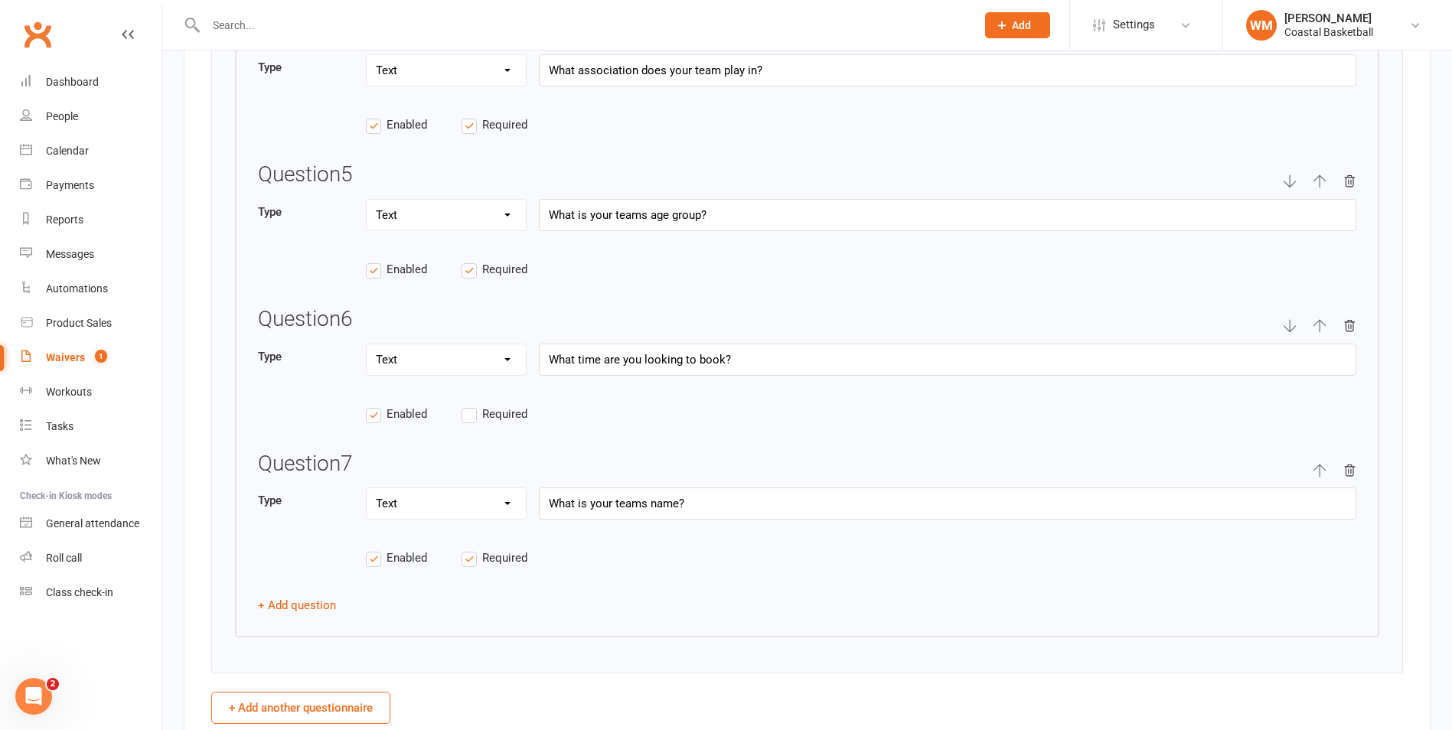
click at [1320, 464] on icon "button" at bounding box center [1320, 470] width 12 height 13
type input "What is your teams name?"
type input "What time are you looking to book?"
click at [1315, 464] on icon "button" at bounding box center [1320, 471] width 14 height 14
type input "What time are you looking to book?"
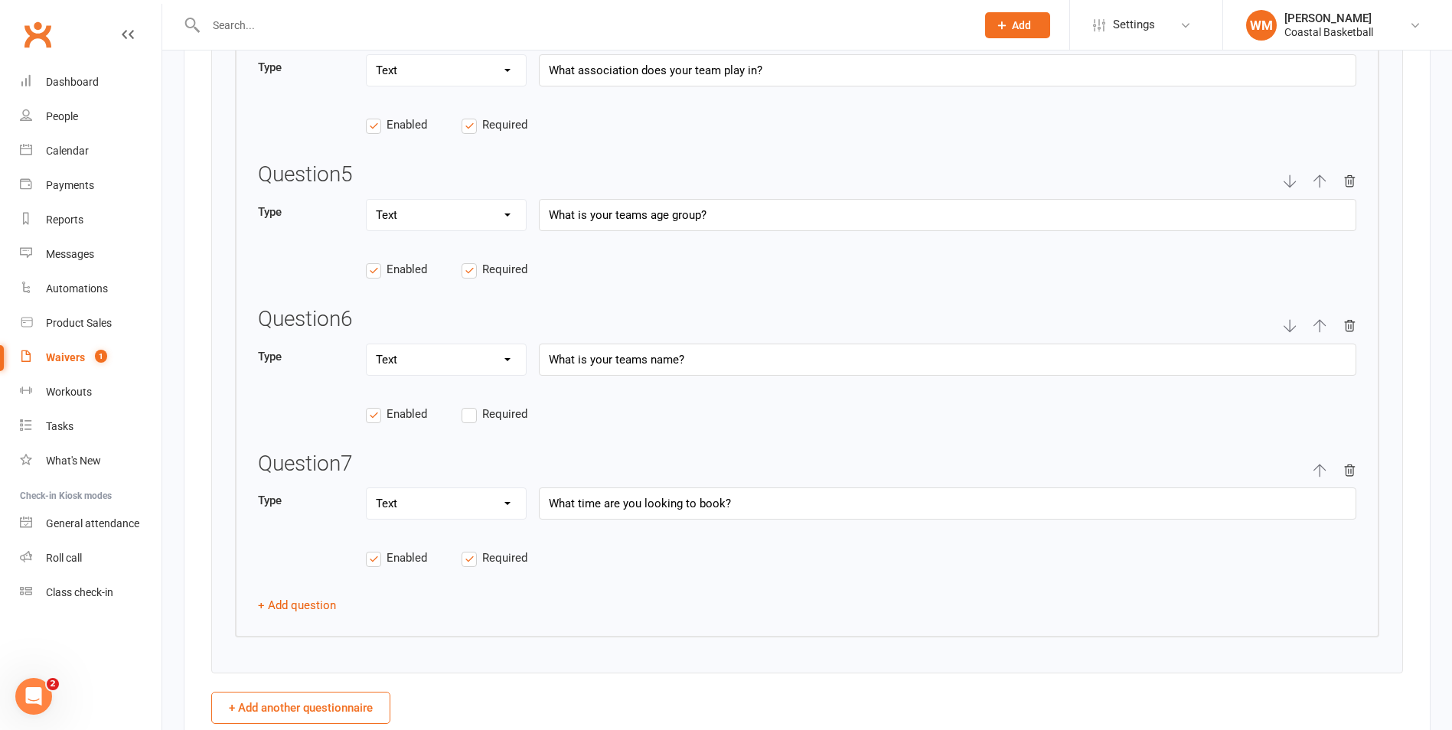
type input "What is your teams name?"
click at [1322, 325] on icon "button" at bounding box center [1320, 326] width 14 height 14
type input "What time are you looking to book?"
type input "What is your teams age group?"
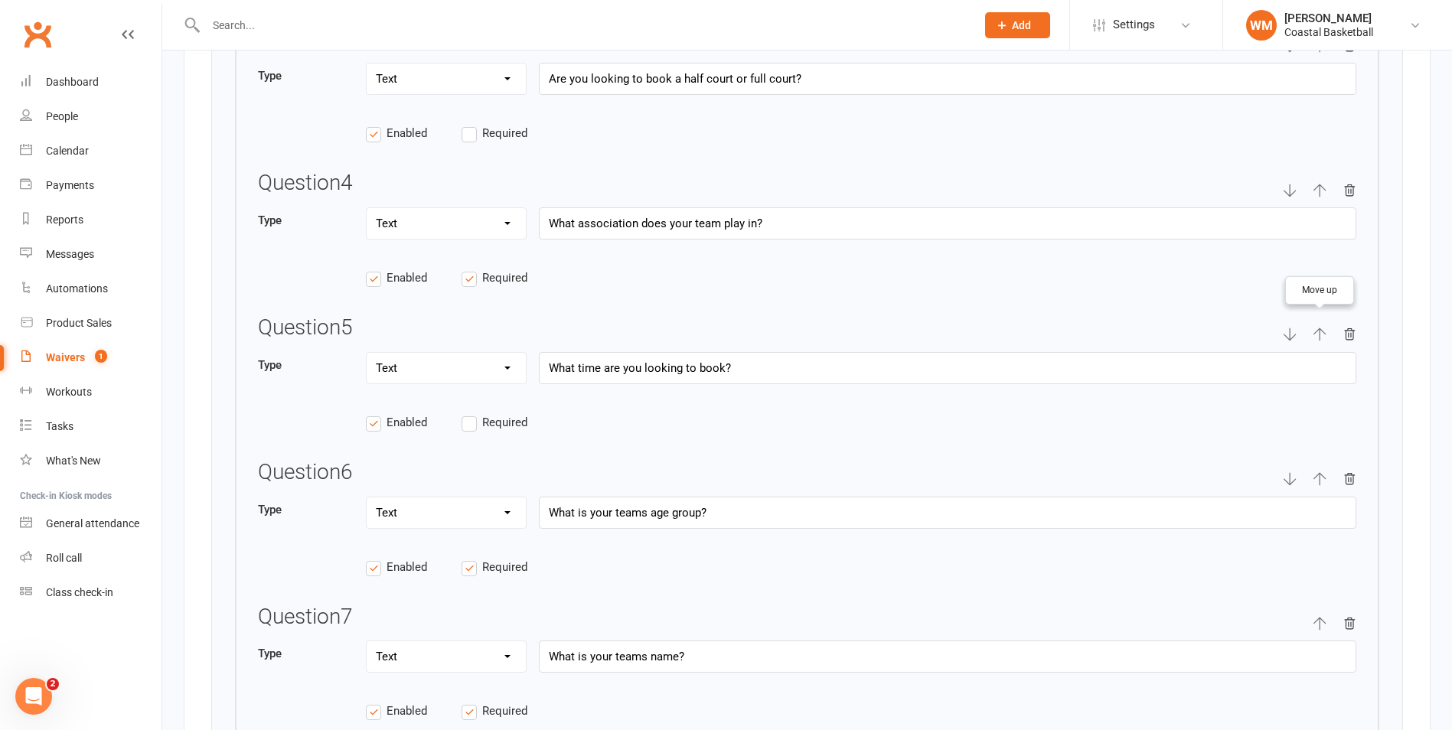
click at [1321, 334] on icon "button" at bounding box center [1320, 335] width 14 height 14
type input "What time are you looking to book?"
type input "What association does your team play in?"
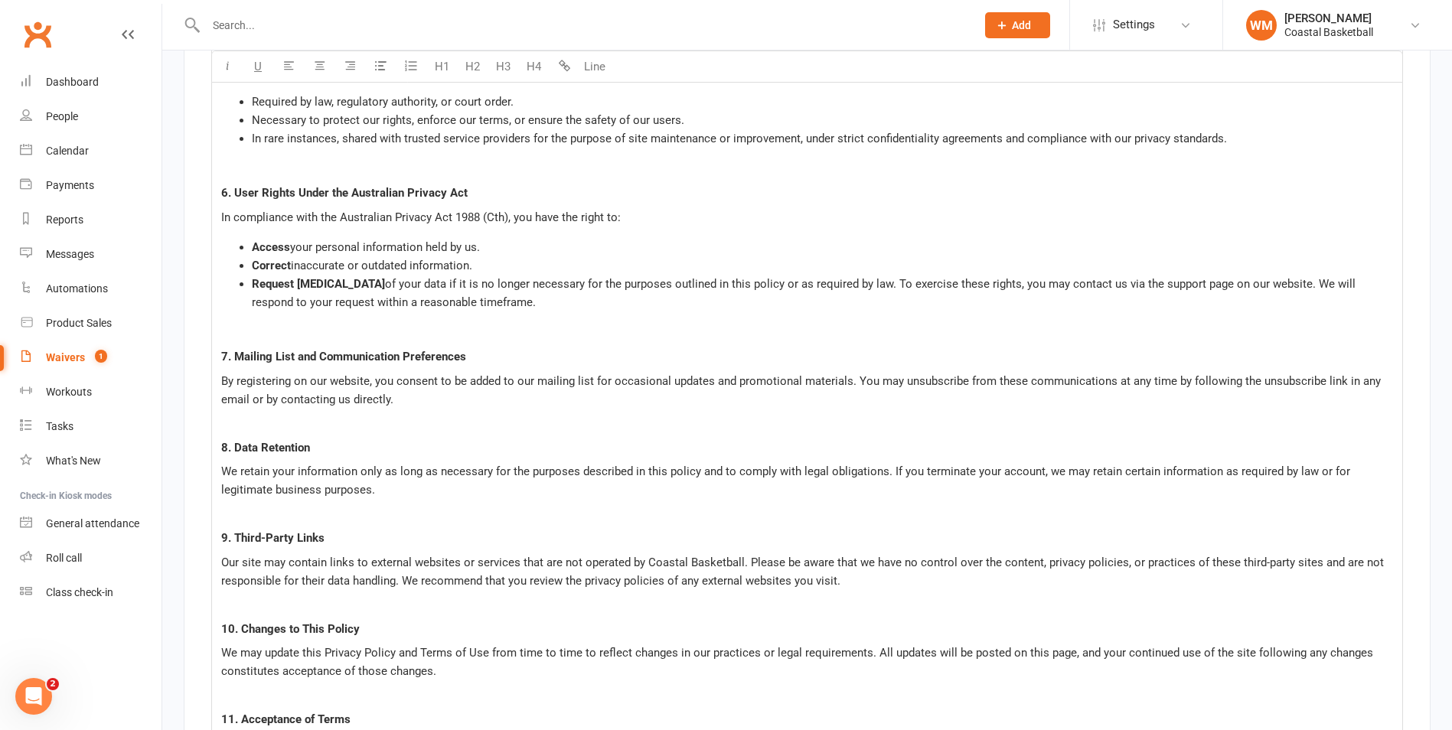
scroll to position [9619, 0]
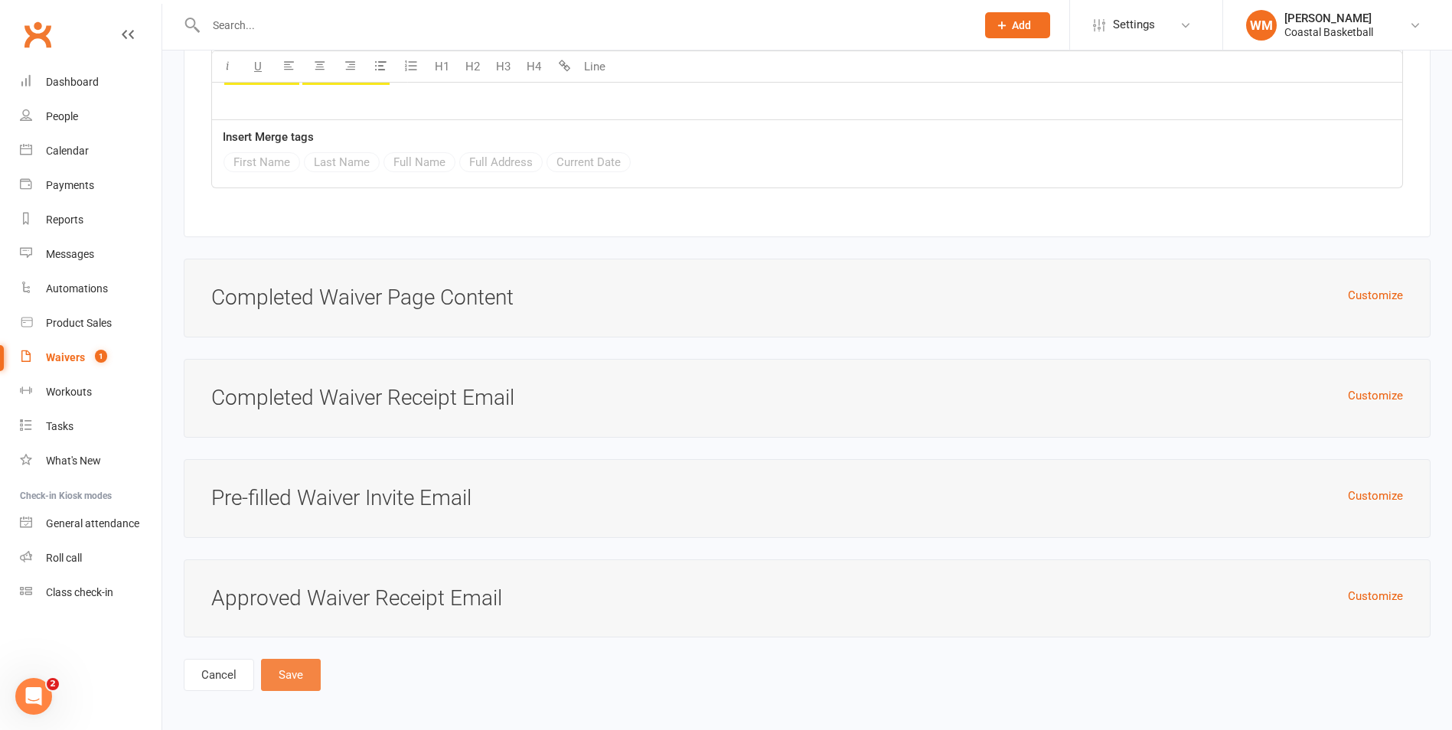
click at [274, 661] on button "Save" at bounding box center [291, 675] width 60 height 32
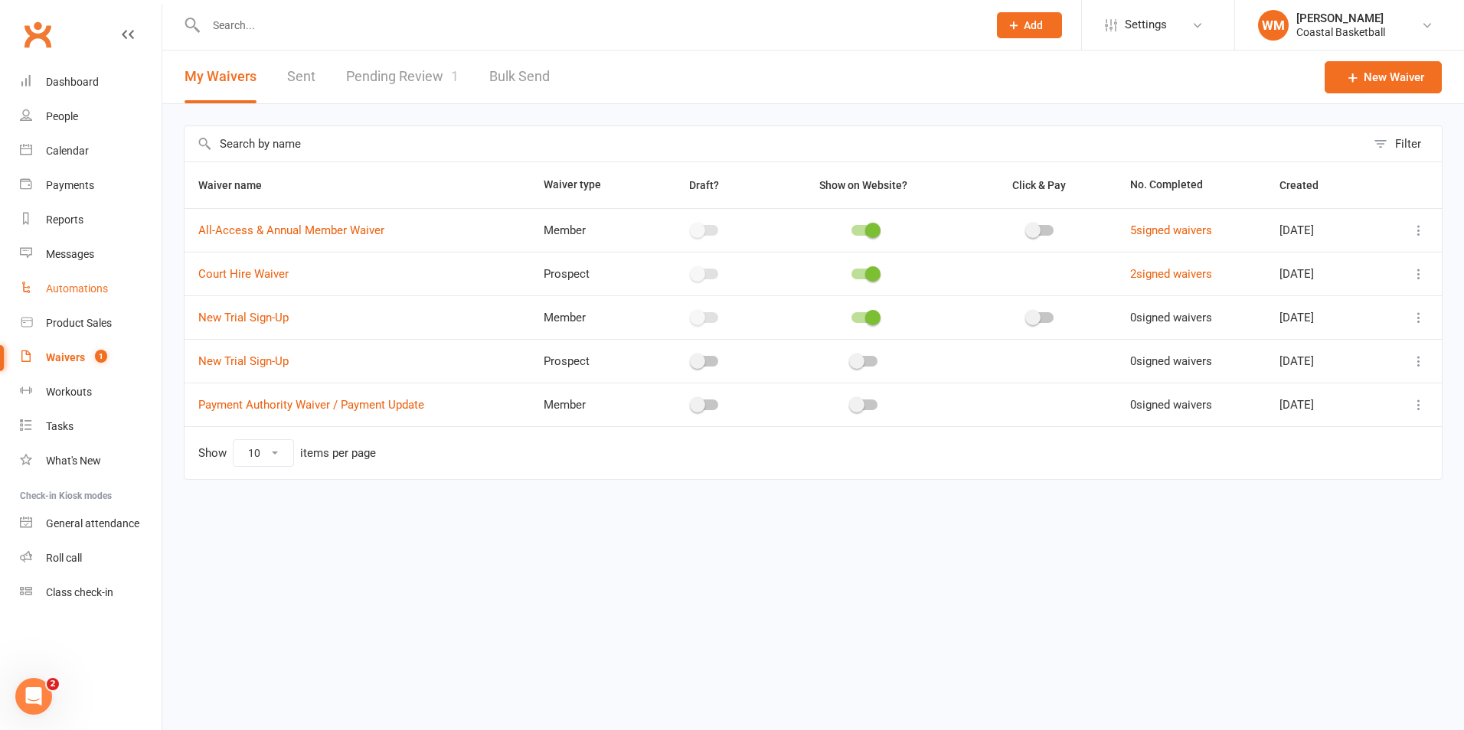
click at [41, 280] on link "Automations" at bounding box center [91, 289] width 142 height 34
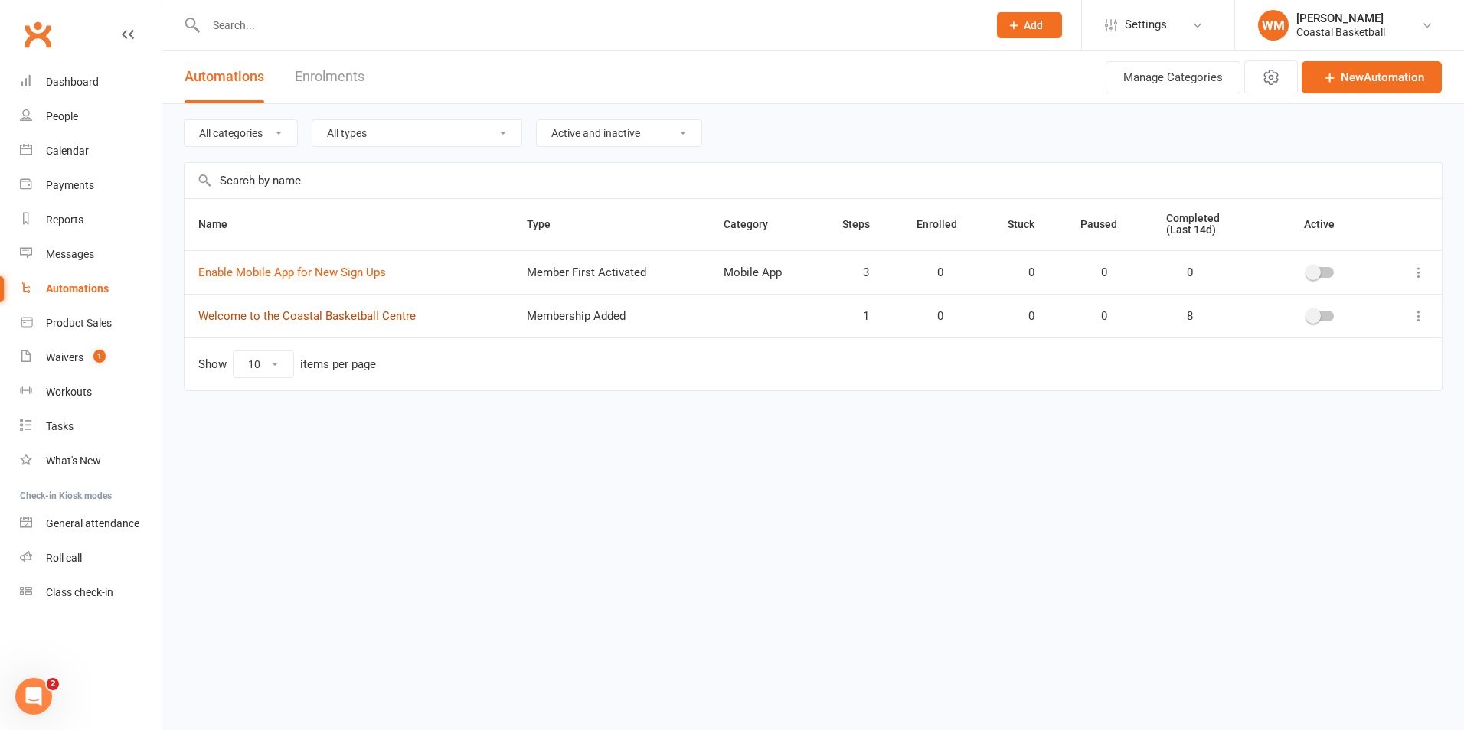
click at [289, 315] on link "Welcome to the Coastal Basketball Centre" at bounding box center [306, 316] width 217 height 14
click at [266, 276] on link "Enable Mobile App for New Sign Ups" at bounding box center [292, 273] width 188 height 14
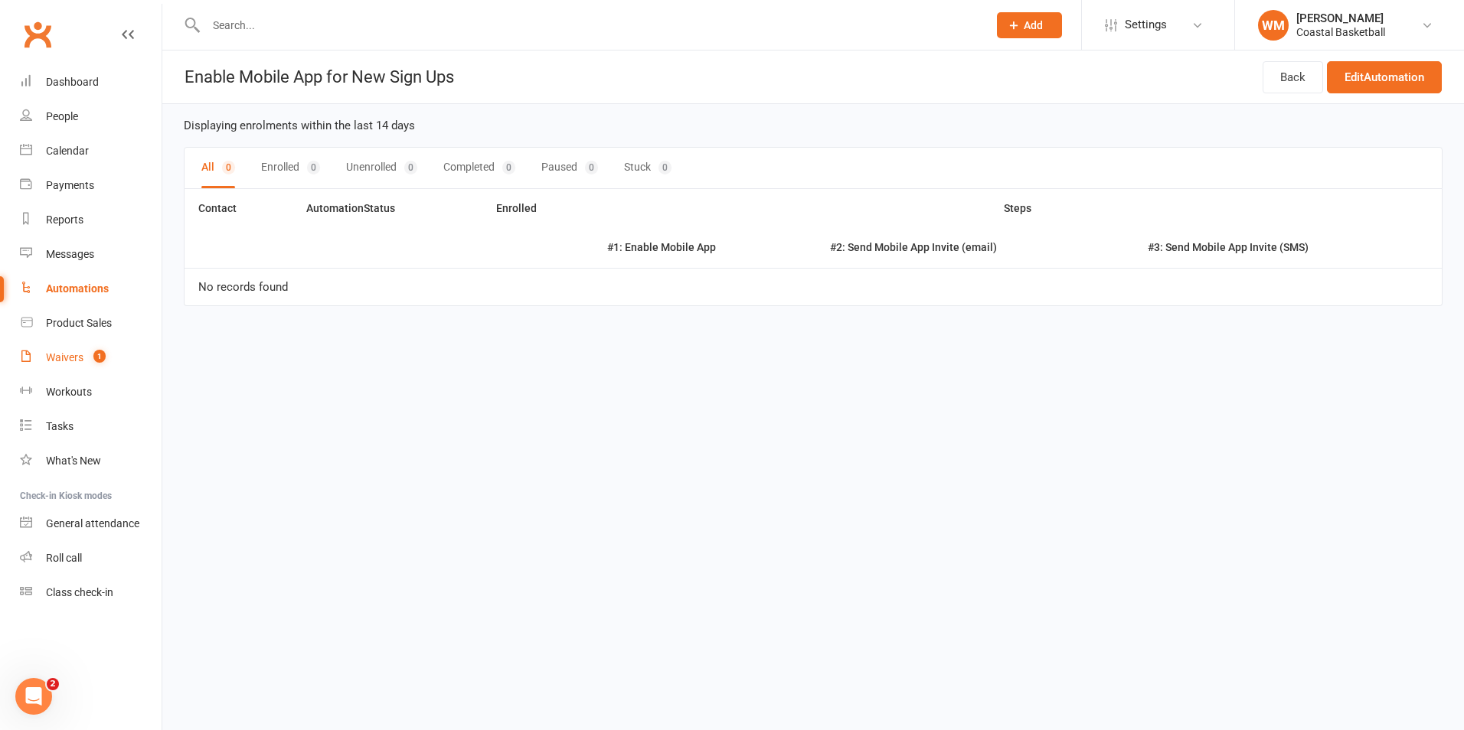
click at [80, 362] on div "Waivers" at bounding box center [65, 357] width 38 height 12
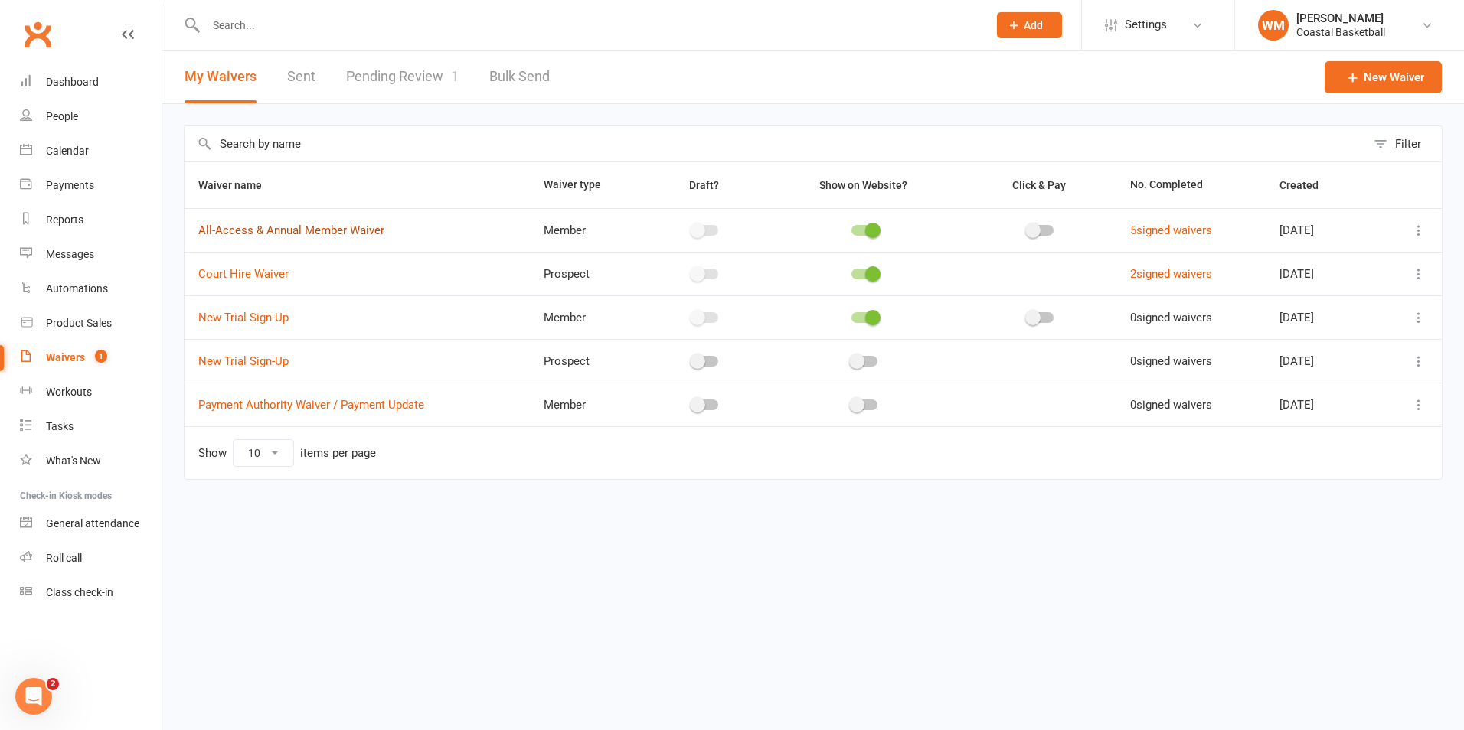
click at [256, 230] on link "All-Access & Annual Member Waiver" at bounding box center [291, 231] width 186 height 14
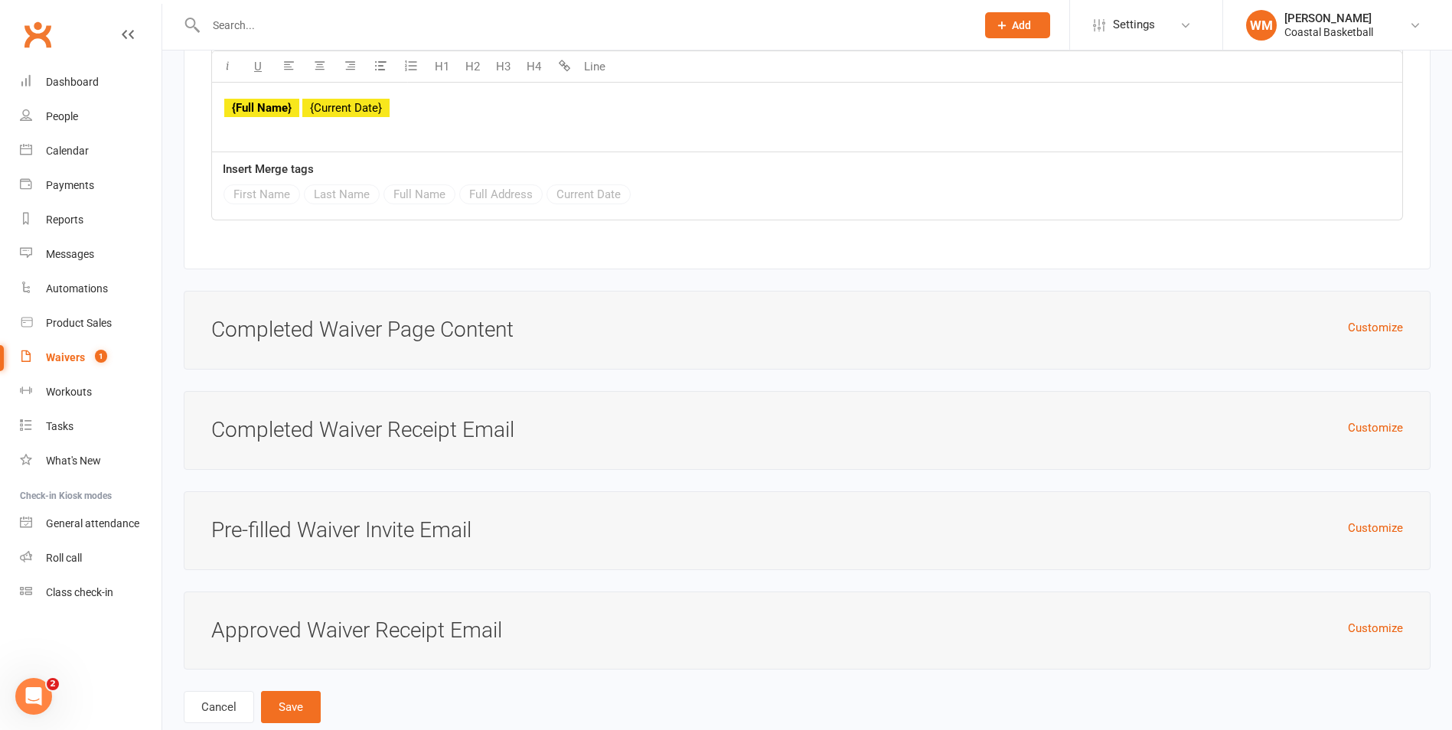
scroll to position [9454, 0]
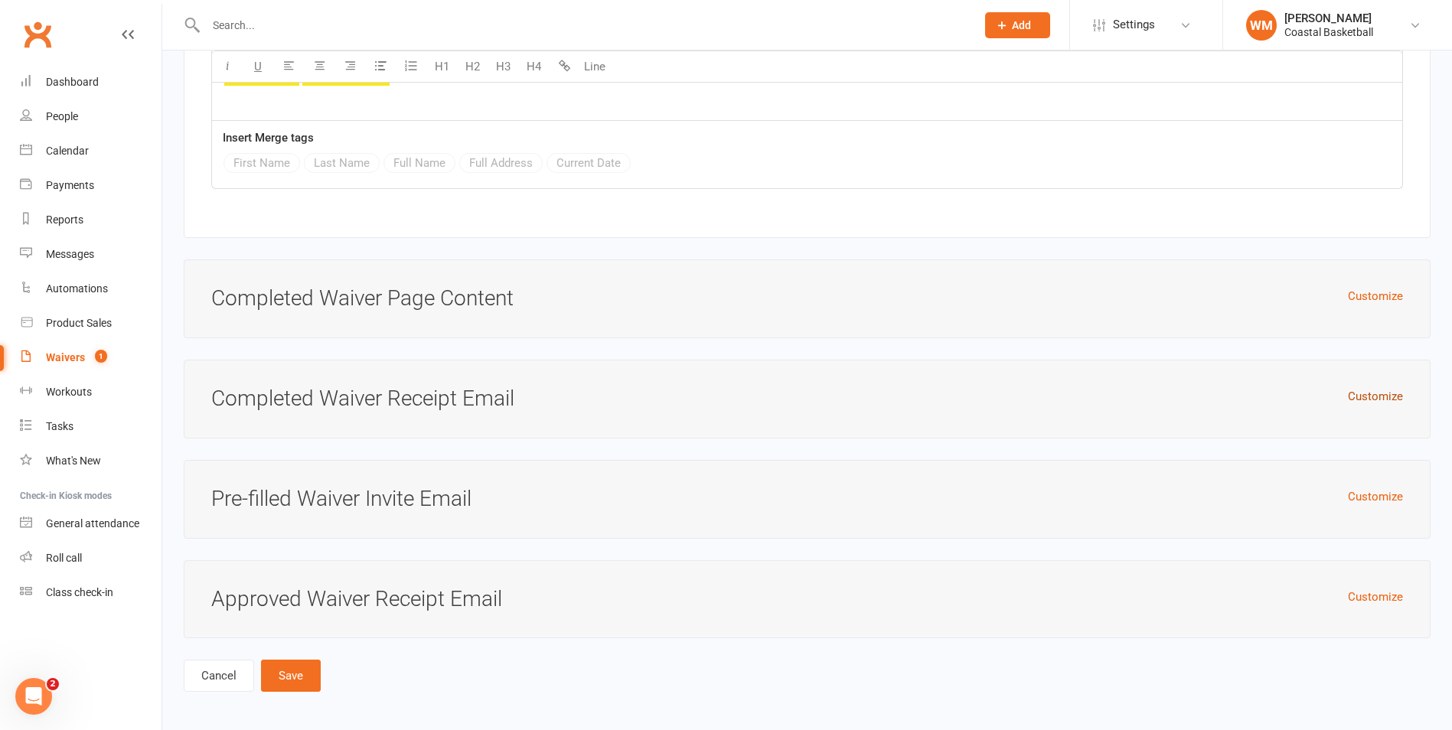
click at [1366, 387] on button "Customize" at bounding box center [1375, 396] width 55 height 18
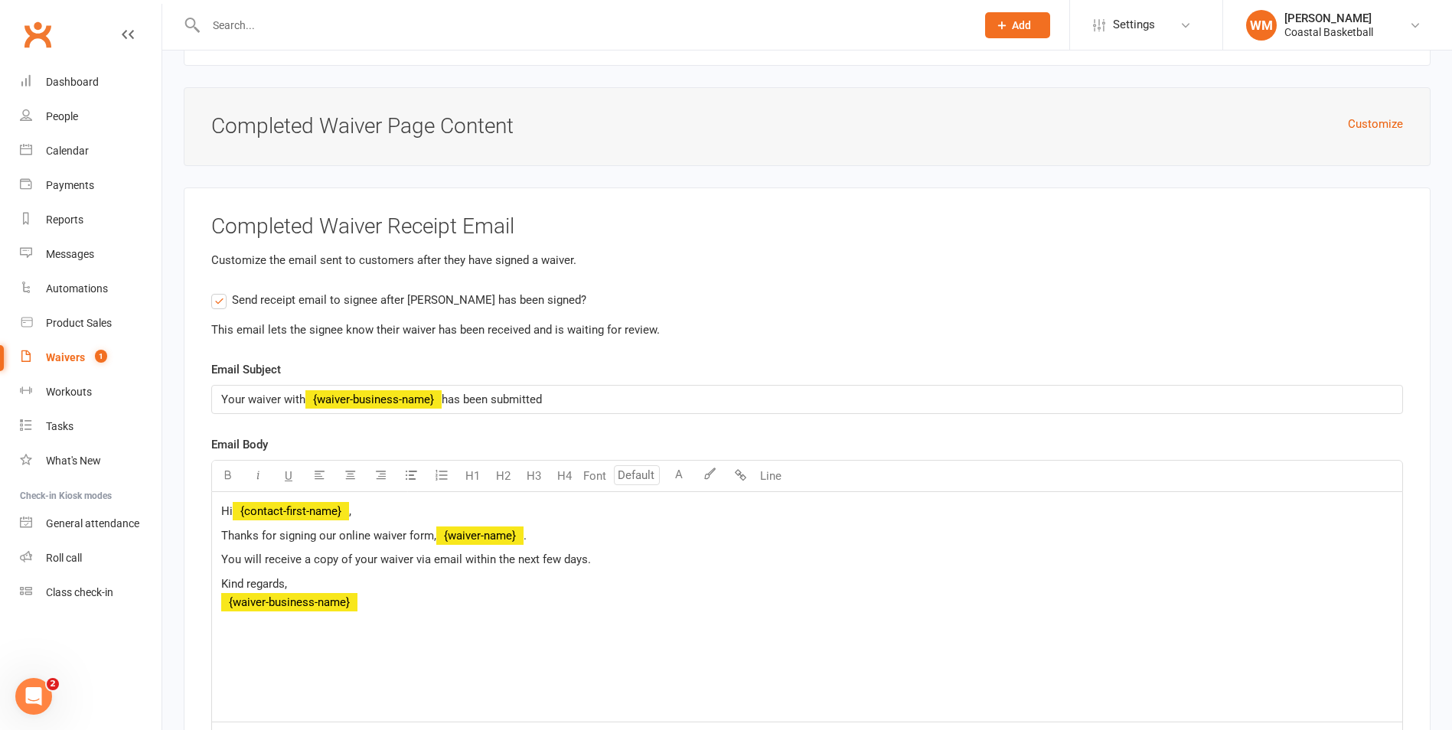
scroll to position [9531, 0]
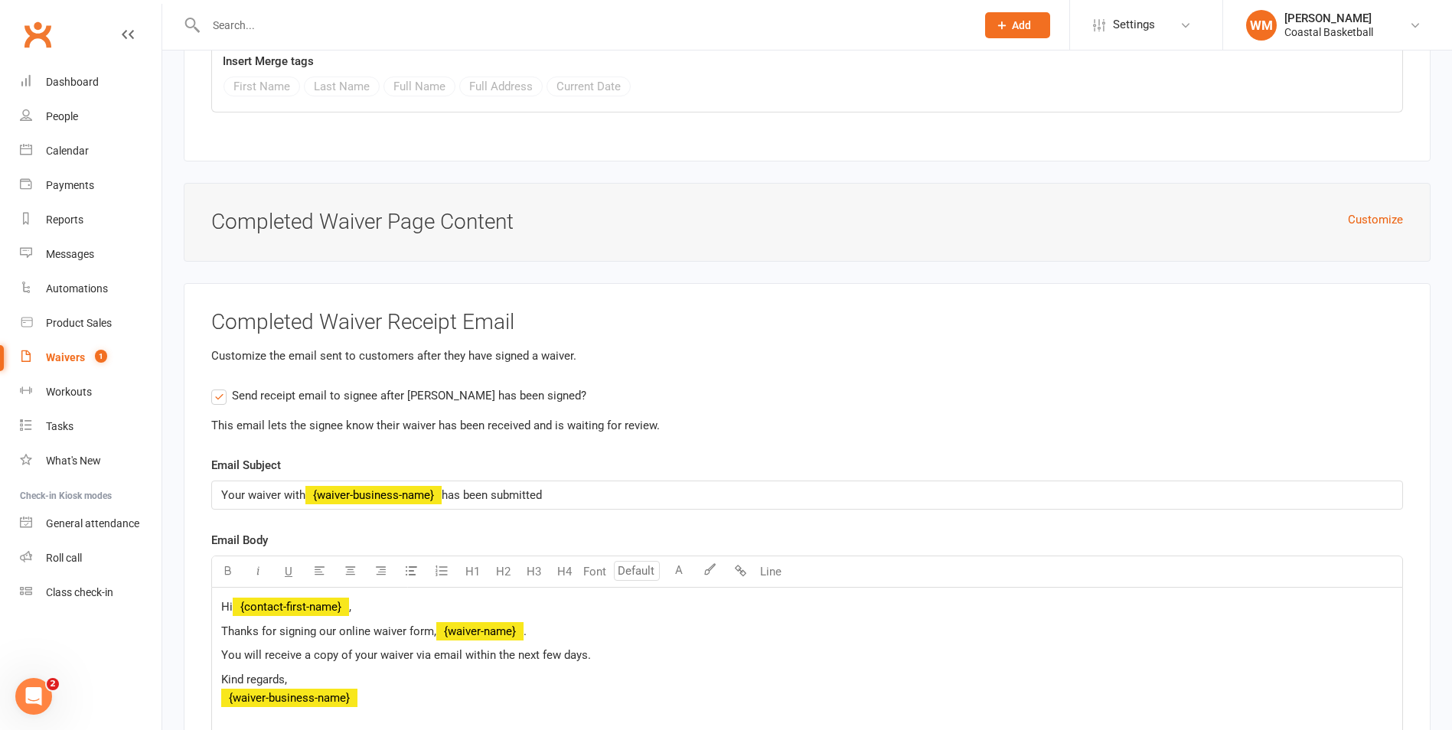
drag, startPoint x: 736, startPoint y: 256, endPoint x: 800, endPoint y: 266, distance: 65.2
click at [737, 256] on div "Customize Completed Waiver Page Content" at bounding box center [807, 222] width 1247 height 79
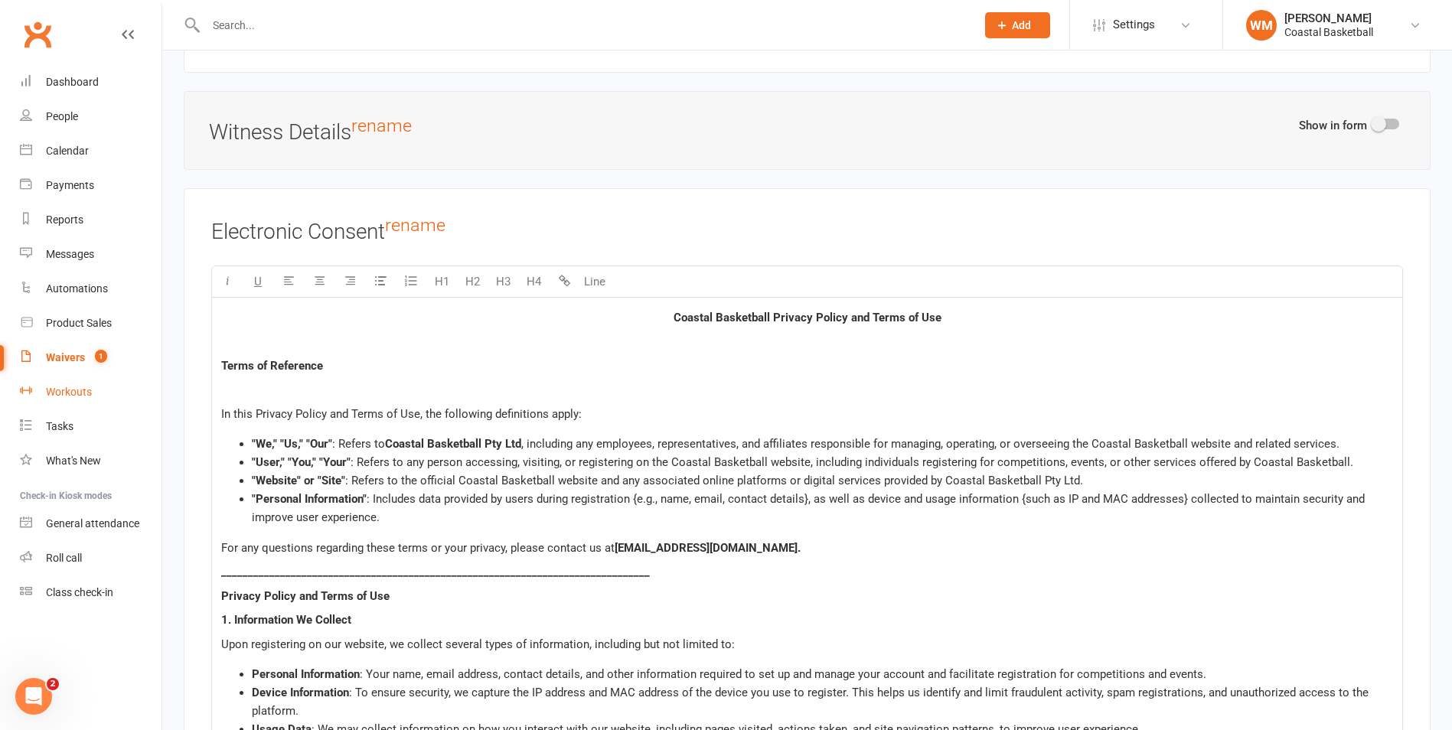
scroll to position [7438, 0]
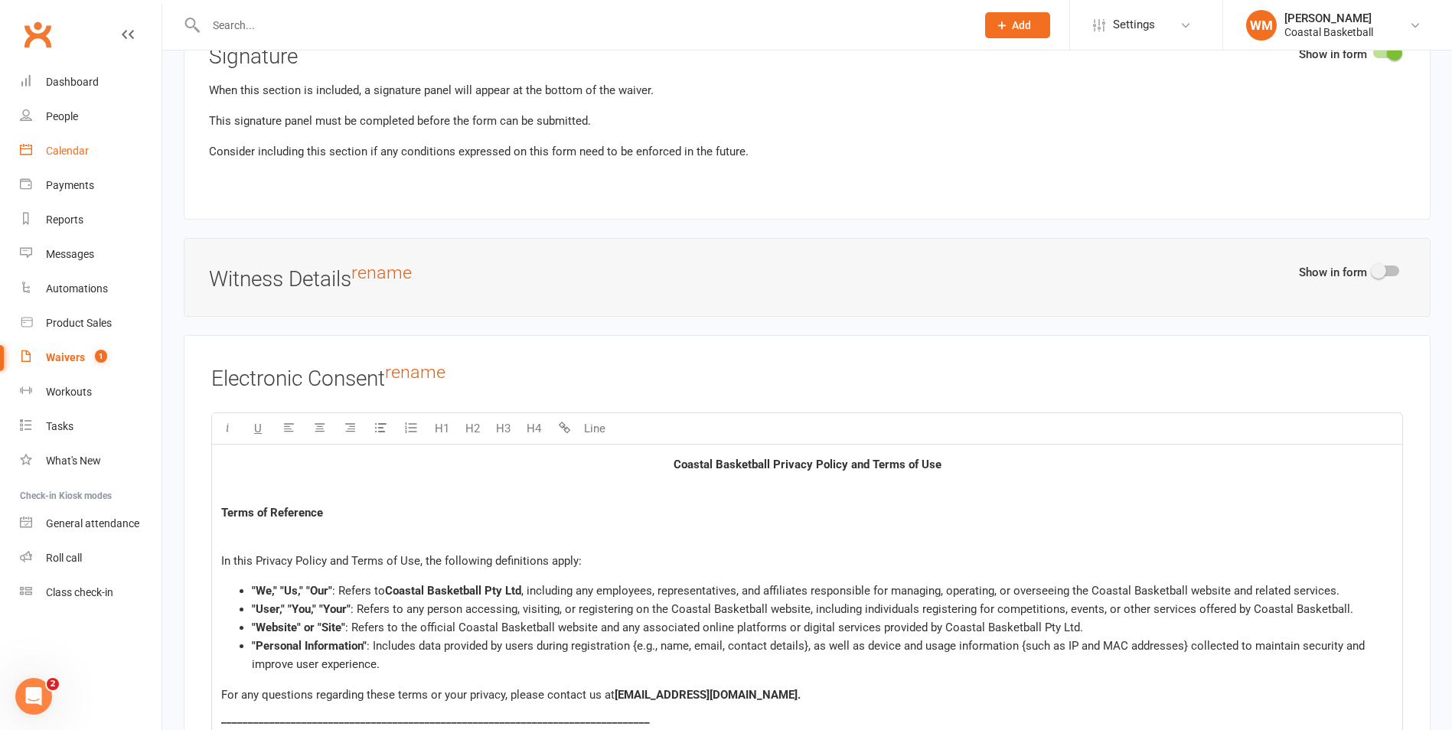
click at [91, 155] on link "Calendar" at bounding box center [91, 151] width 142 height 34
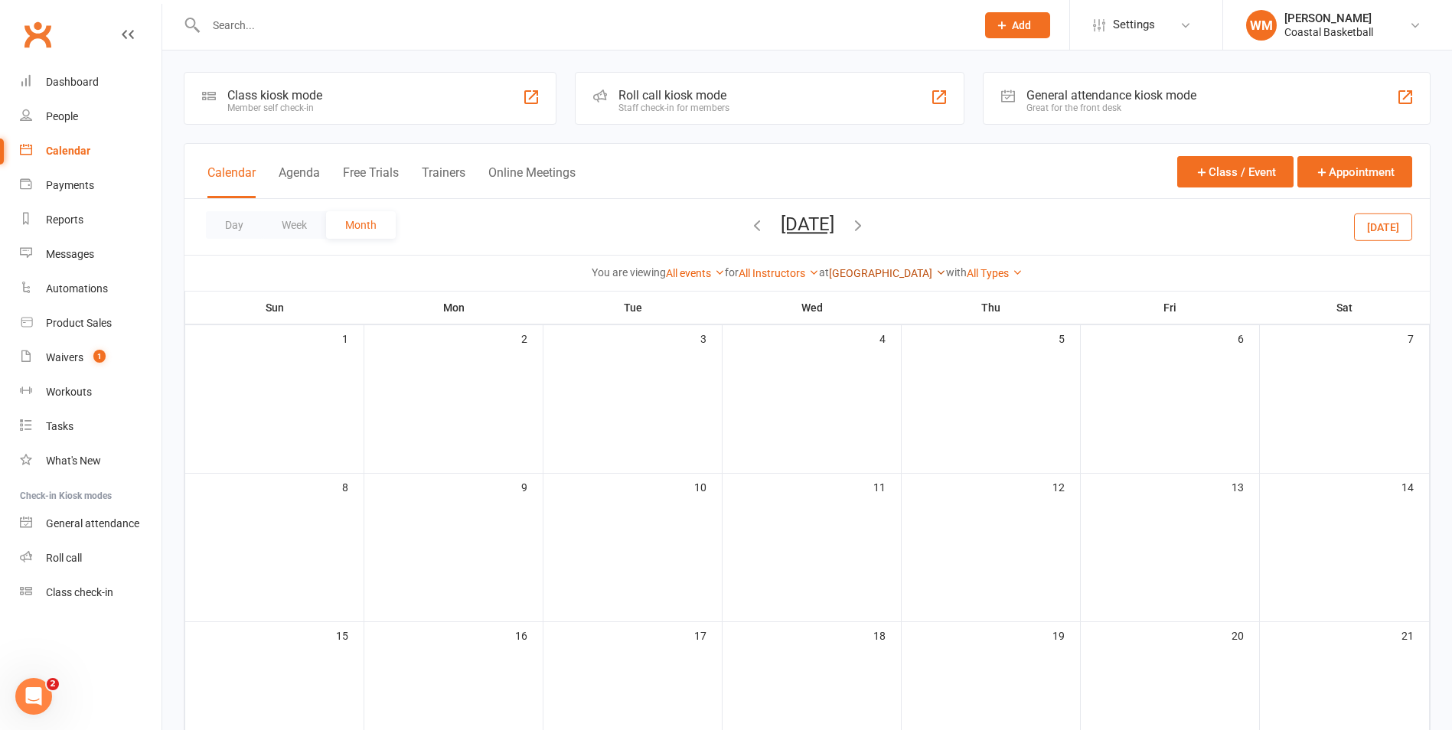
click at [926, 274] on link "[GEOGRAPHIC_DATA]" at bounding box center [887, 273] width 117 height 12
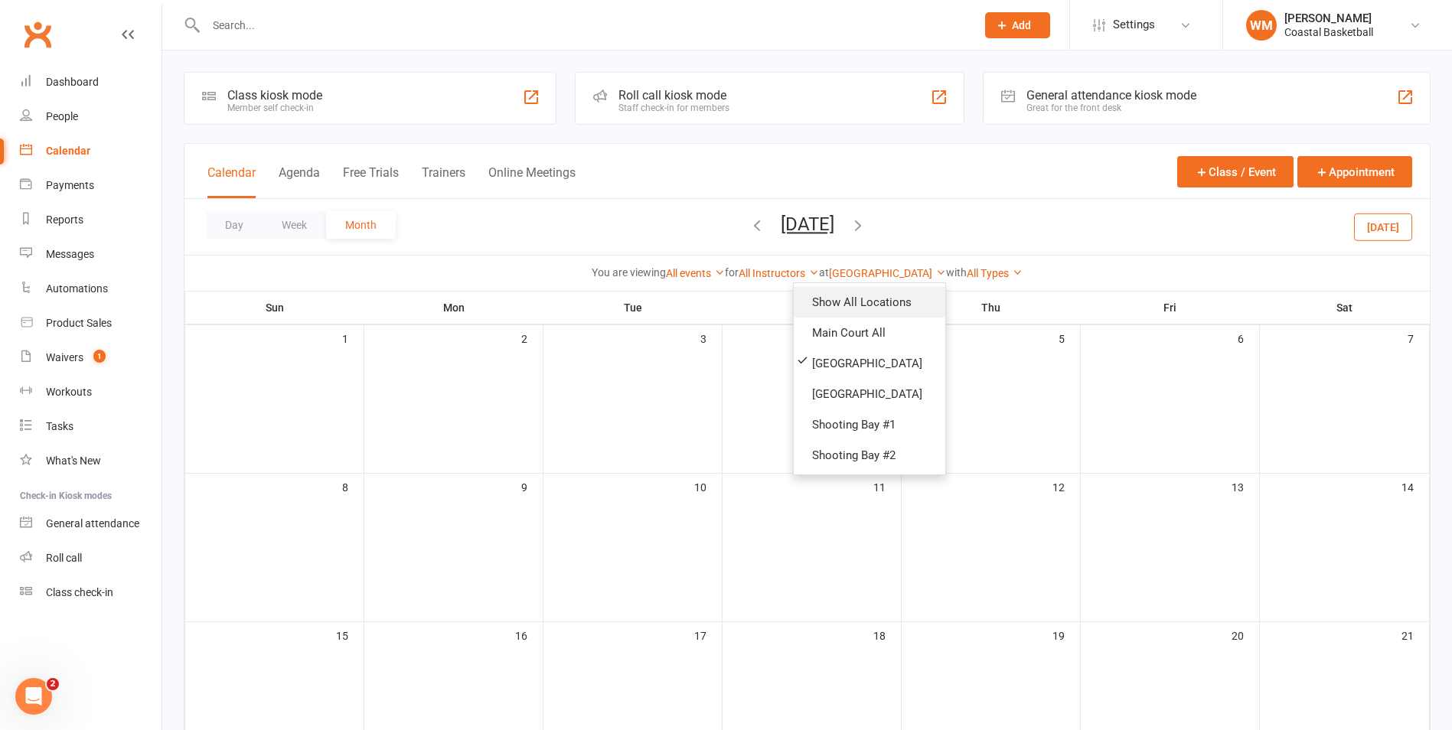
click at [901, 306] on link "Show All Locations" at bounding box center [870, 302] width 152 height 31
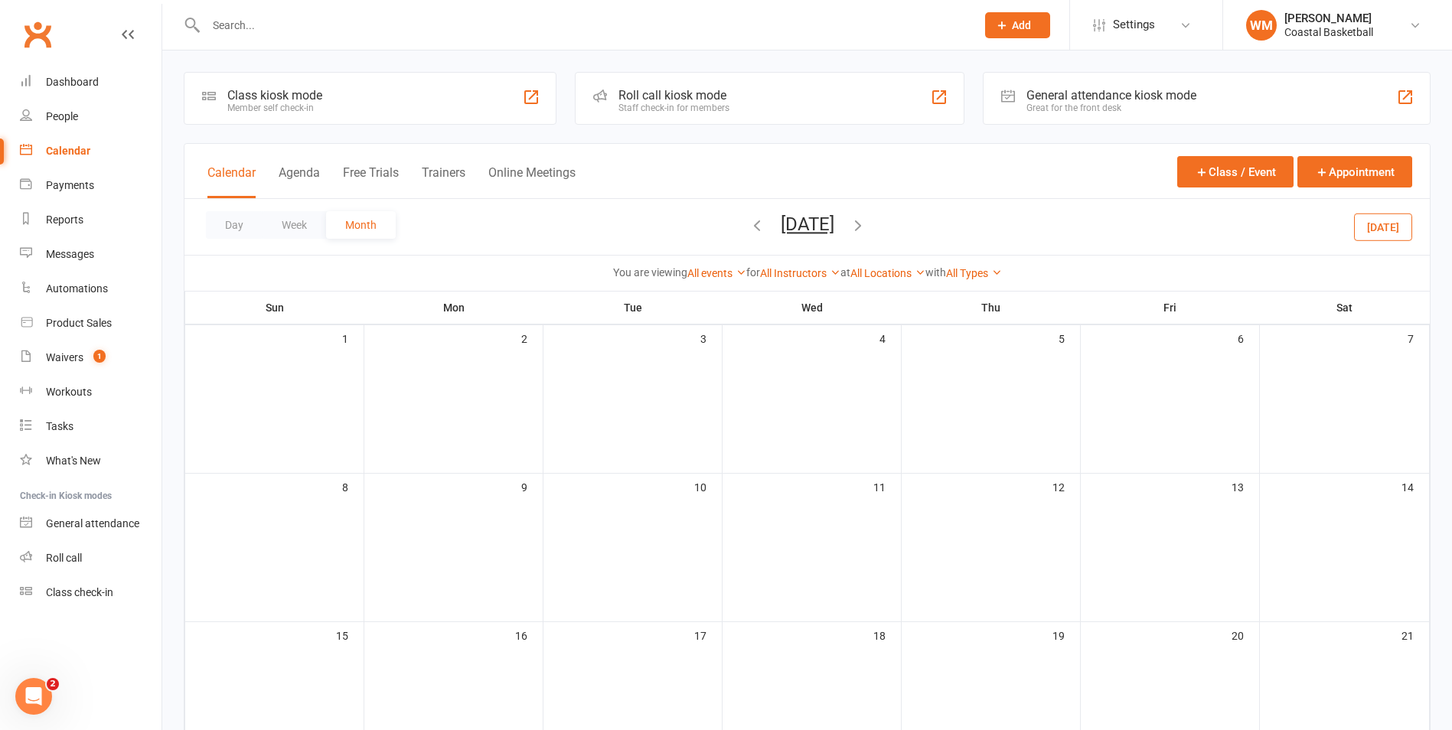
click at [867, 227] on icon "button" at bounding box center [858, 225] width 17 height 17
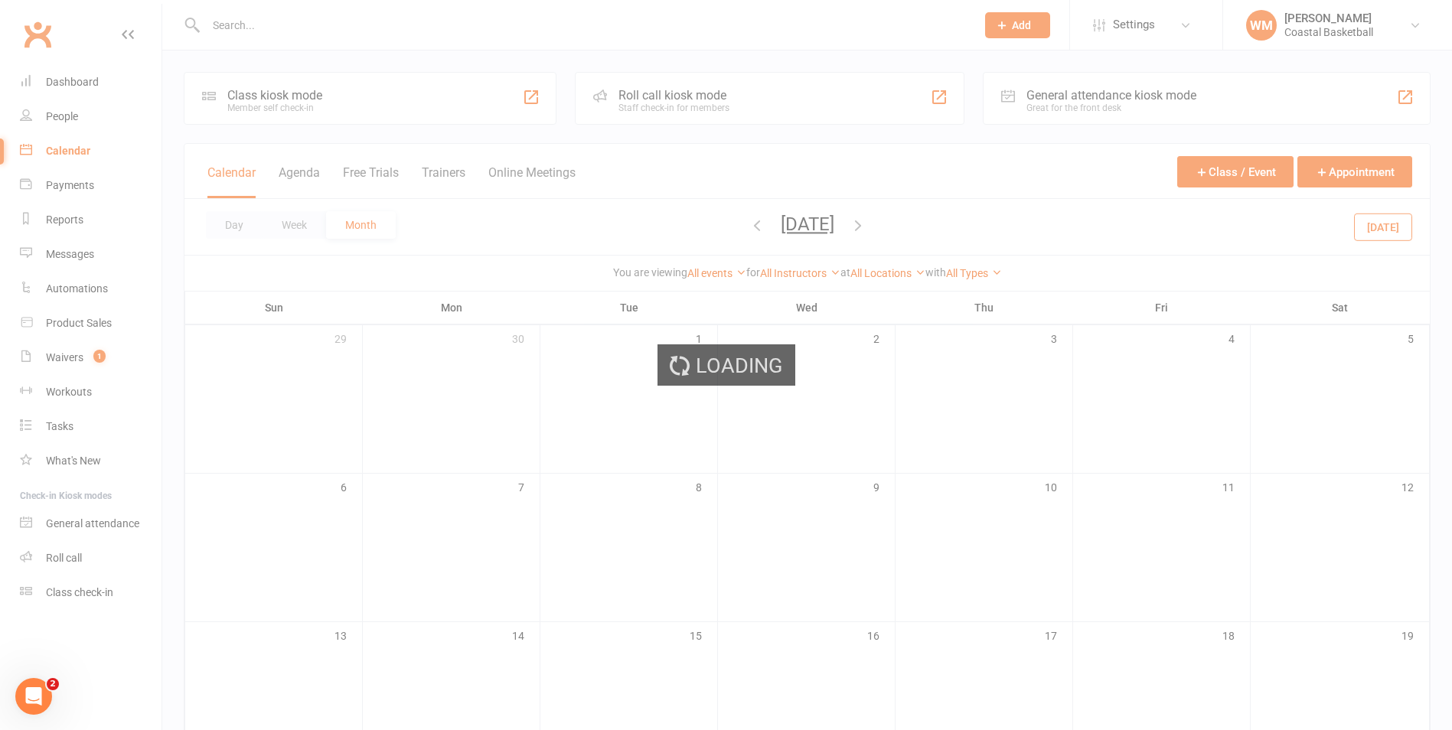
click at [863, 225] on div "Loading" at bounding box center [726, 365] width 1452 height 730
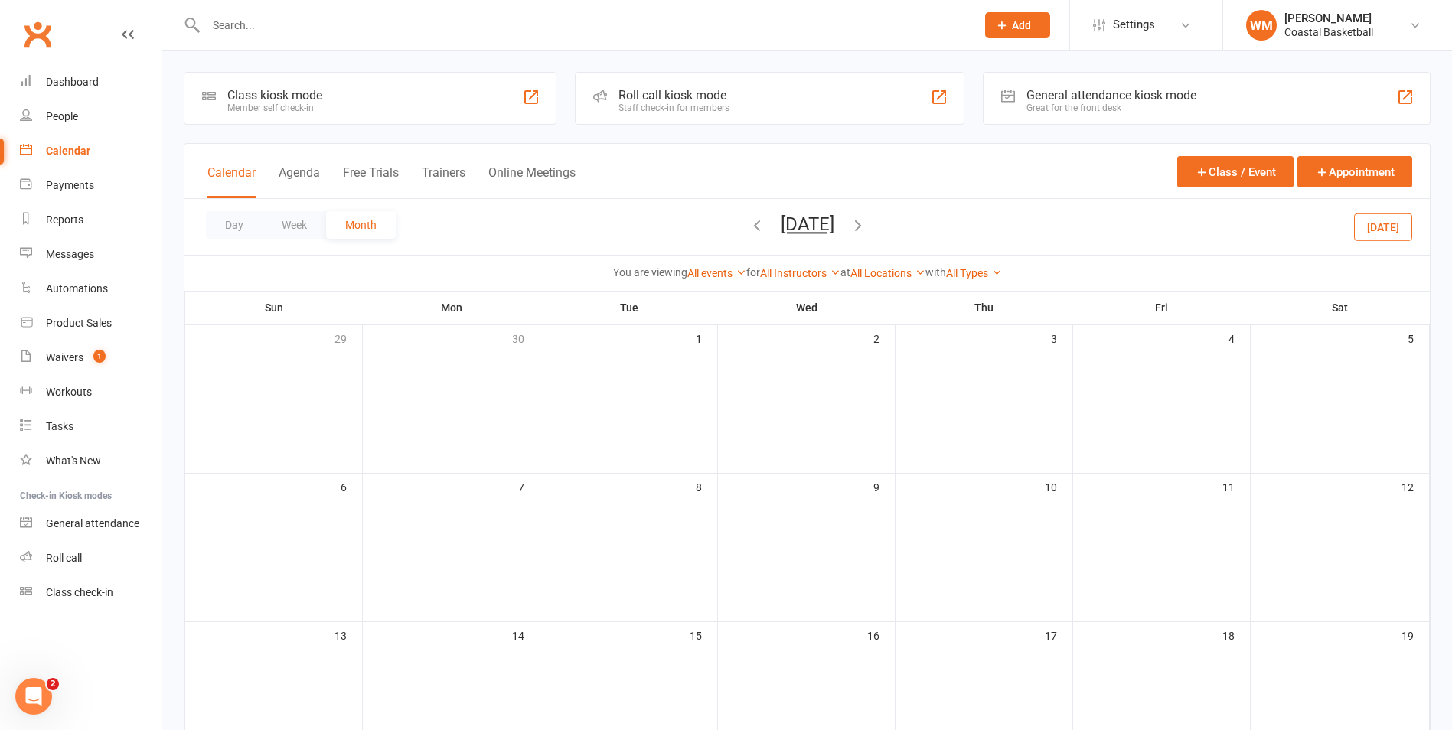
click at [867, 225] on icon "button" at bounding box center [858, 225] width 17 height 17
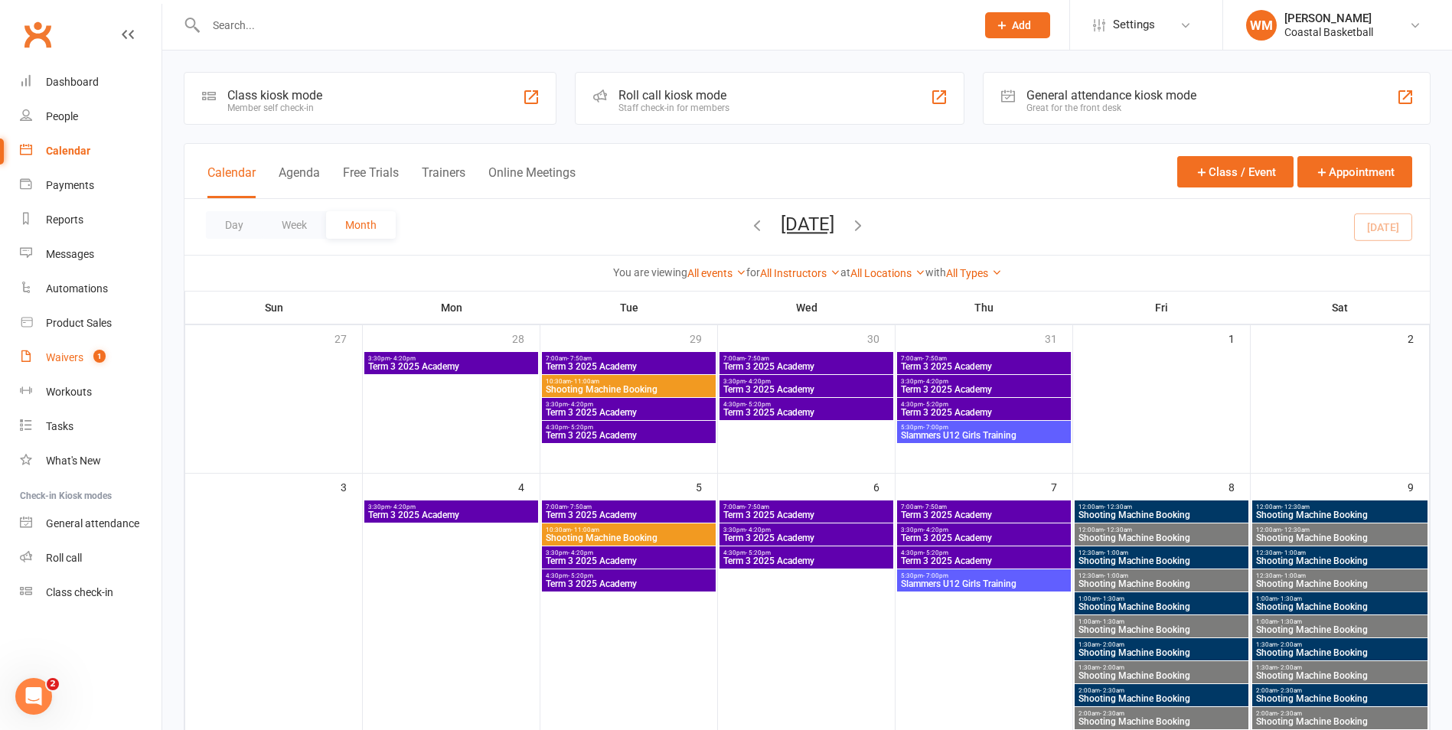
click at [105, 356] on span "1" at bounding box center [99, 356] width 12 height 13
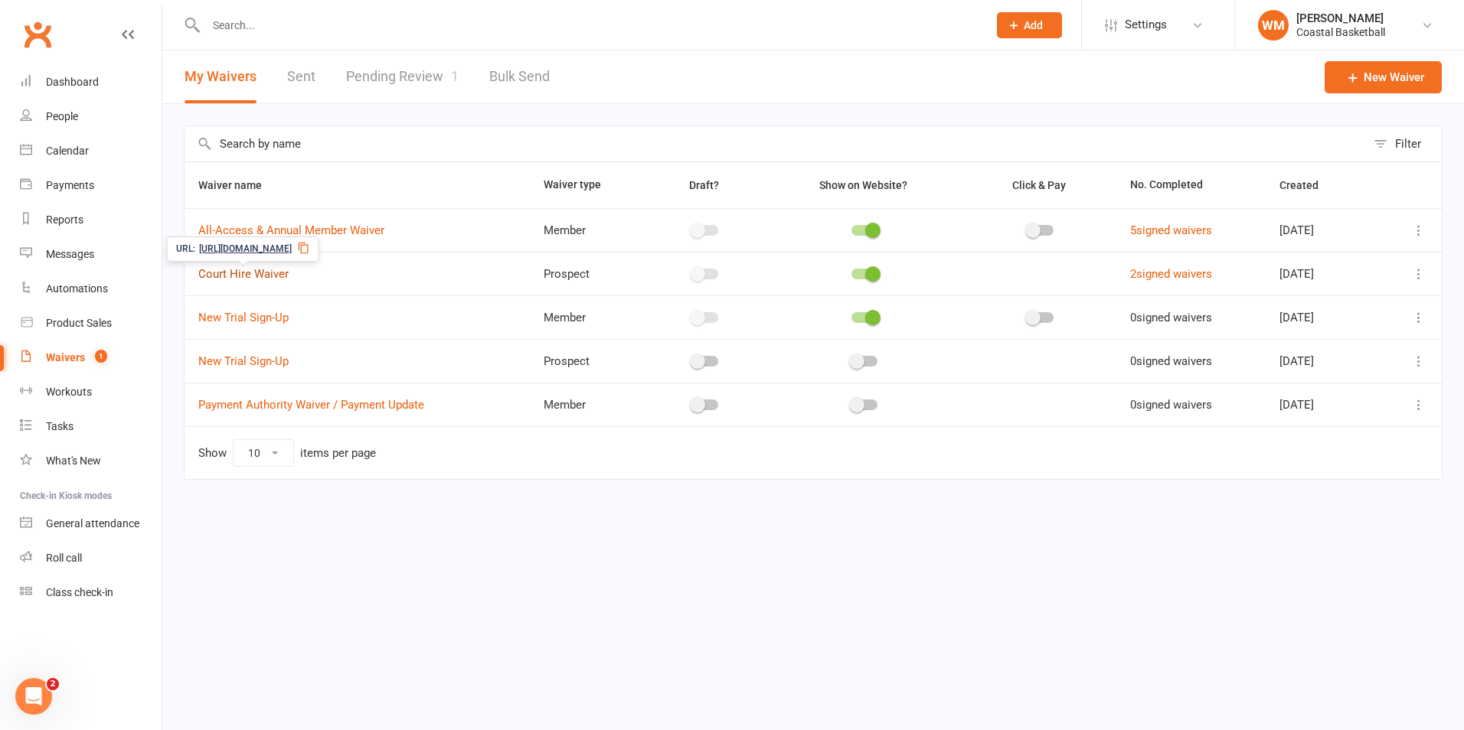
click at [266, 276] on link "Court Hire Waiver" at bounding box center [243, 274] width 90 height 14
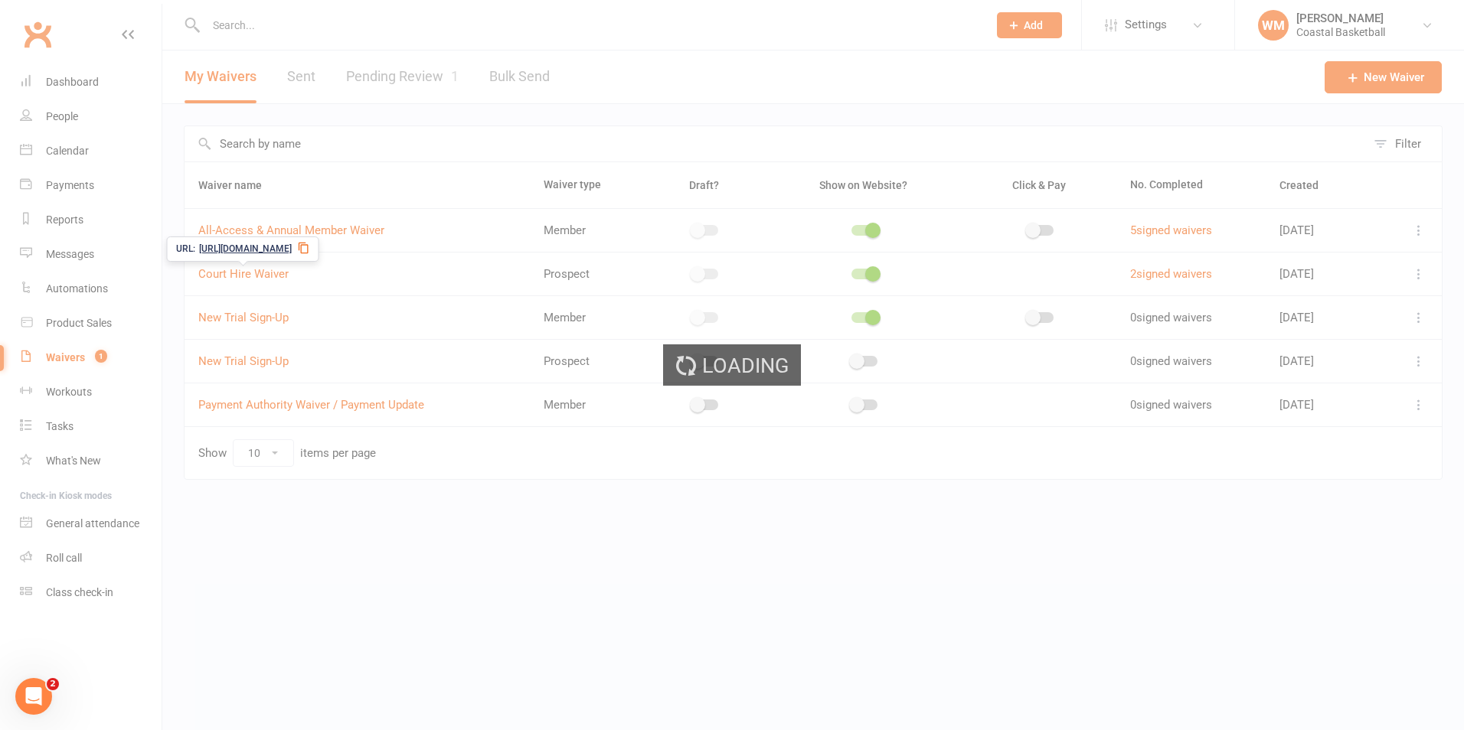
select select "applies_to_primary_signee"
select select "do_not_copy_answers"
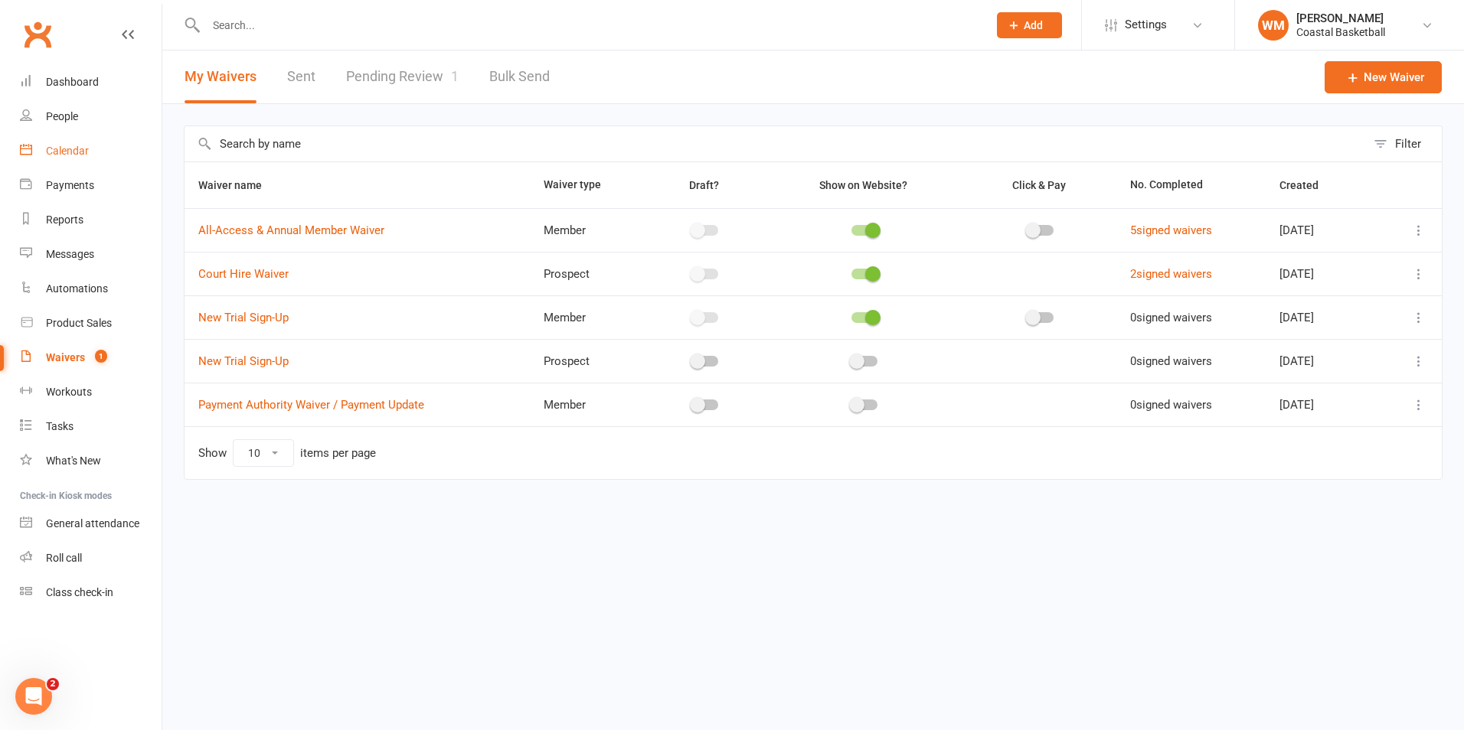
click at [100, 160] on link "Calendar" at bounding box center [91, 151] width 142 height 34
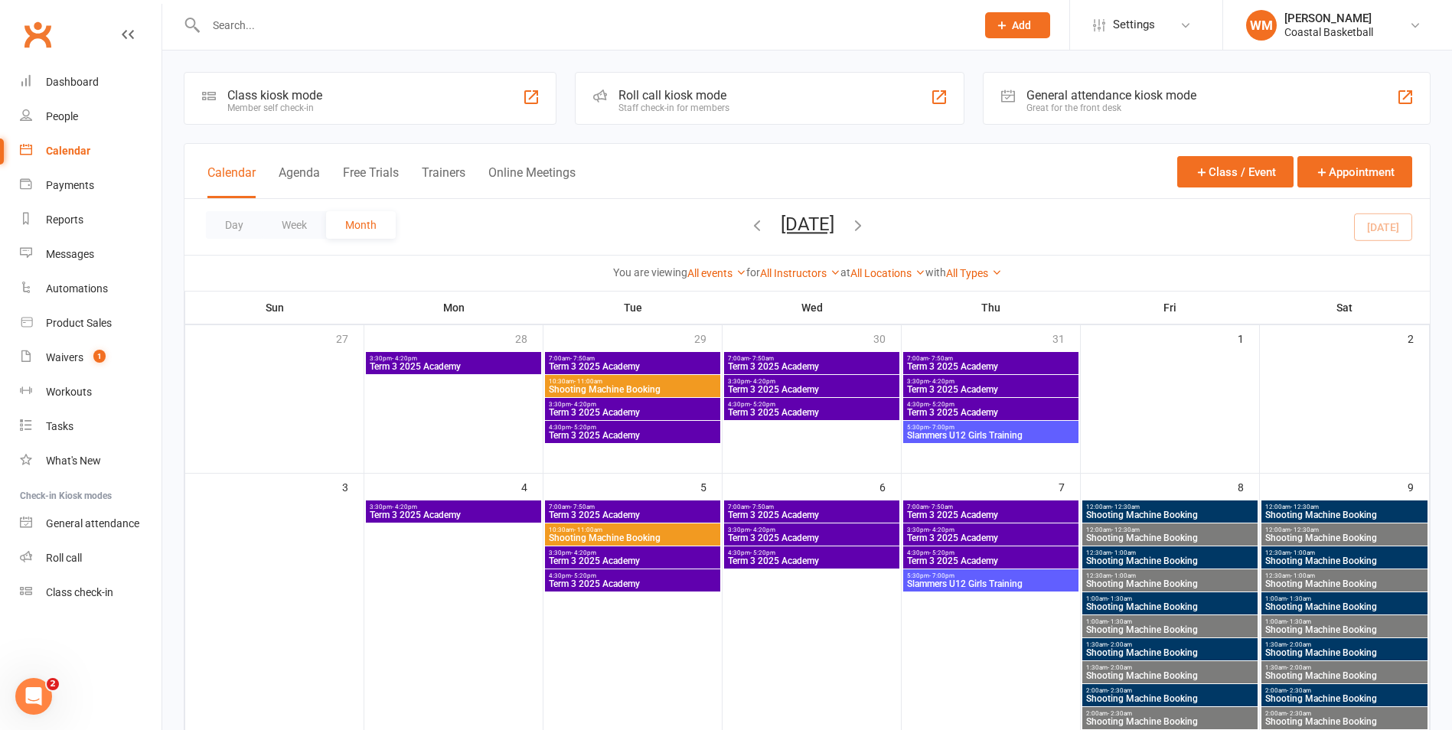
click at [867, 227] on icon "button" at bounding box center [858, 225] width 17 height 17
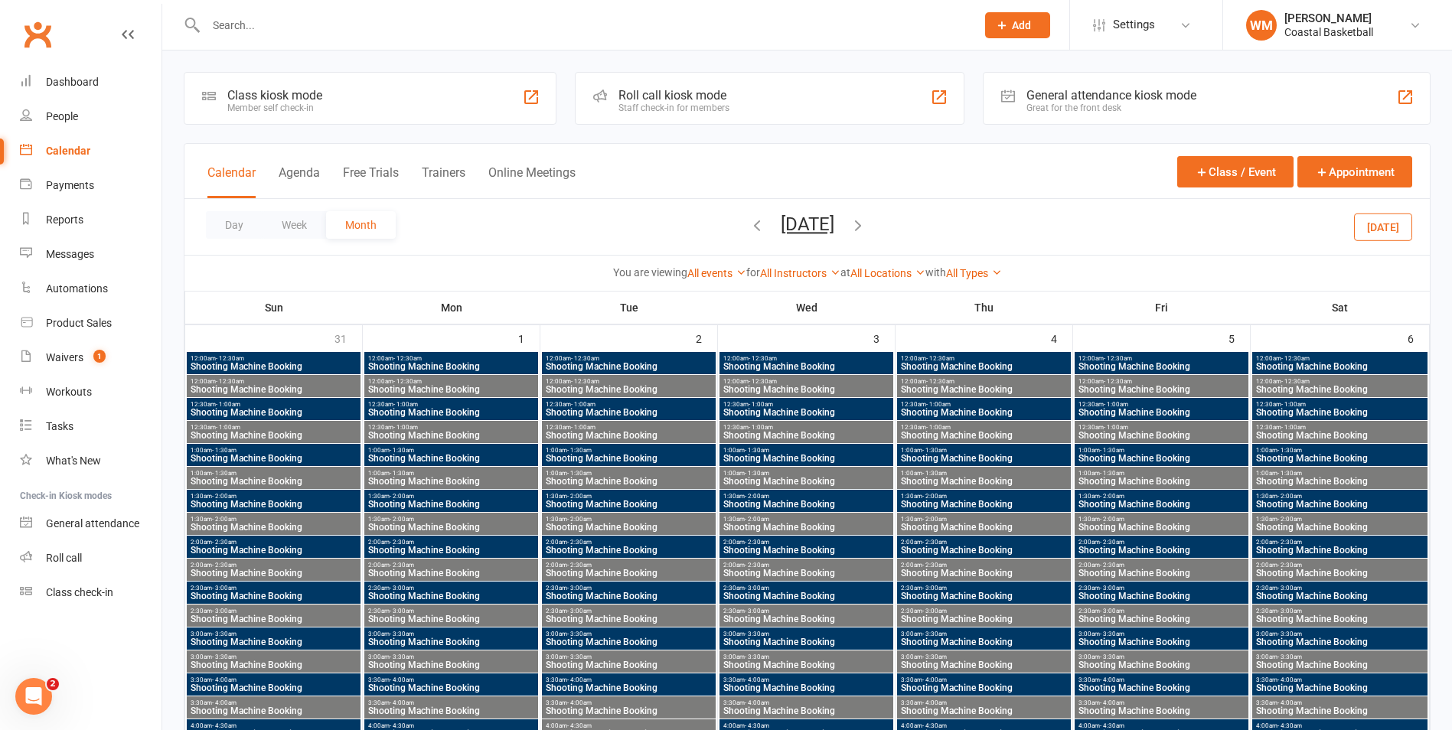
click at [867, 224] on icon "button" at bounding box center [858, 225] width 17 height 17
click at [917, 271] on link "All Locations" at bounding box center [888, 273] width 75 height 12
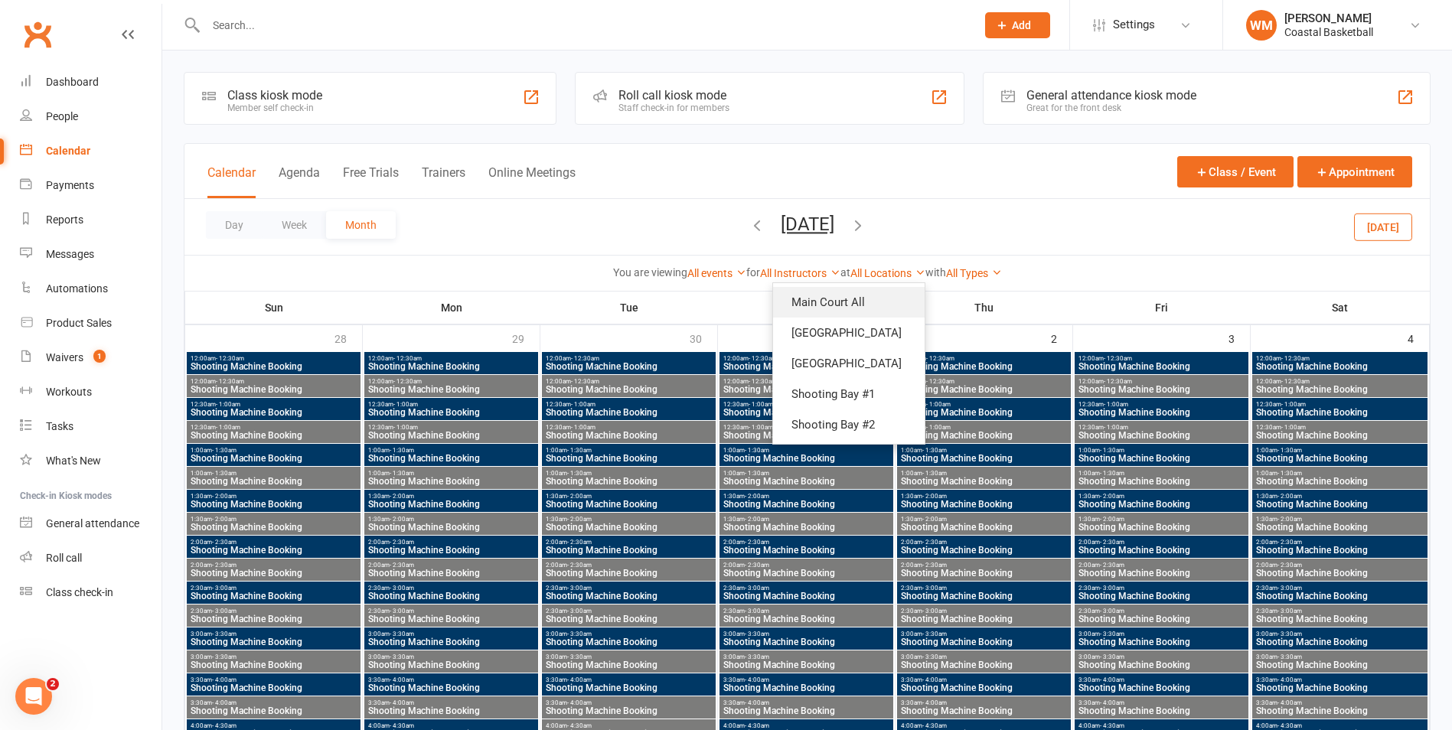
click at [894, 309] on link "Main Court All" at bounding box center [849, 302] width 152 height 31
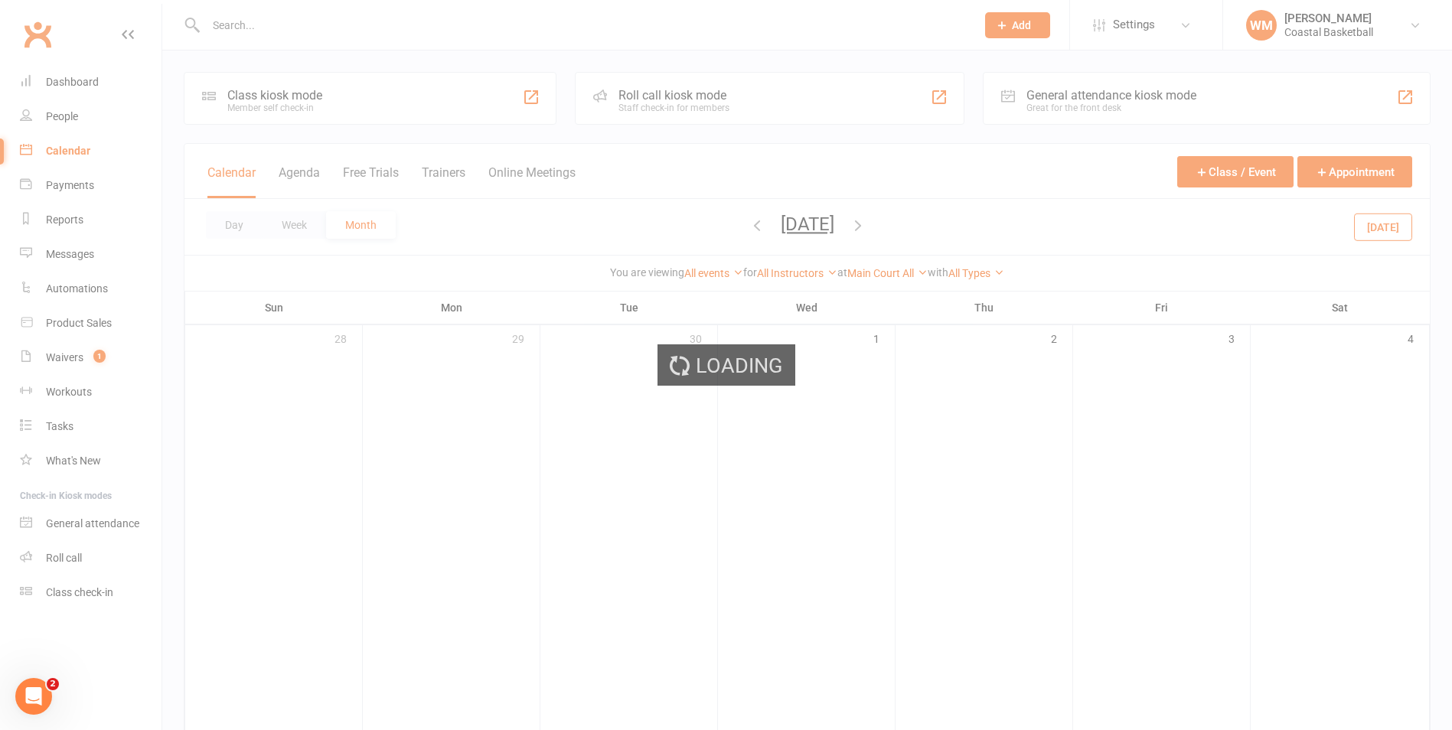
click at [941, 275] on div "Loading" at bounding box center [726, 365] width 1452 height 730
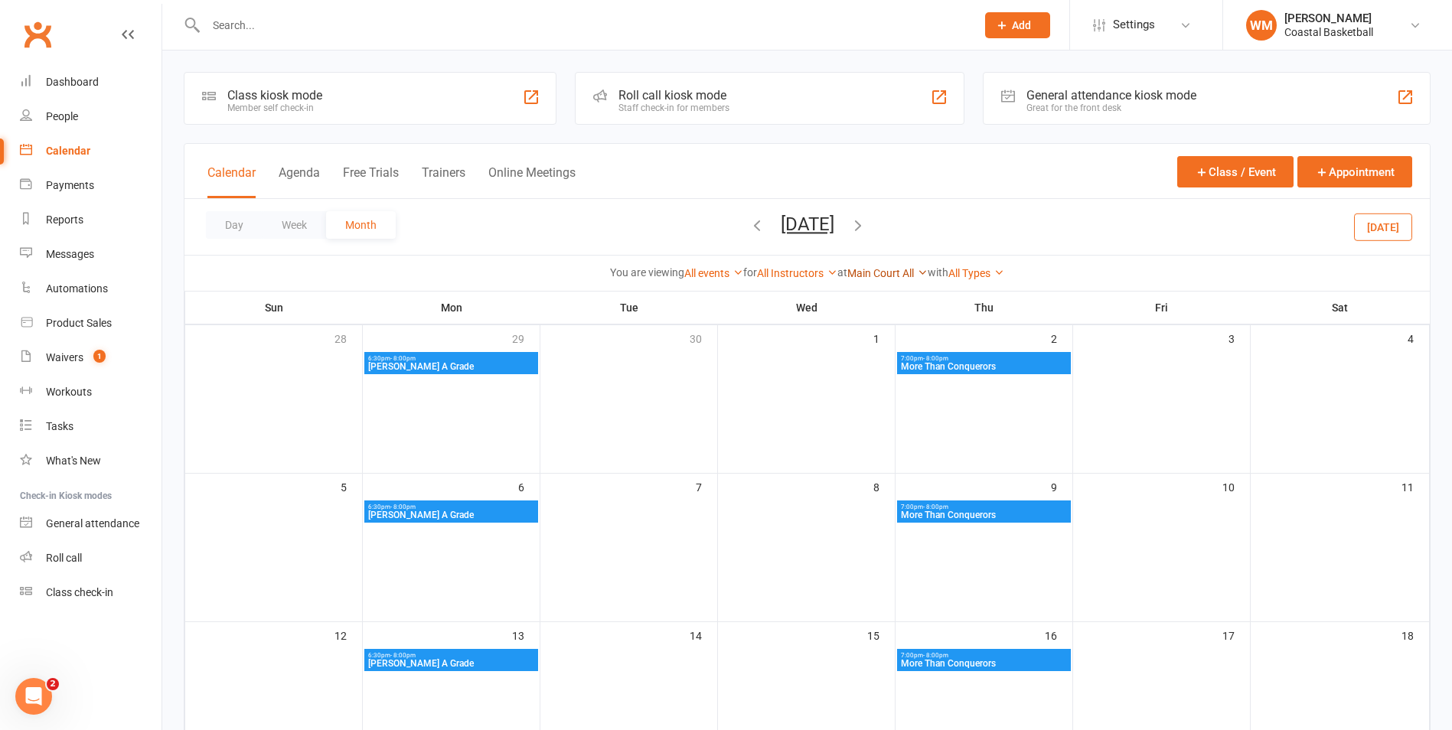
click at [928, 273] on icon at bounding box center [922, 272] width 11 height 11
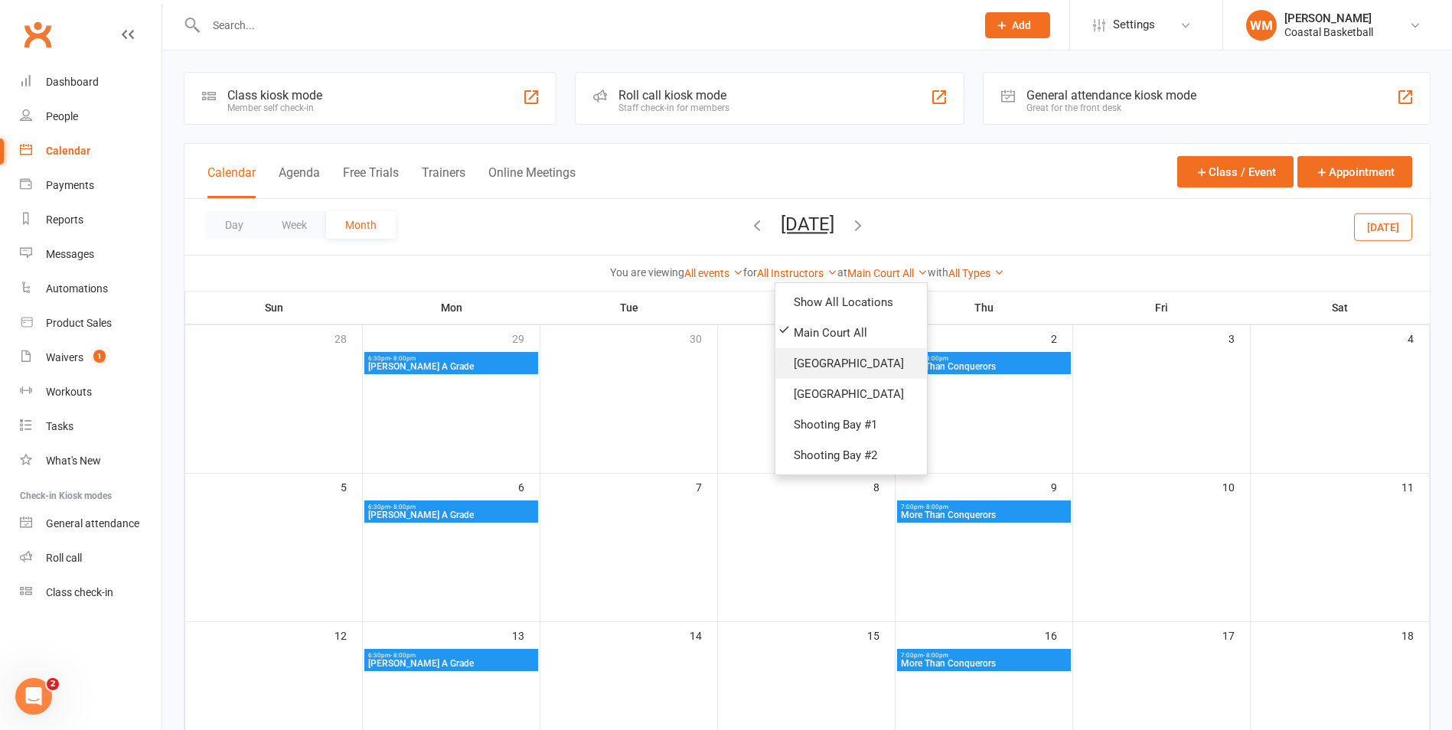
click at [909, 352] on link "[GEOGRAPHIC_DATA]" at bounding box center [852, 363] width 152 height 31
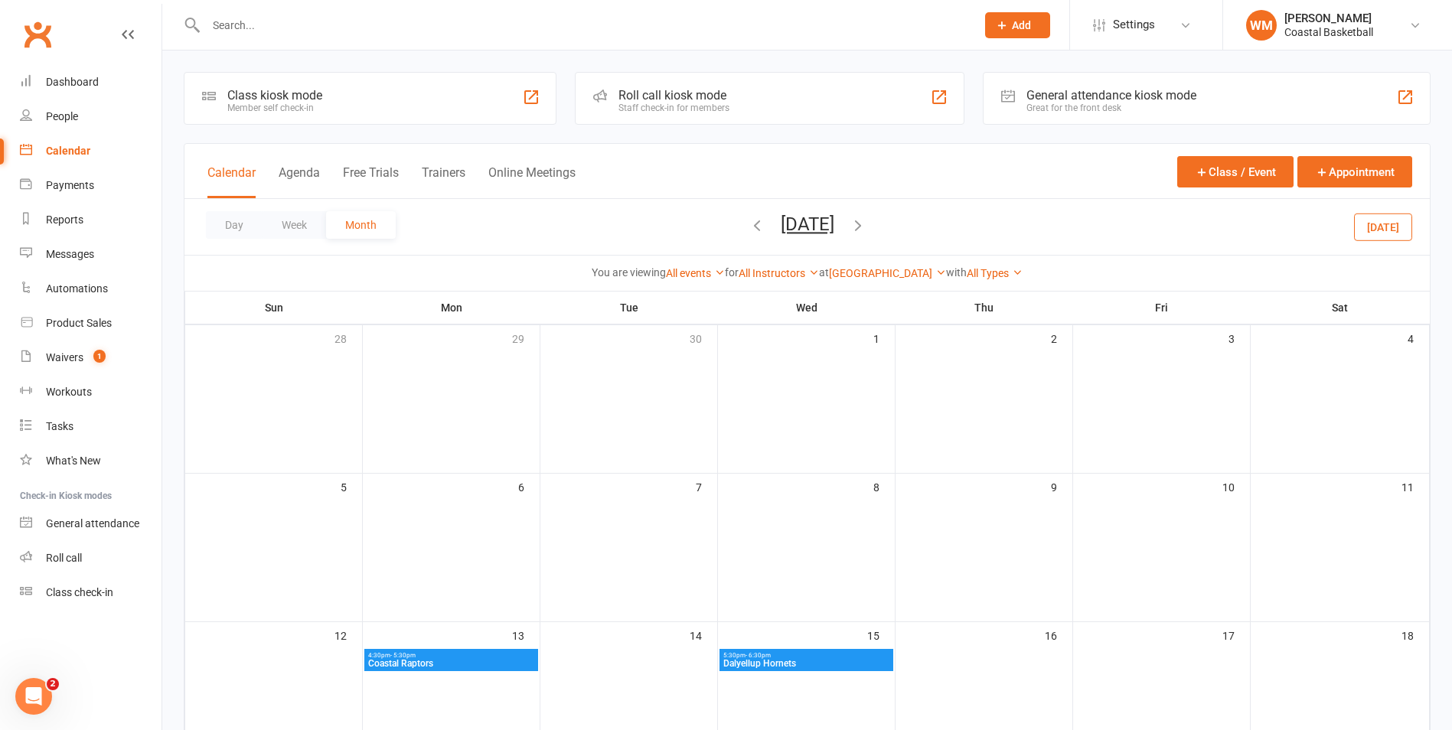
click at [946, 273] on strong "with" at bounding box center [956, 272] width 21 height 12
click at [936, 269] on icon at bounding box center [941, 272] width 11 height 11
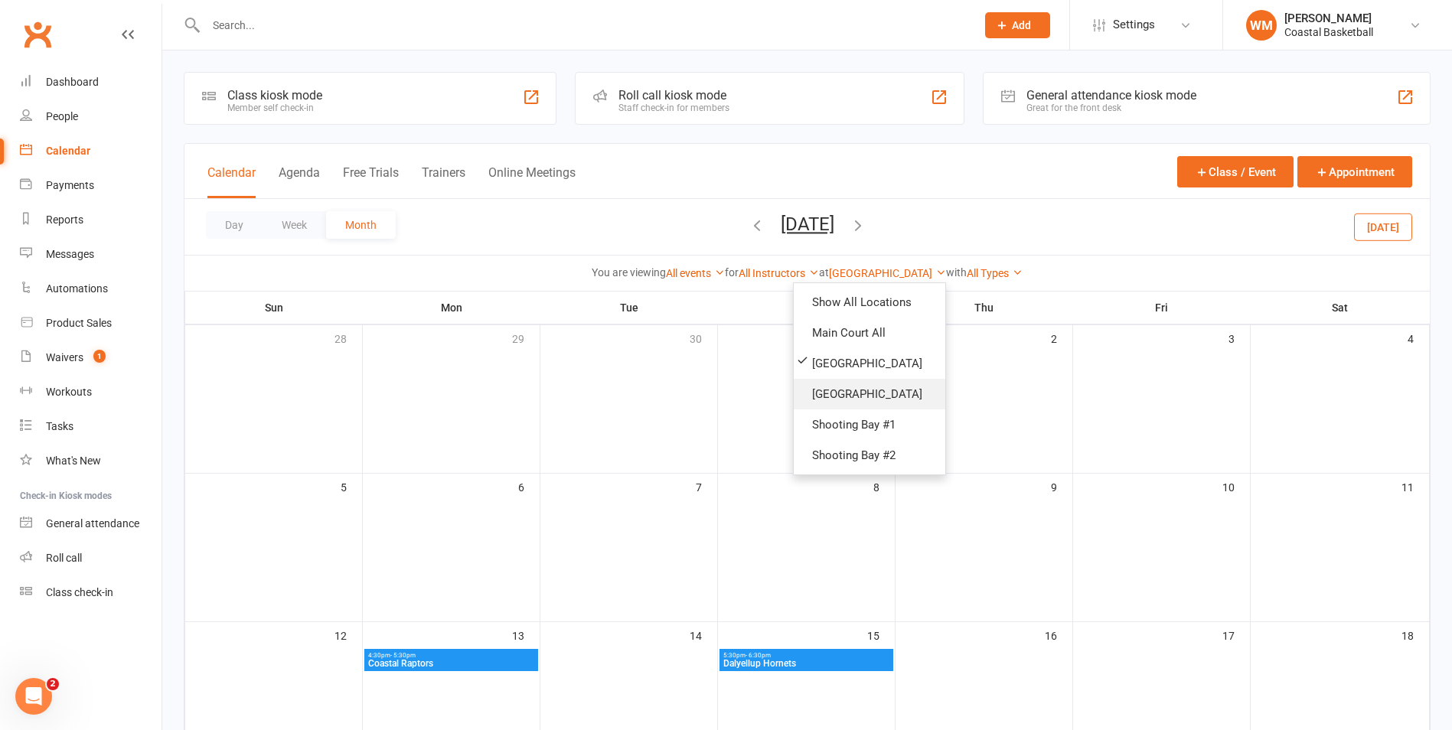
click at [912, 394] on link "[GEOGRAPHIC_DATA]" at bounding box center [870, 394] width 152 height 31
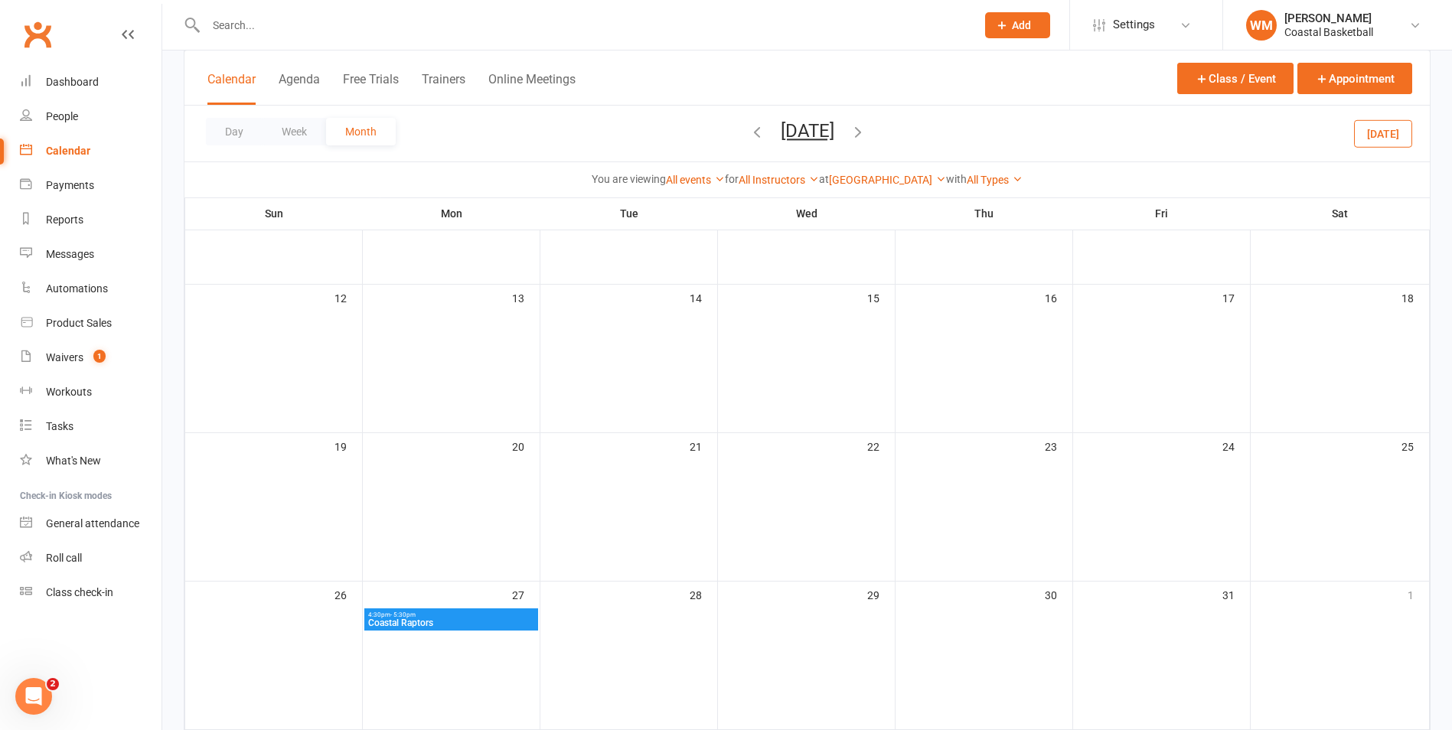
scroll to position [533, 0]
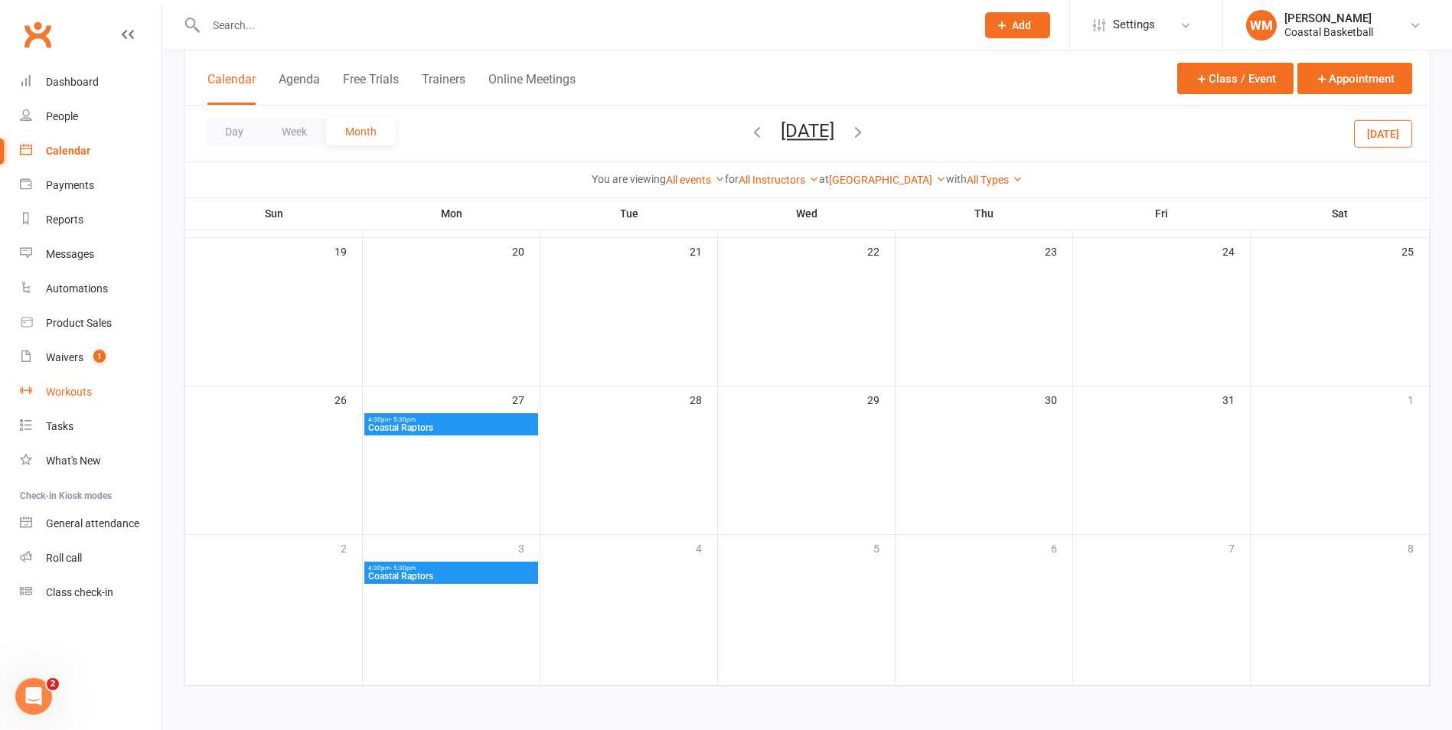
click at [59, 384] on link "Workouts" at bounding box center [91, 392] width 142 height 34
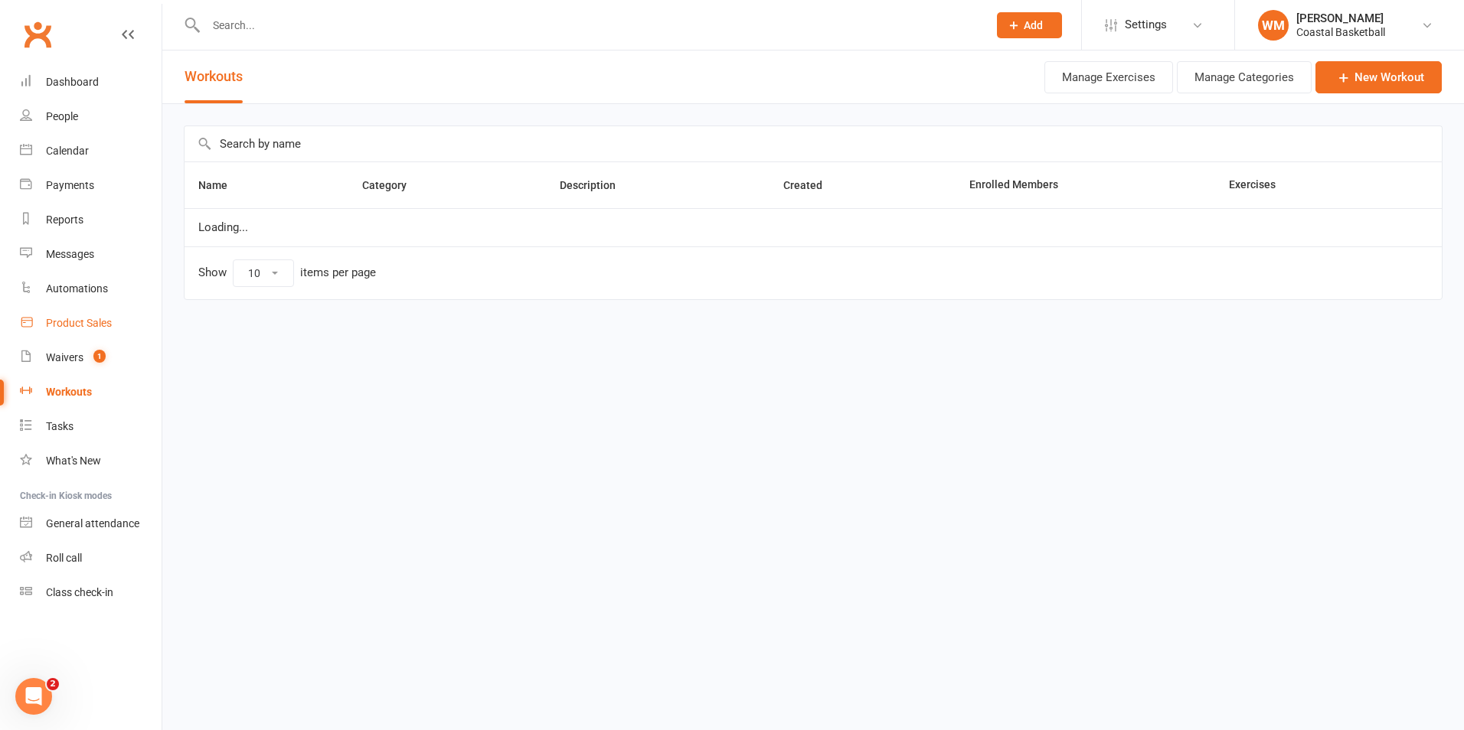
click at [87, 339] on link "Product Sales" at bounding box center [91, 323] width 142 height 34
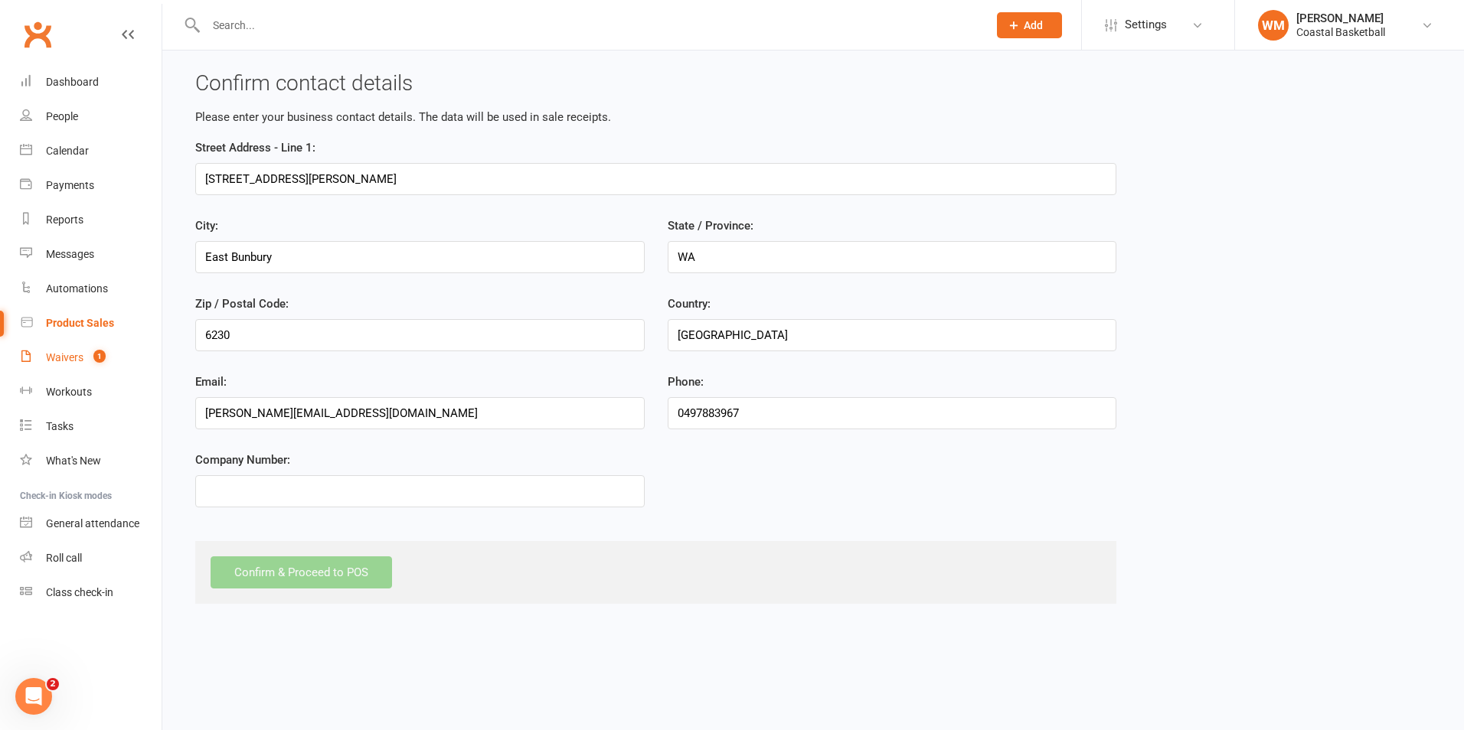
click at [88, 358] on count-badge "1" at bounding box center [96, 357] width 20 height 12
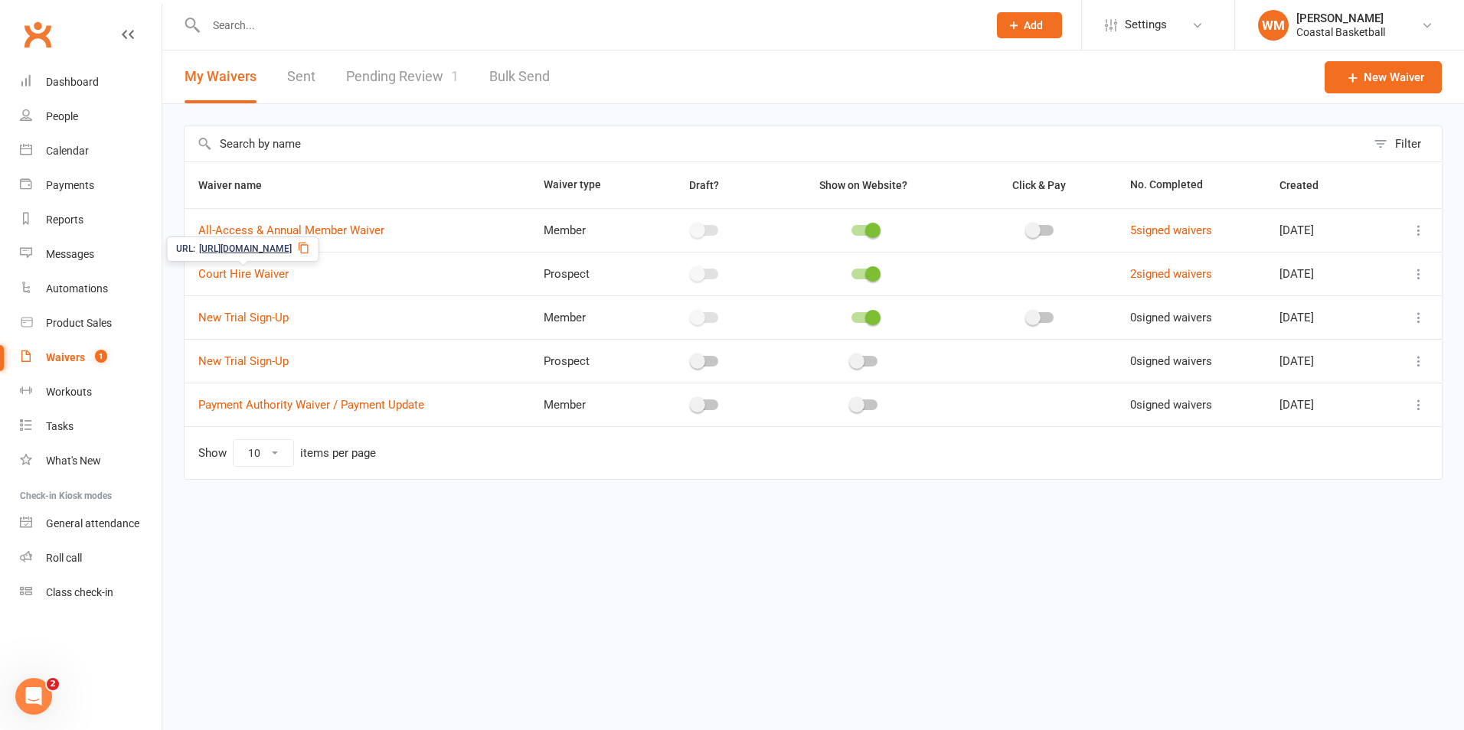
click at [381, 65] on link "Pending Review 1" at bounding box center [402, 77] width 113 height 53
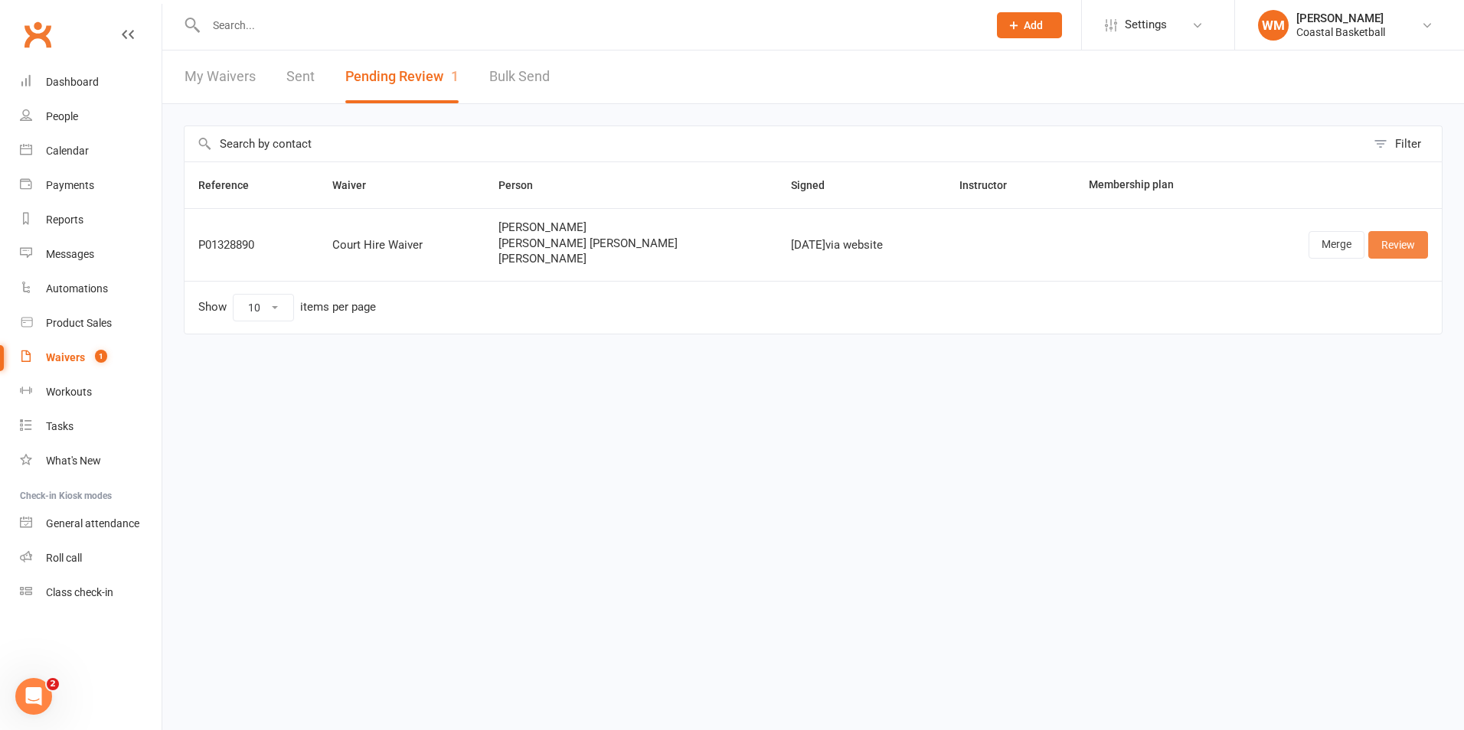
click at [1397, 243] on link "Review" at bounding box center [1398, 245] width 60 height 28
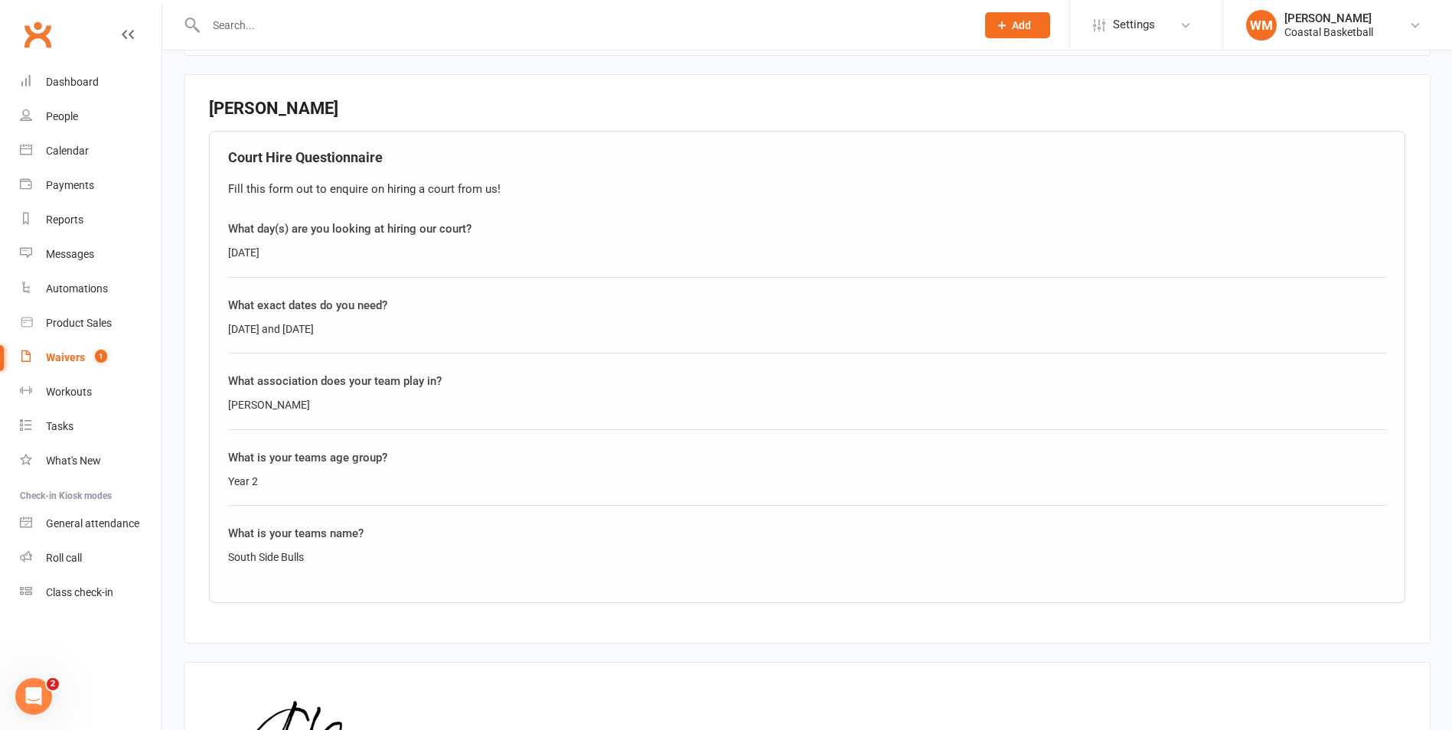
scroll to position [2220, 0]
